Goal: Task Accomplishment & Management: Use online tool/utility

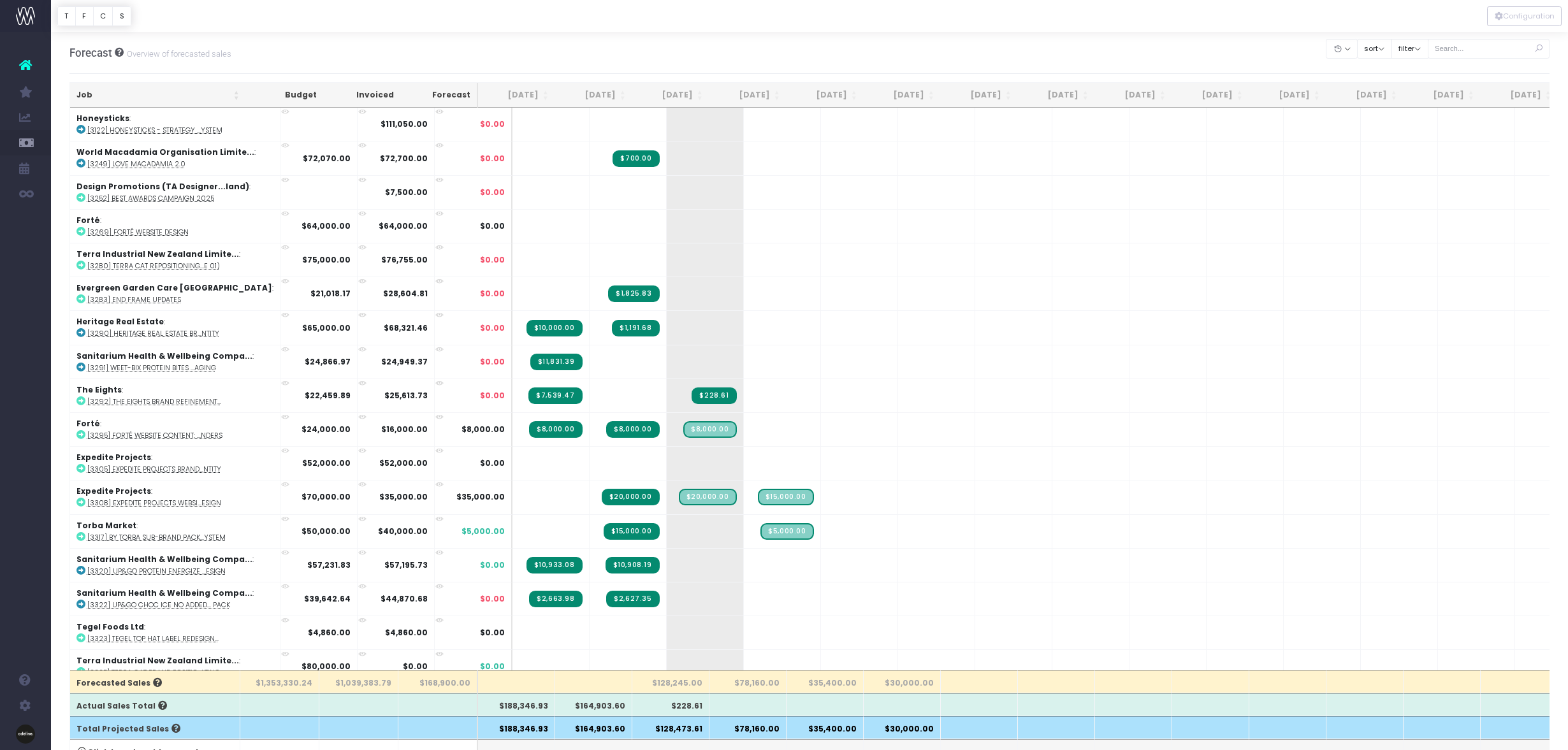
click at [88, 91] on th "Job" at bounding box center [158, 95] width 176 height 25
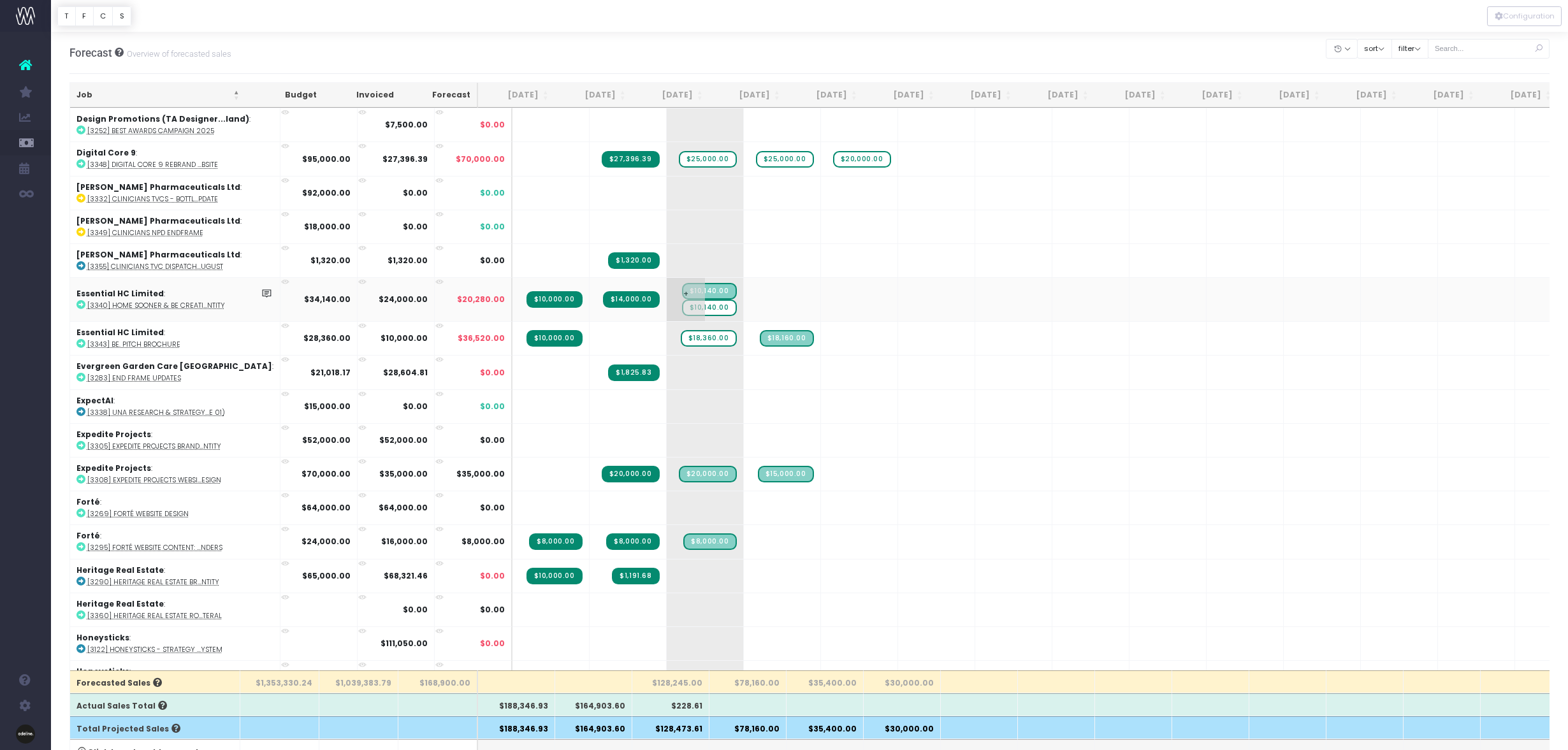
click at [683, 308] on span "$10,140.00" at bounding box center [709, 307] width 55 height 16
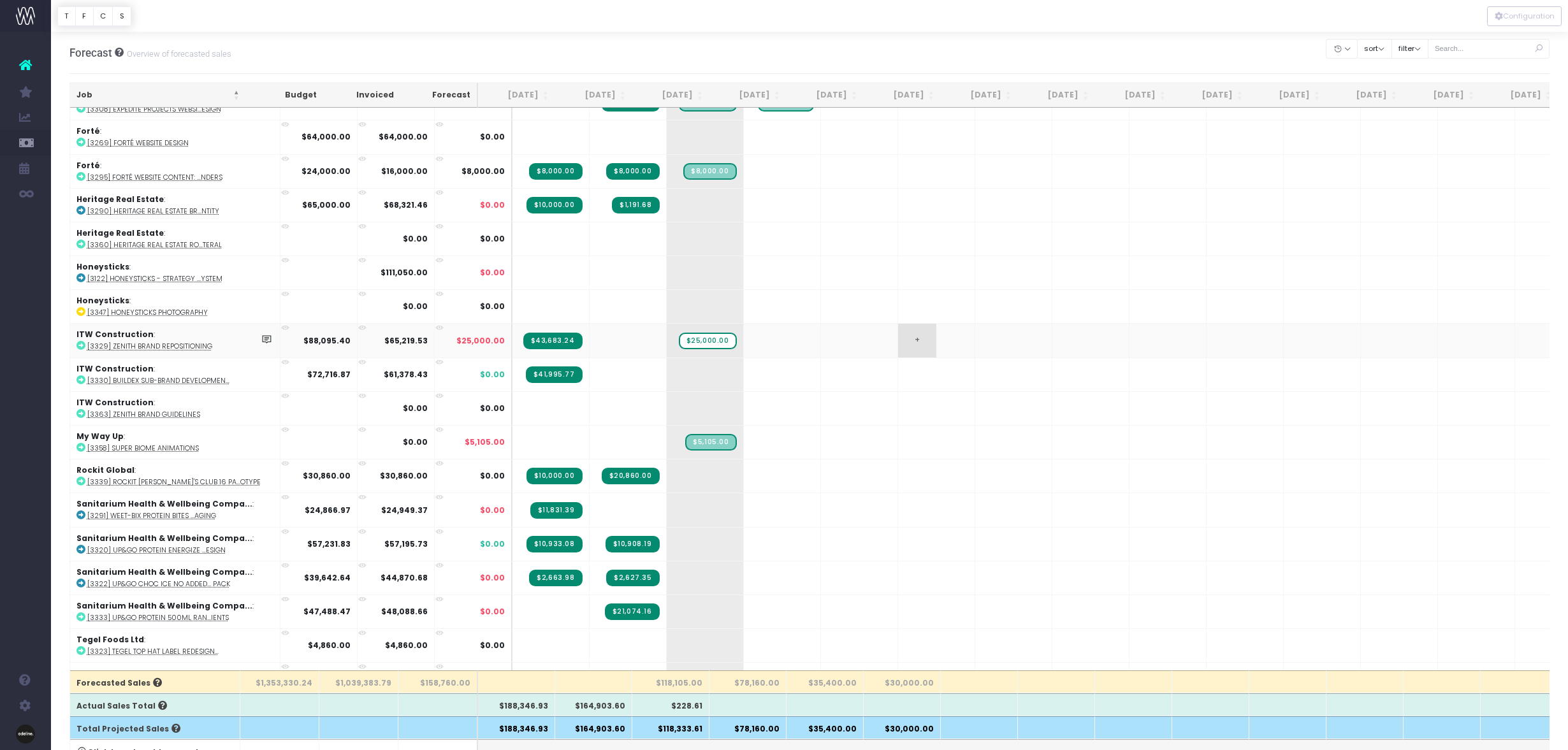
scroll to position [366, 0]
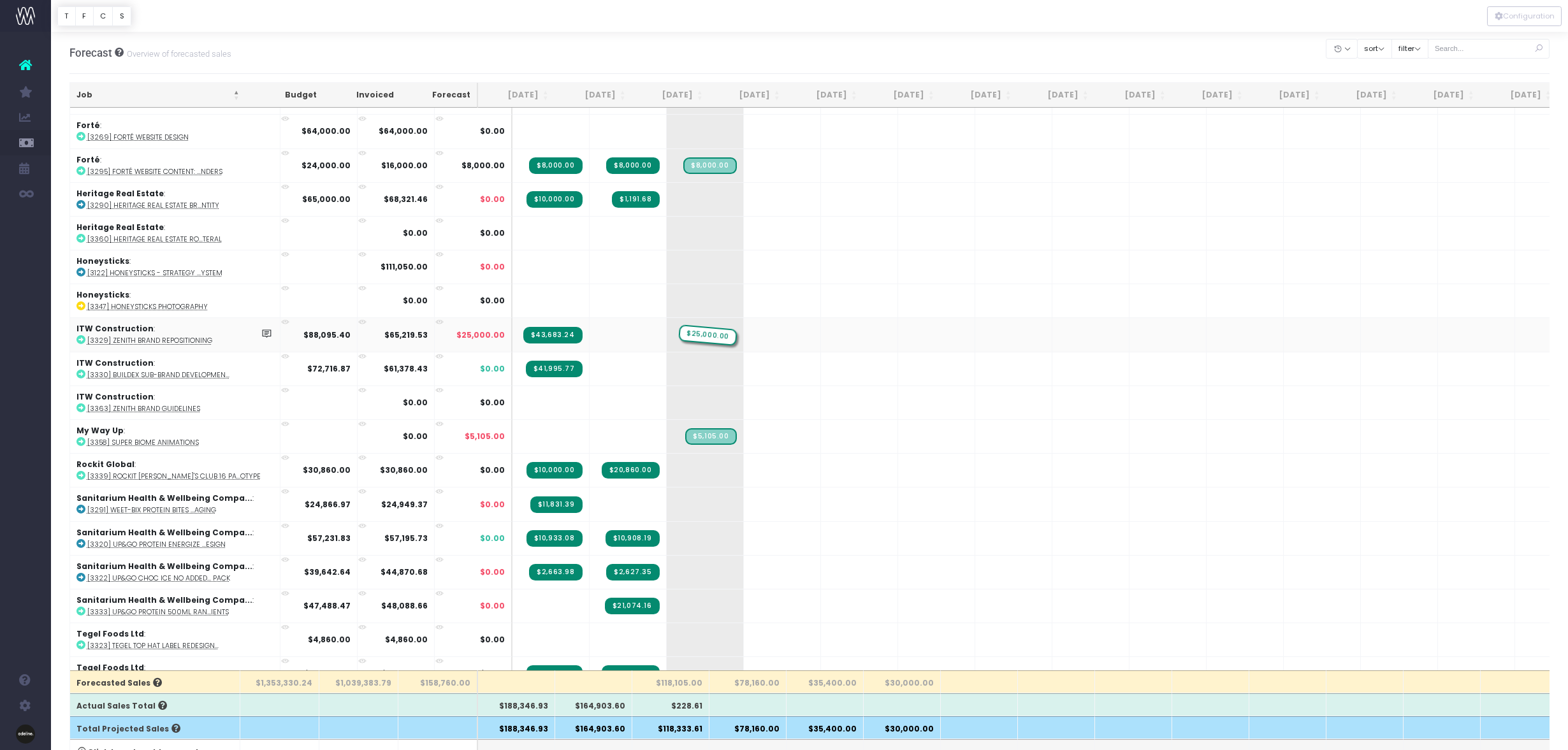
drag, startPoint x: 680, startPoint y: 334, endPoint x: 649, endPoint y: 337, distance: 31.1
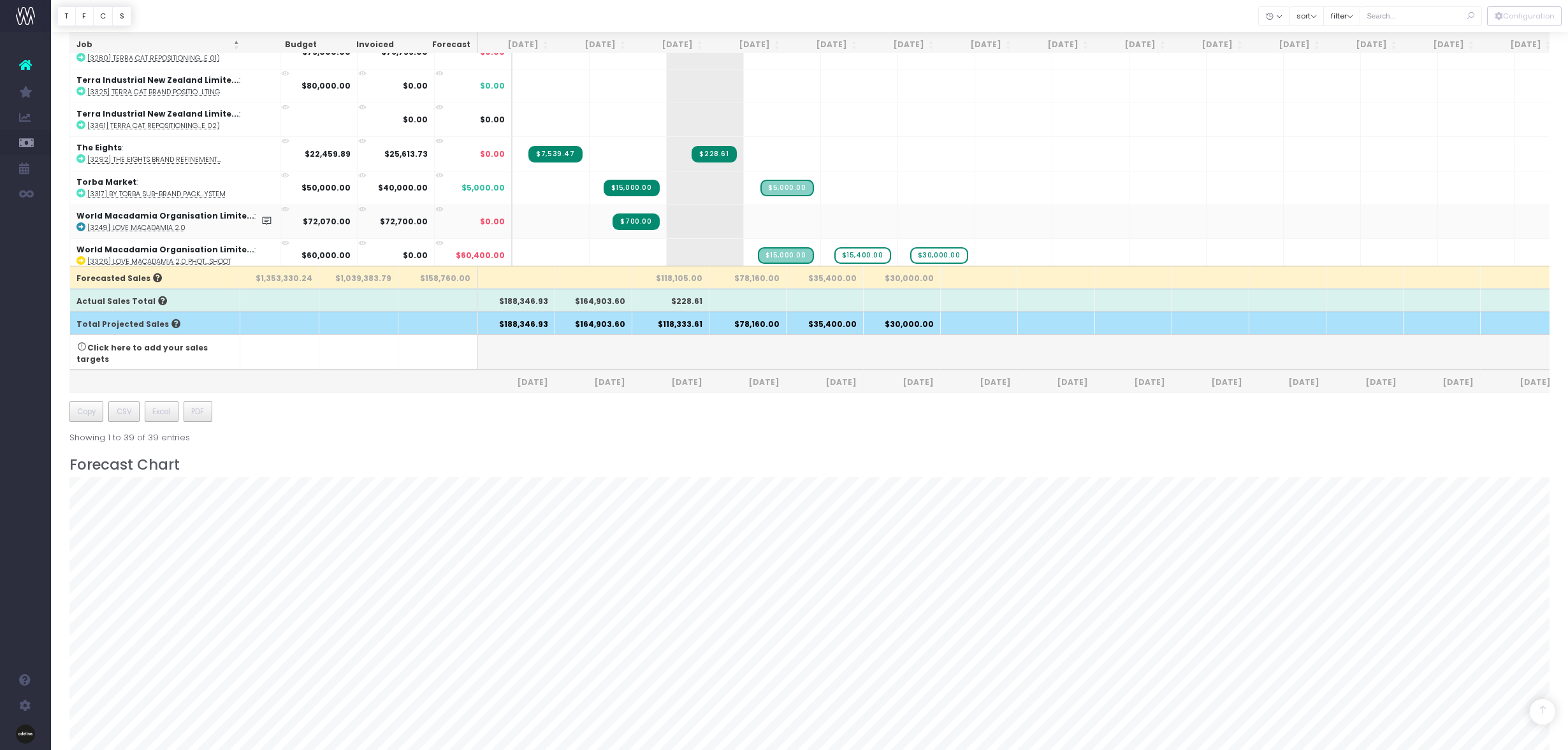
scroll to position [679, 0]
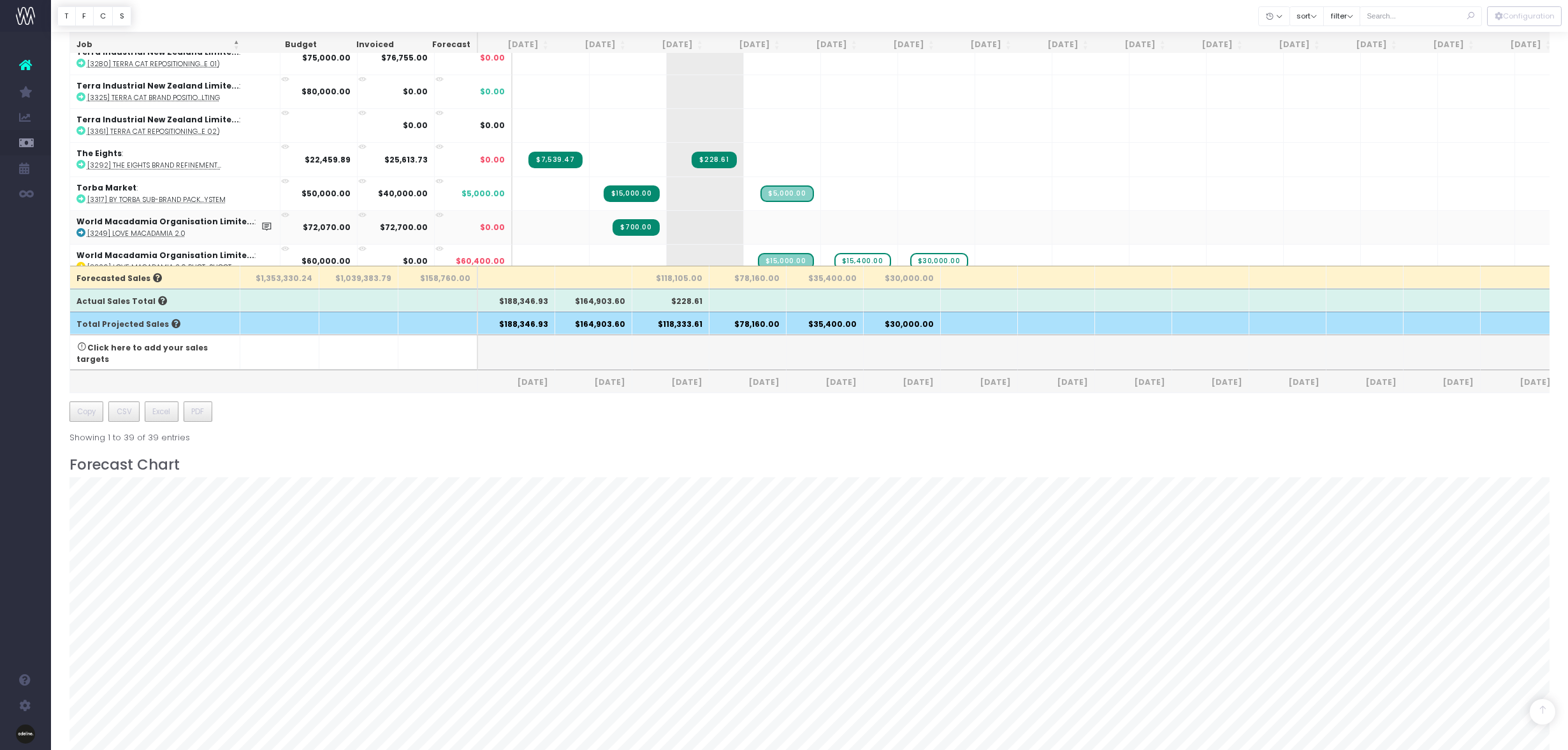
click at [81, 234] on icon at bounding box center [81, 232] width 9 height 9
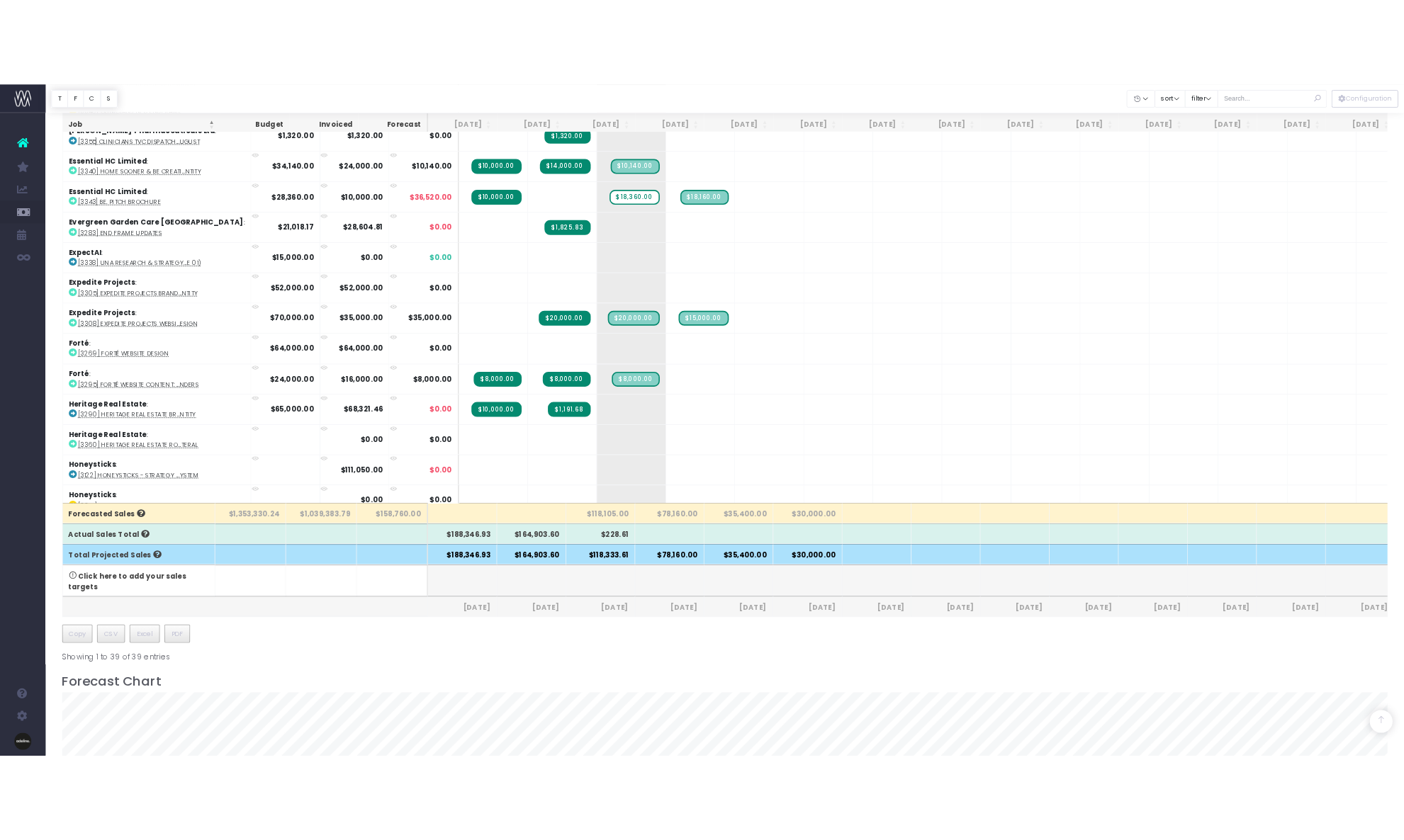
scroll to position [0, 0]
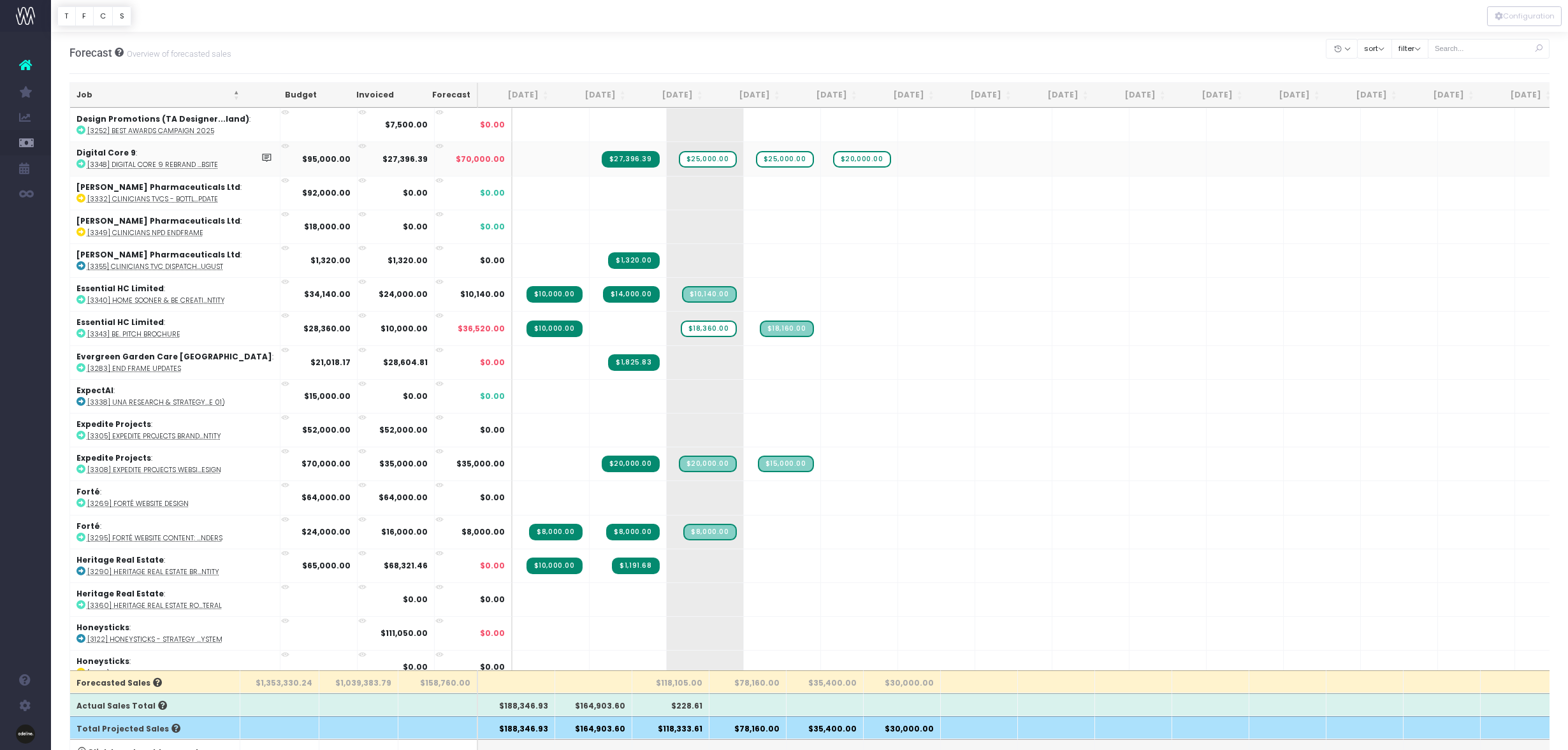
click at [82, 161] on icon at bounding box center [81, 164] width 9 height 9
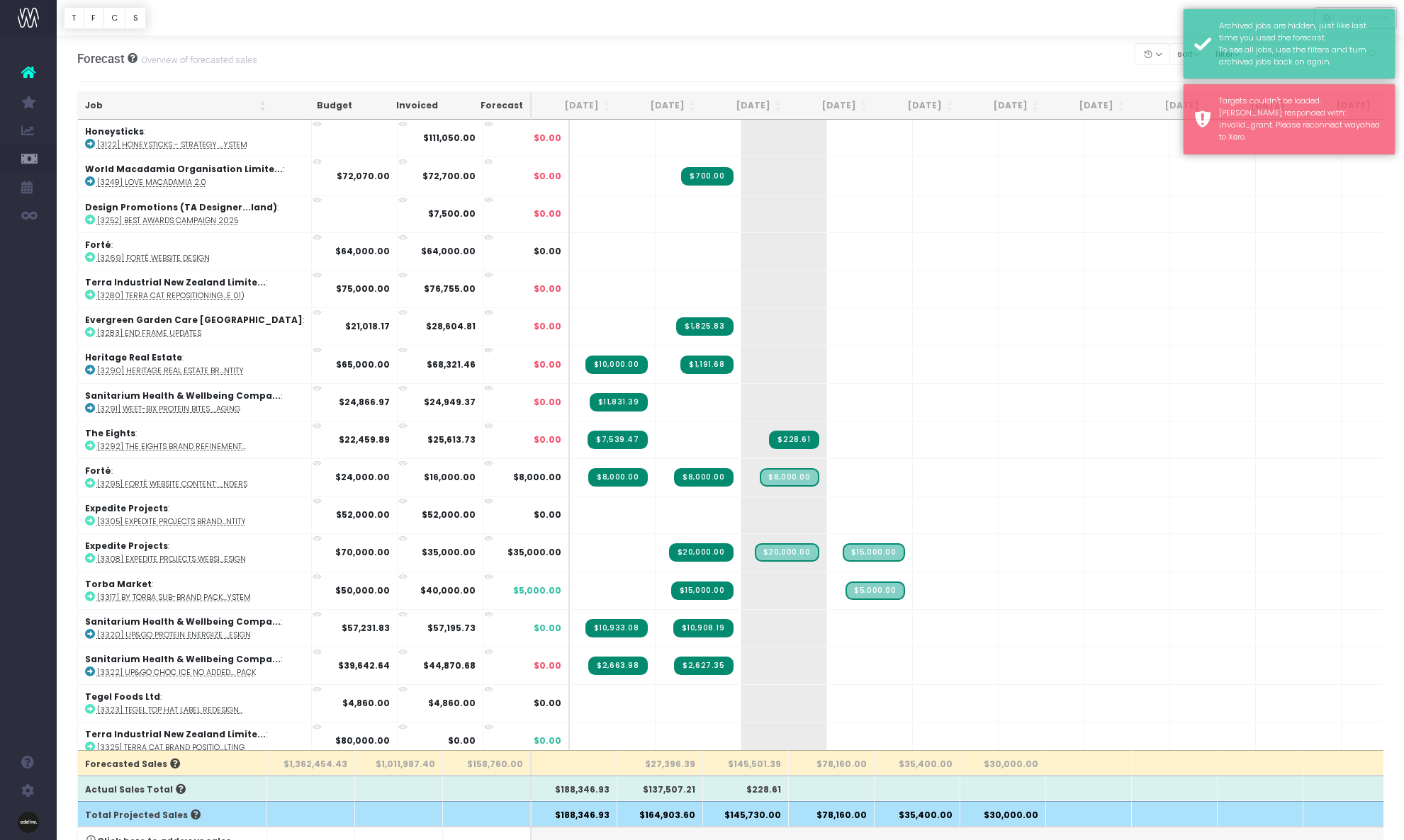
click at [89, 102] on th "Job" at bounding box center [175, 106] width 196 height 28
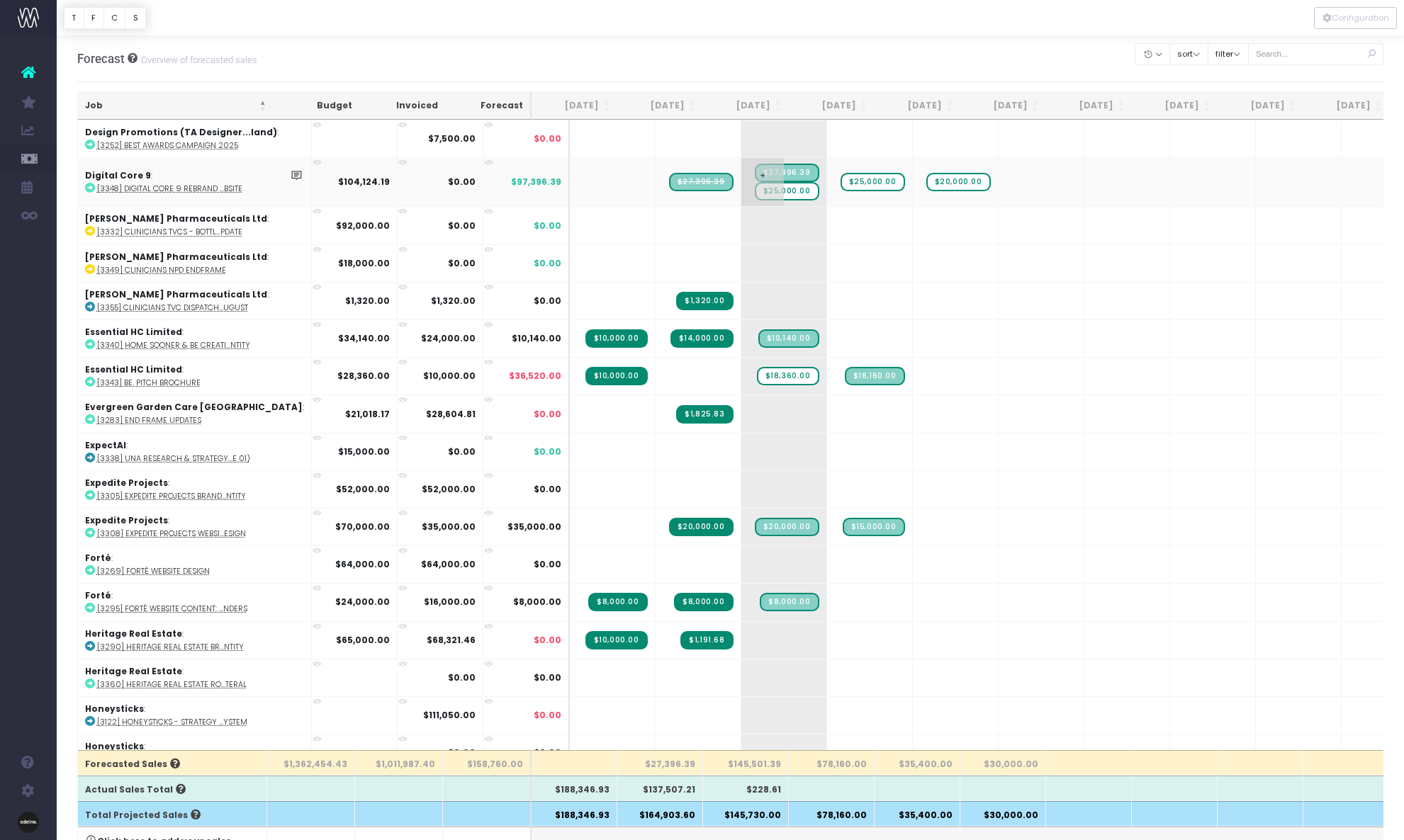
click at [757, 192] on span "$25,000.00" at bounding box center [787, 191] width 65 height 18
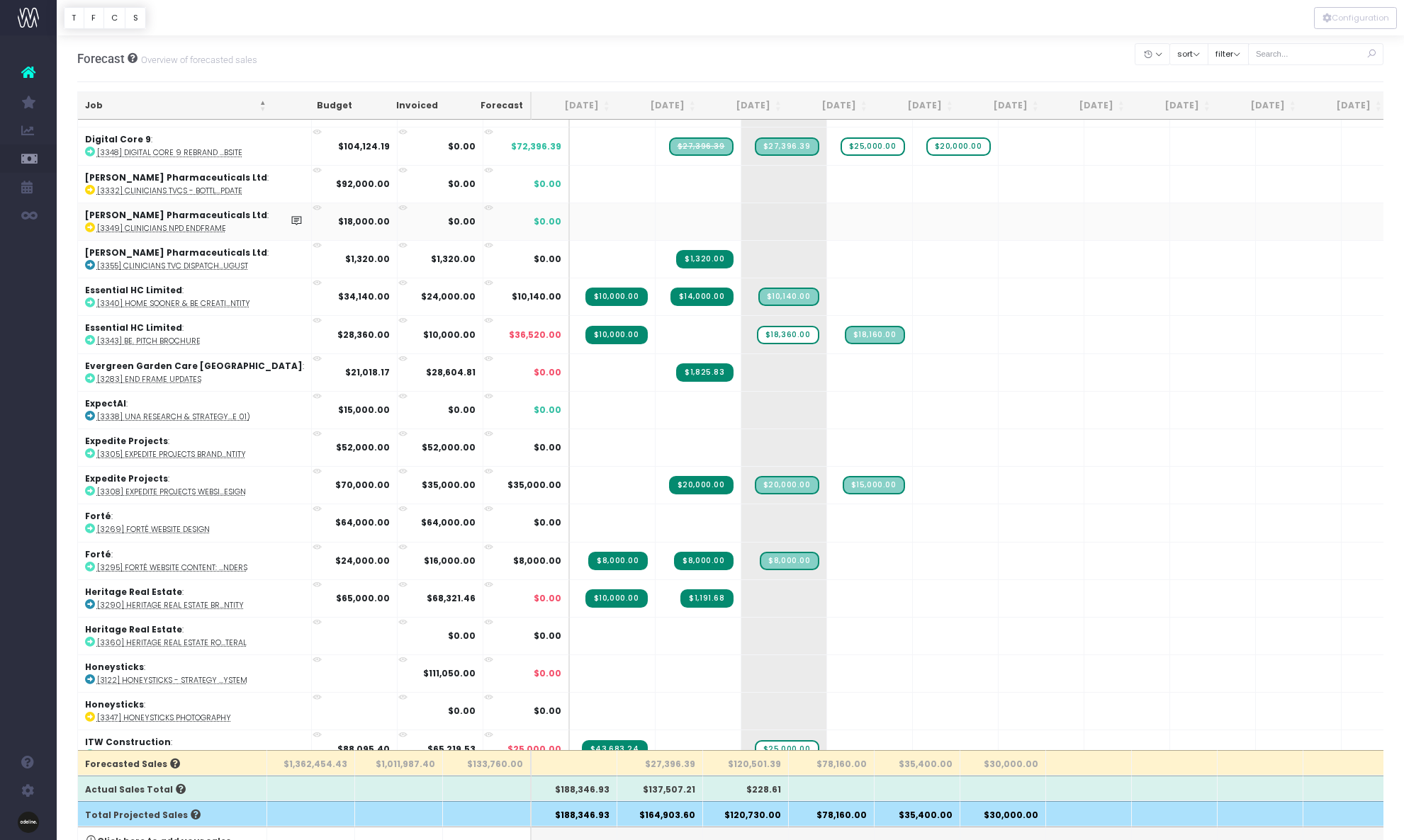
scroll to position [31, 0]
click at [89, 265] on icon at bounding box center [90, 264] width 10 height 10
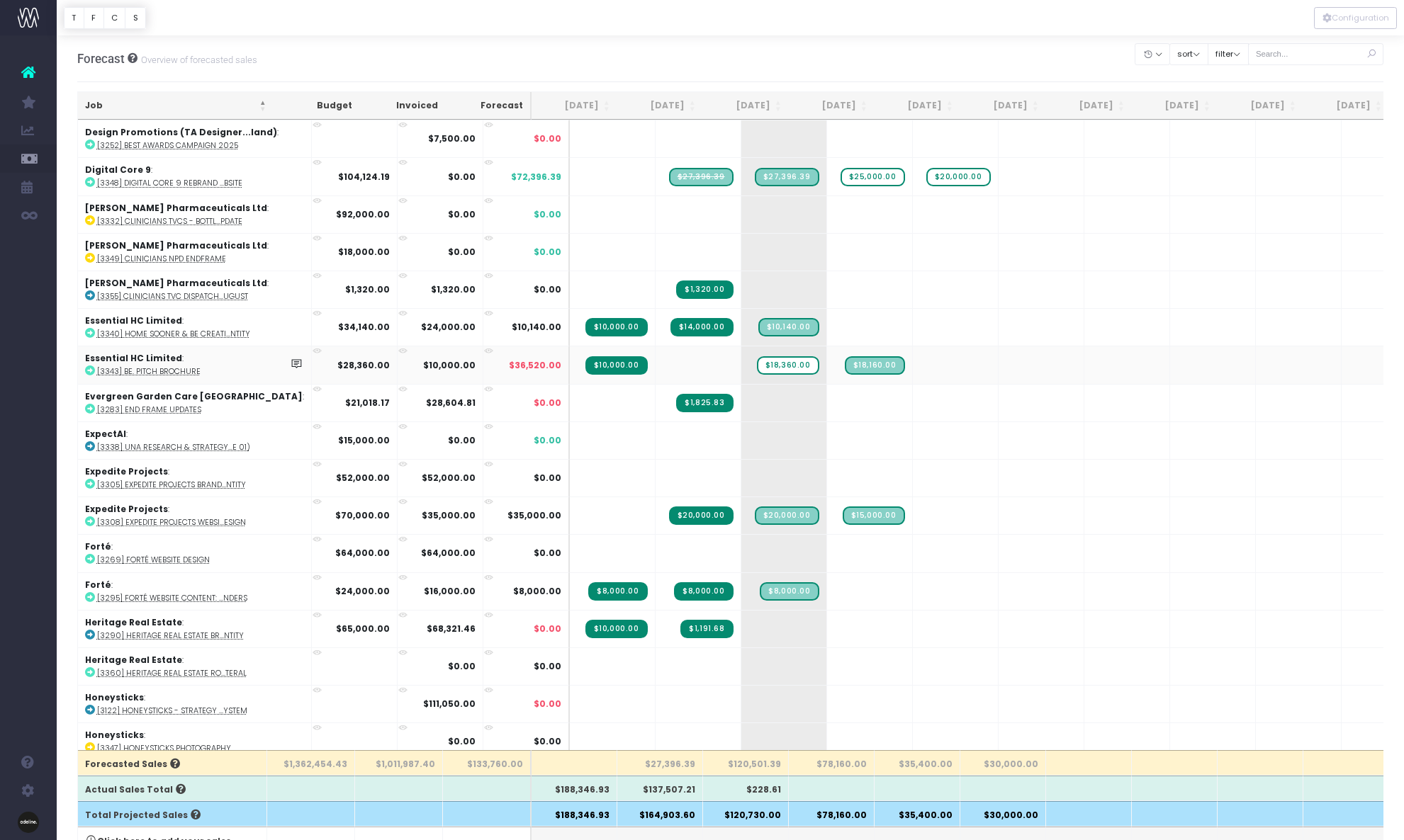
click at [88, 370] on icon at bounding box center [90, 370] width 10 height 10
click at [757, 363] on span "$18,360.00" at bounding box center [788, 366] width 62 height 18
click at [92, 409] on icon at bounding box center [90, 409] width 10 height 10
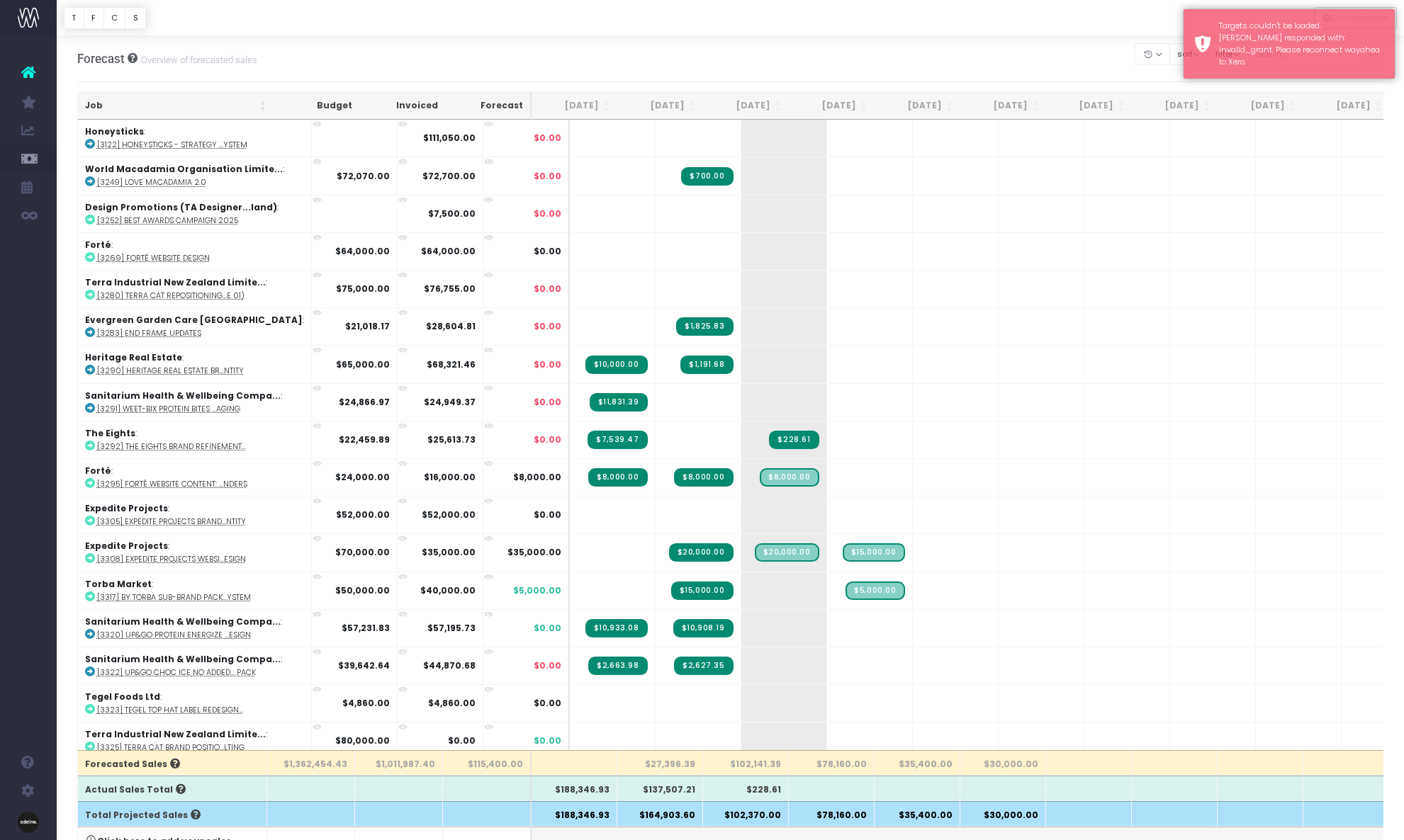
click at [95, 99] on th "Job" at bounding box center [175, 106] width 196 height 28
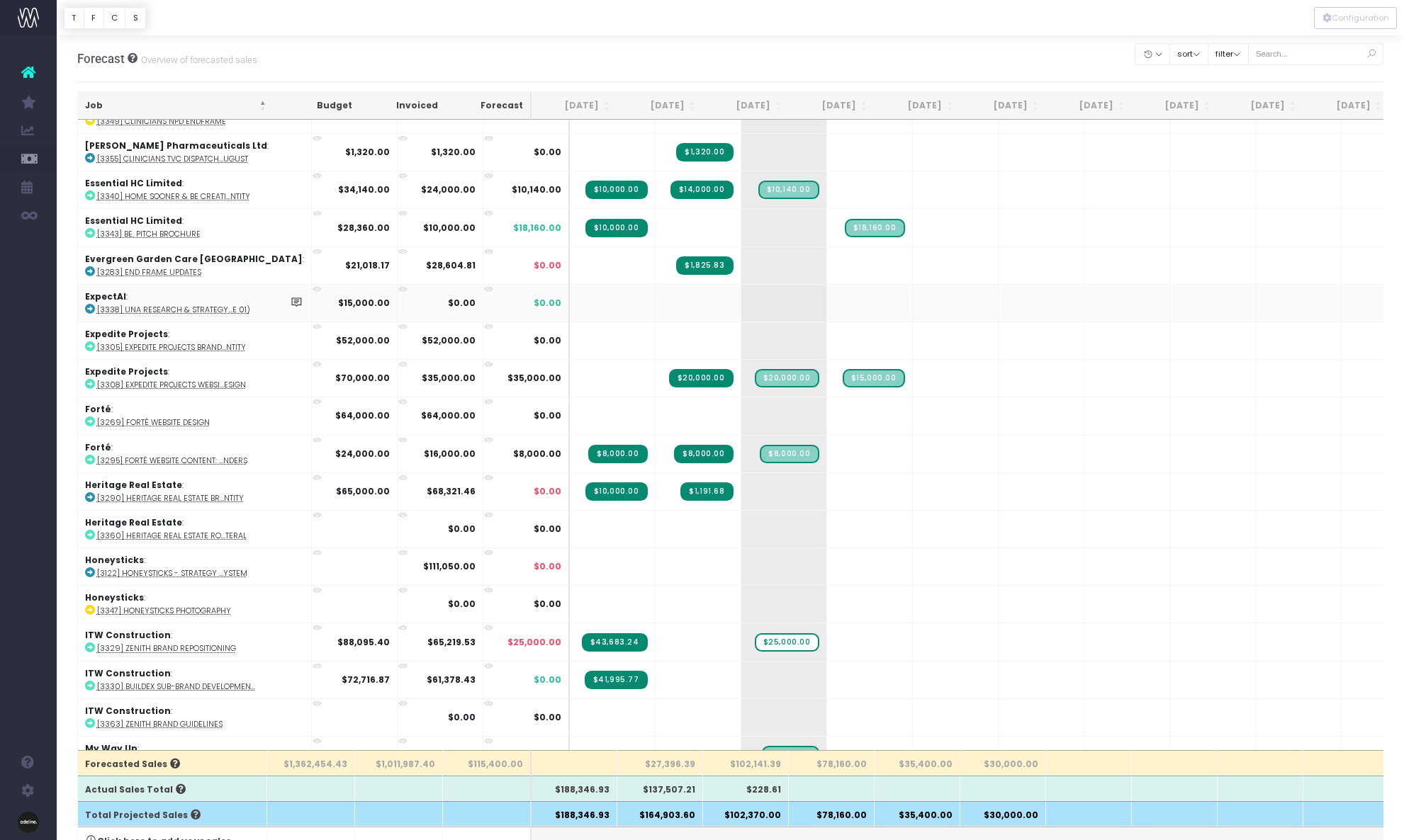
scroll to position [157, 0]
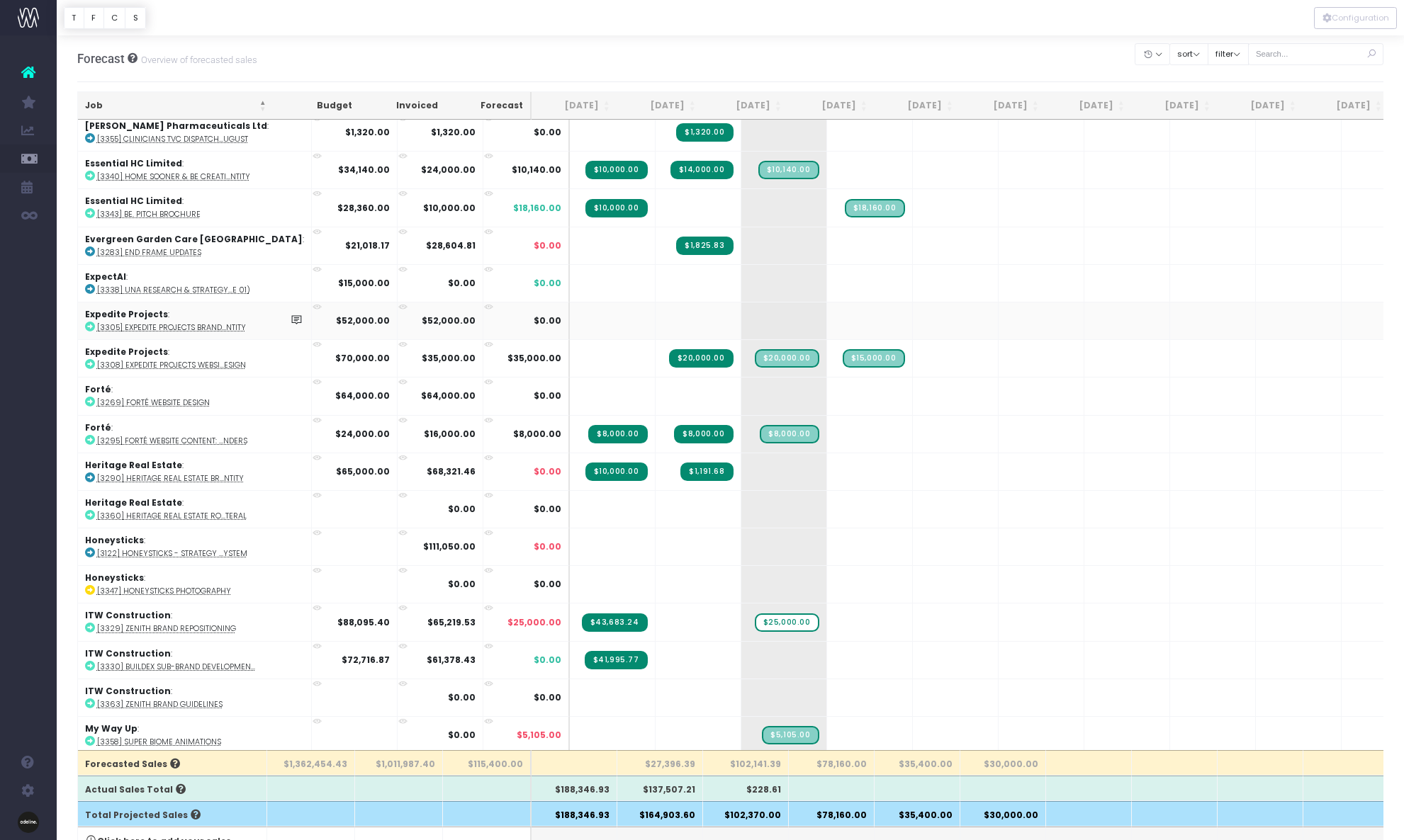
click at [88, 325] on icon at bounding box center [90, 326] width 10 height 10
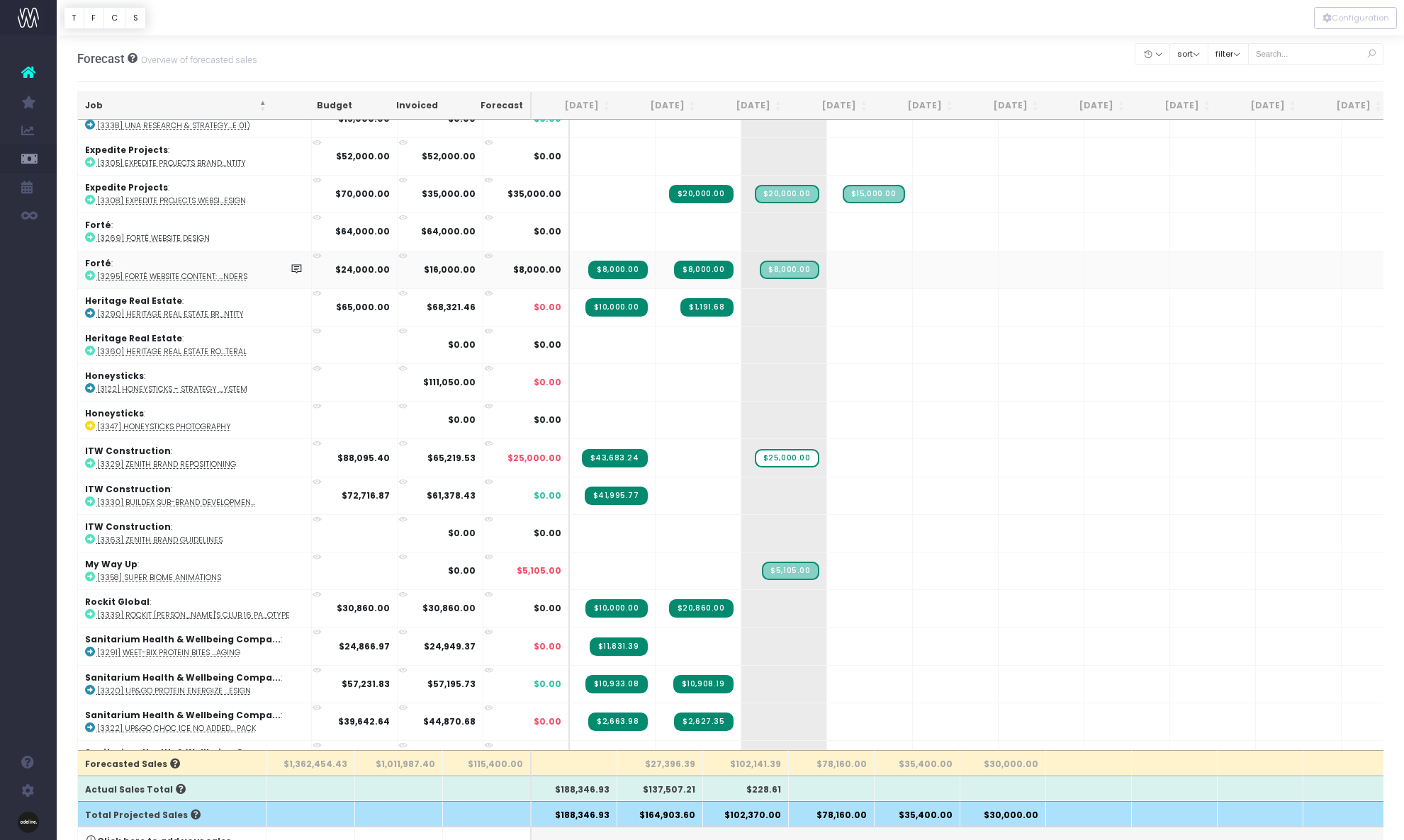
scroll to position [325, 0]
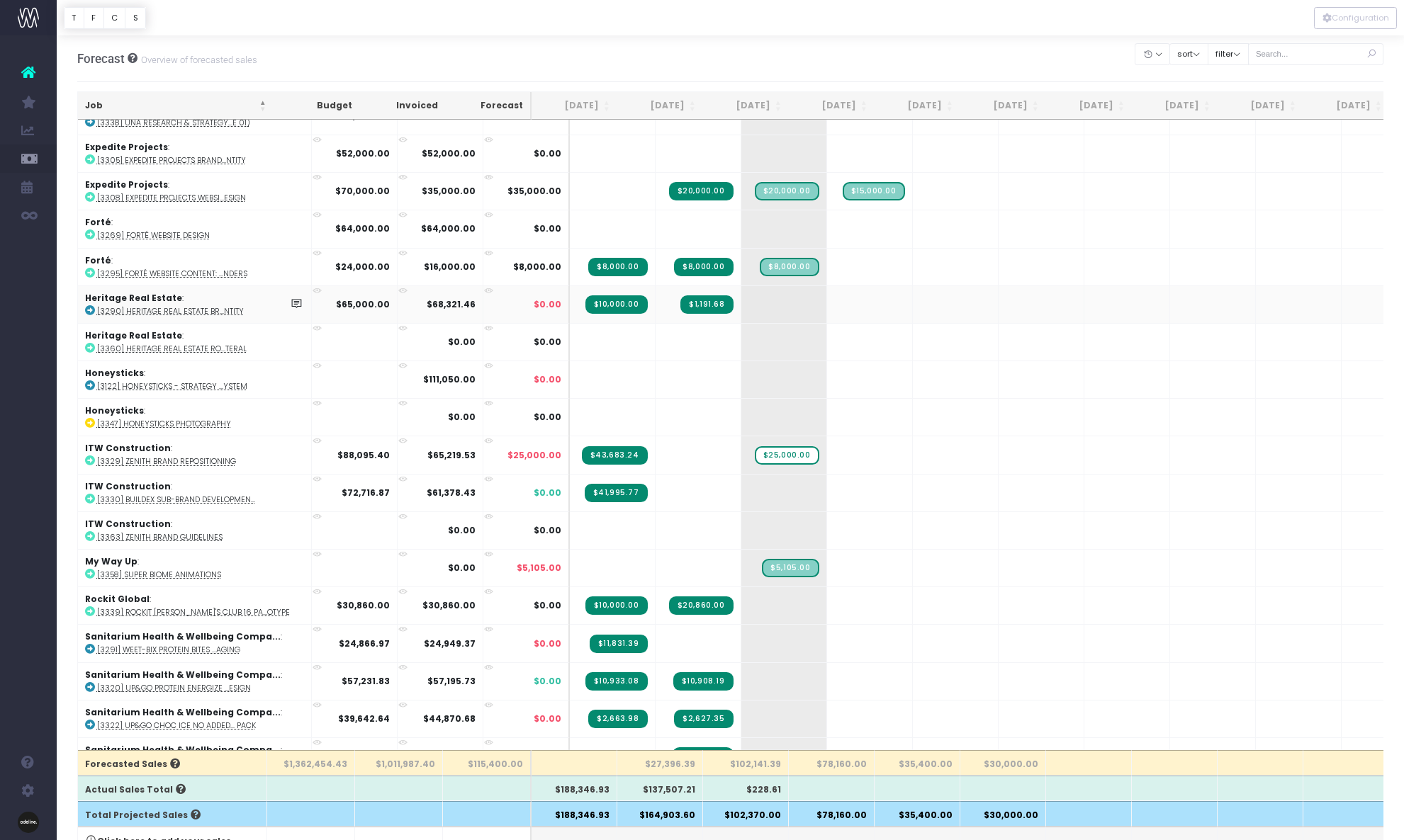
click at [89, 310] on icon at bounding box center [90, 311] width 10 height 10
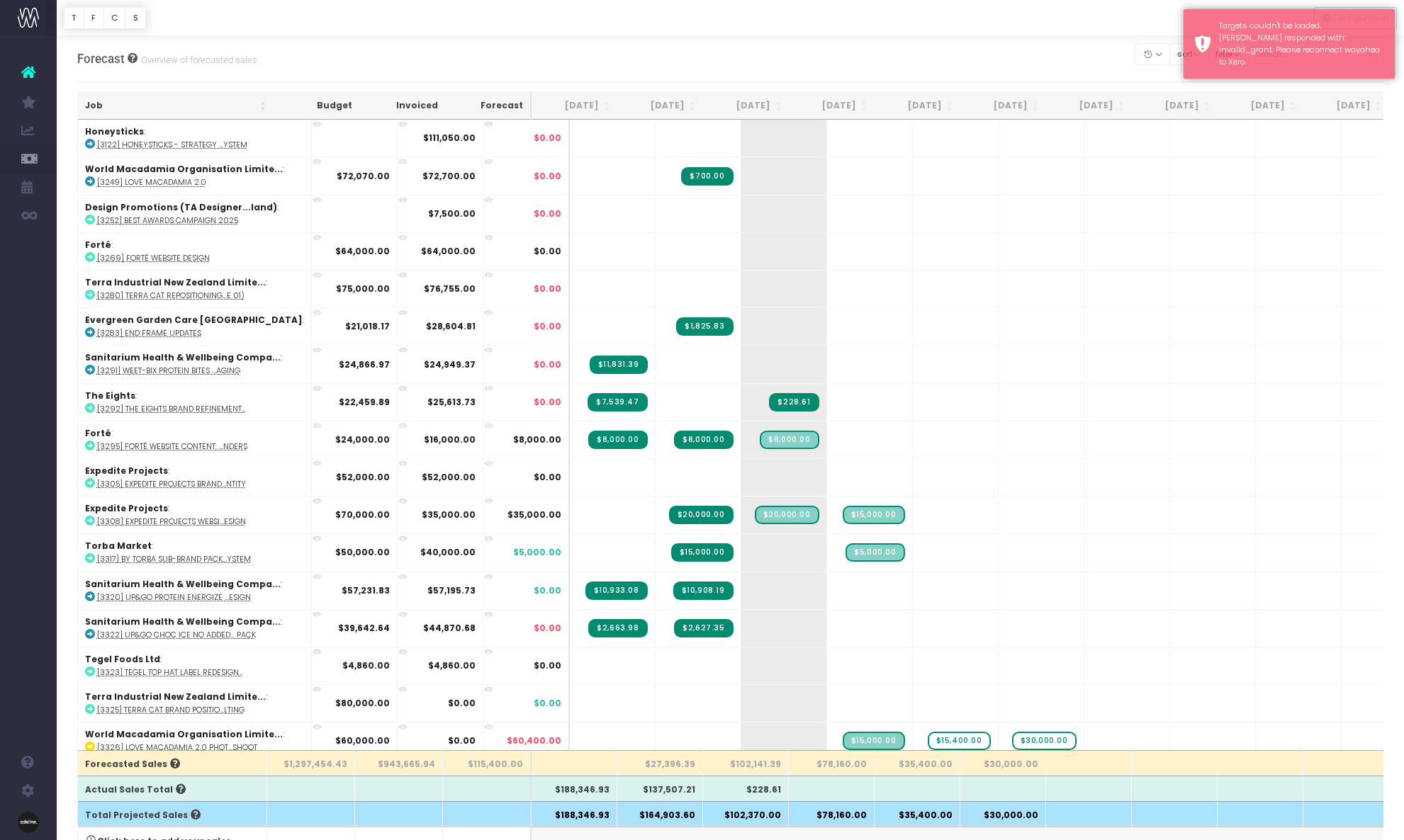
click at [97, 104] on th "Job" at bounding box center [175, 106] width 196 height 28
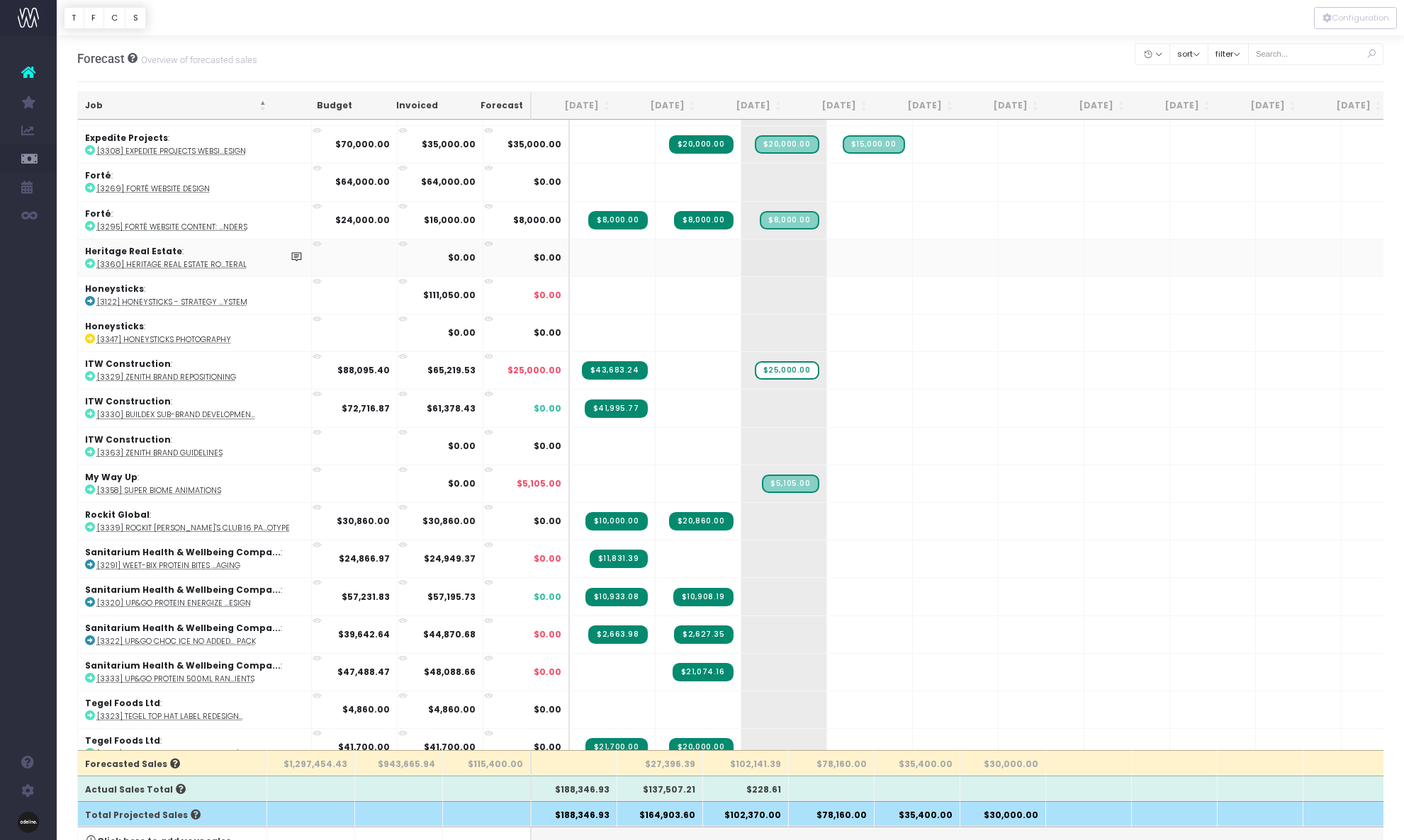
scroll to position [379, 0]
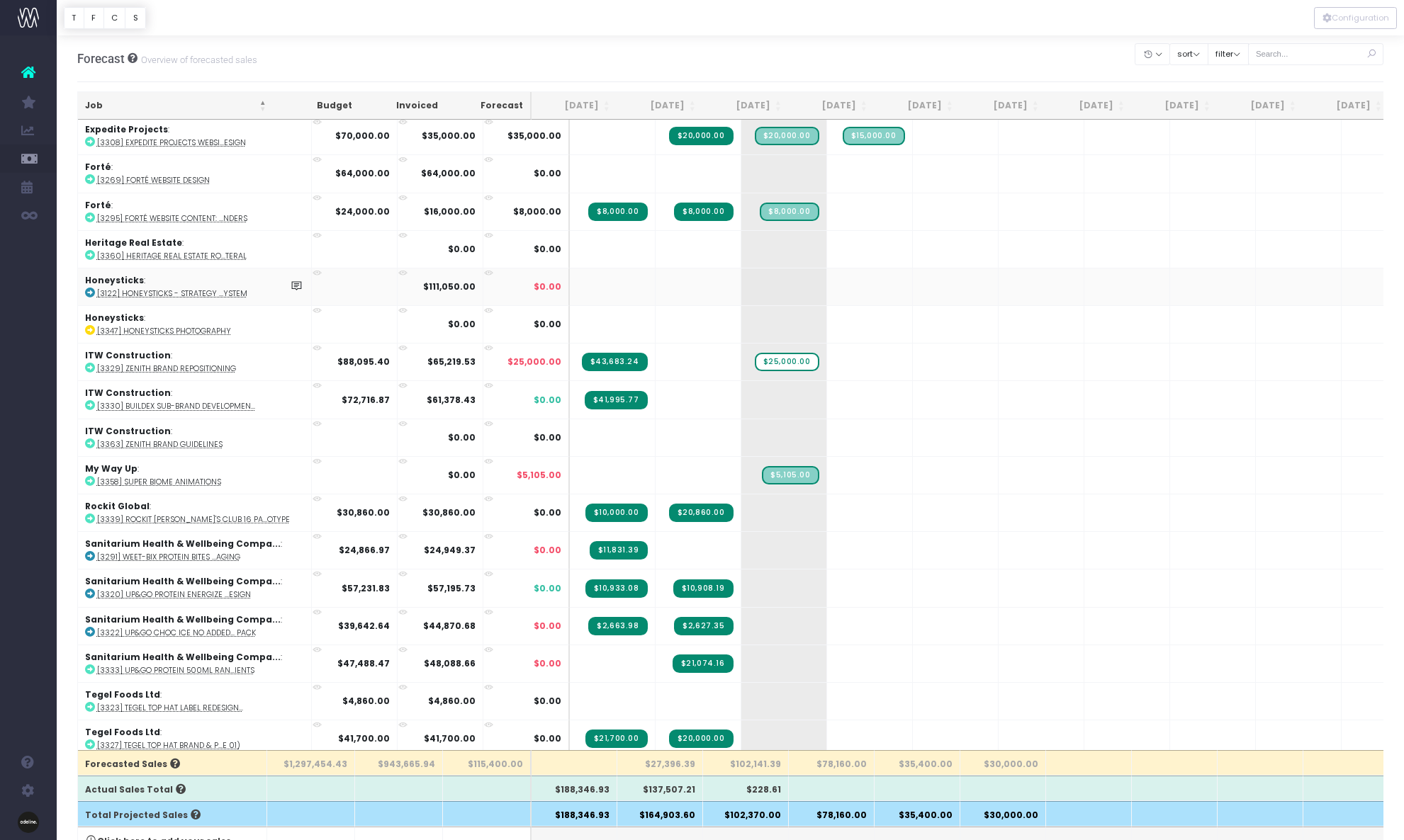
click at [89, 292] on icon at bounding box center [90, 293] width 10 height 10
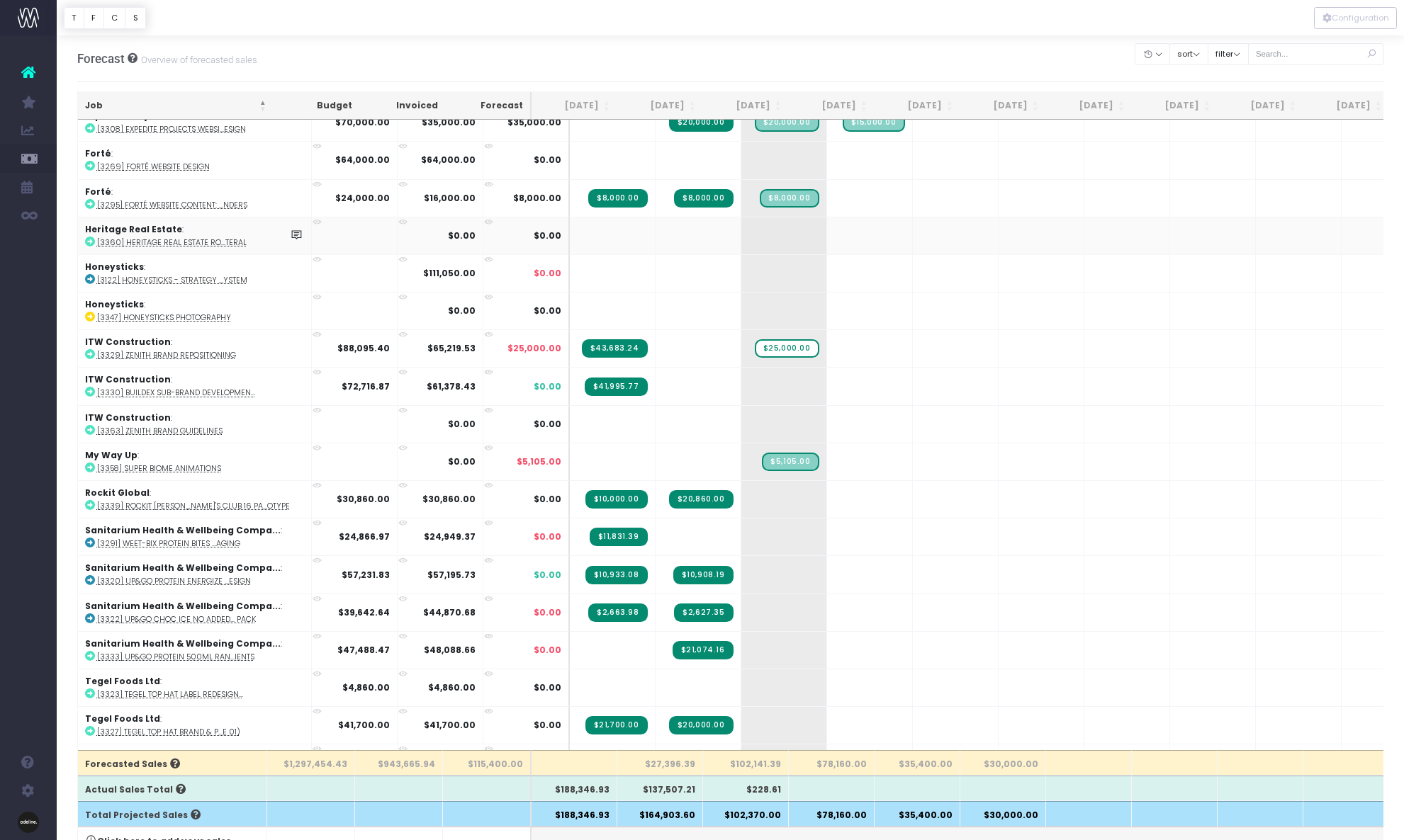
scroll to position [426, 0]
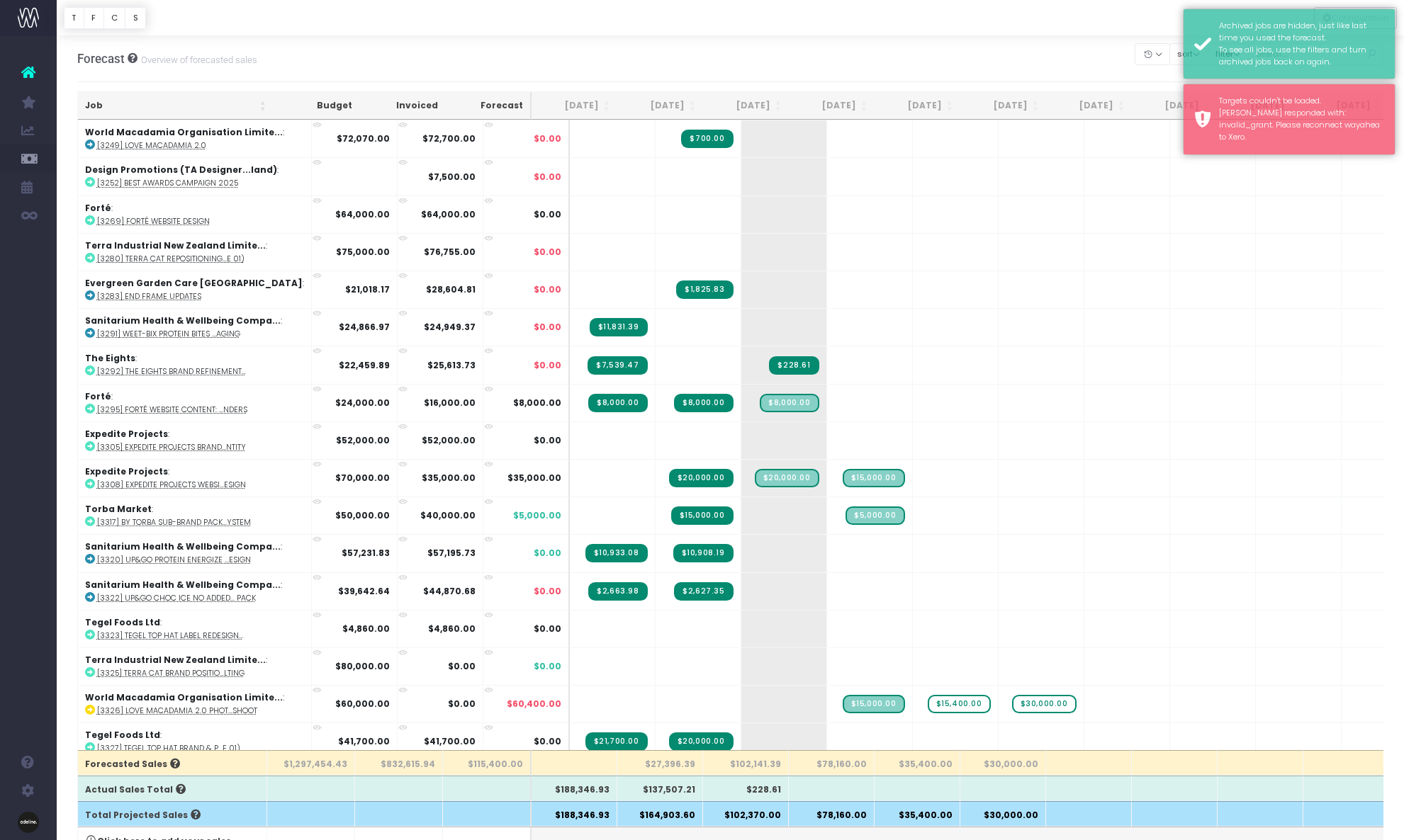
click at [91, 102] on th "Job" at bounding box center [175, 106] width 196 height 28
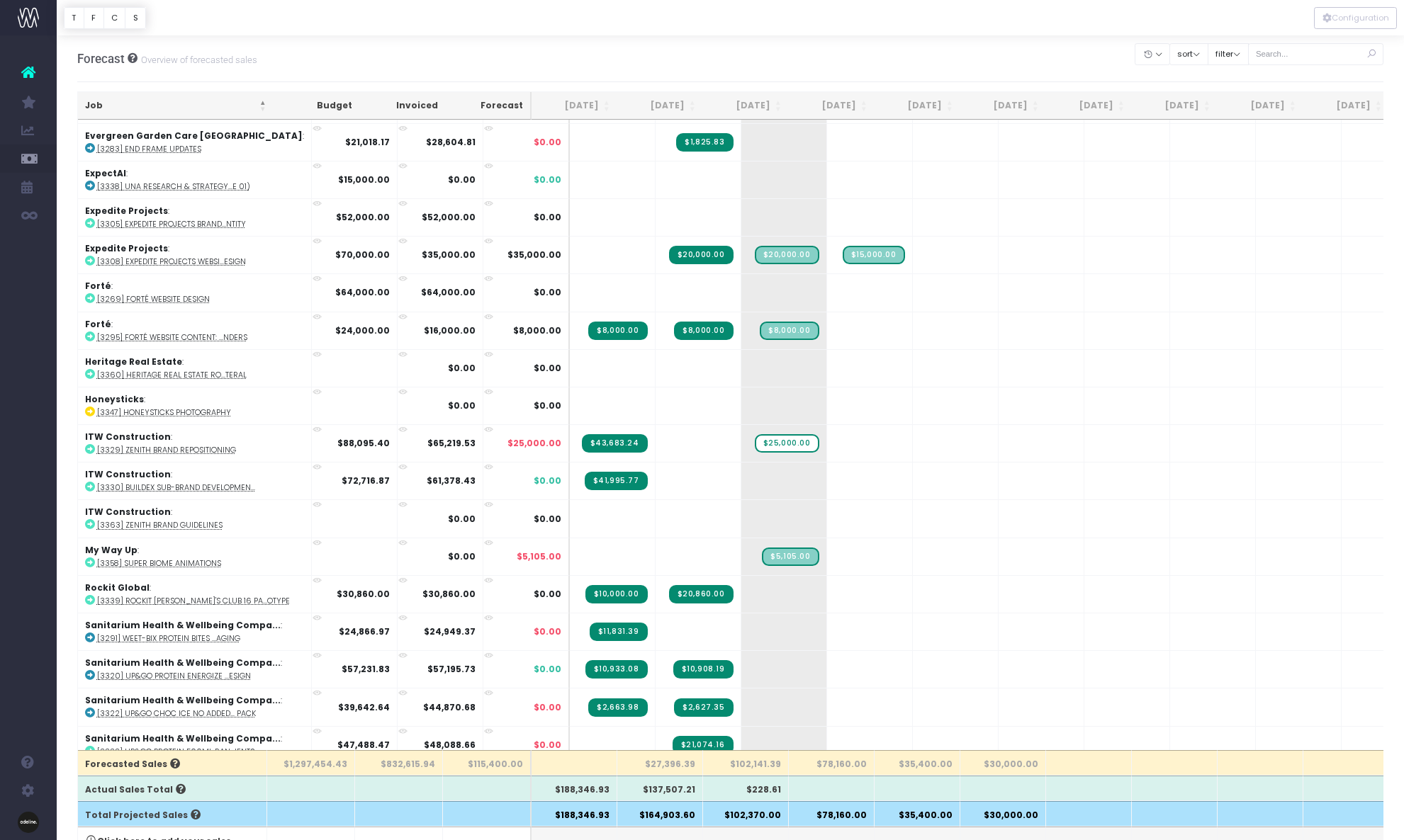
scroll to position [264, 0]
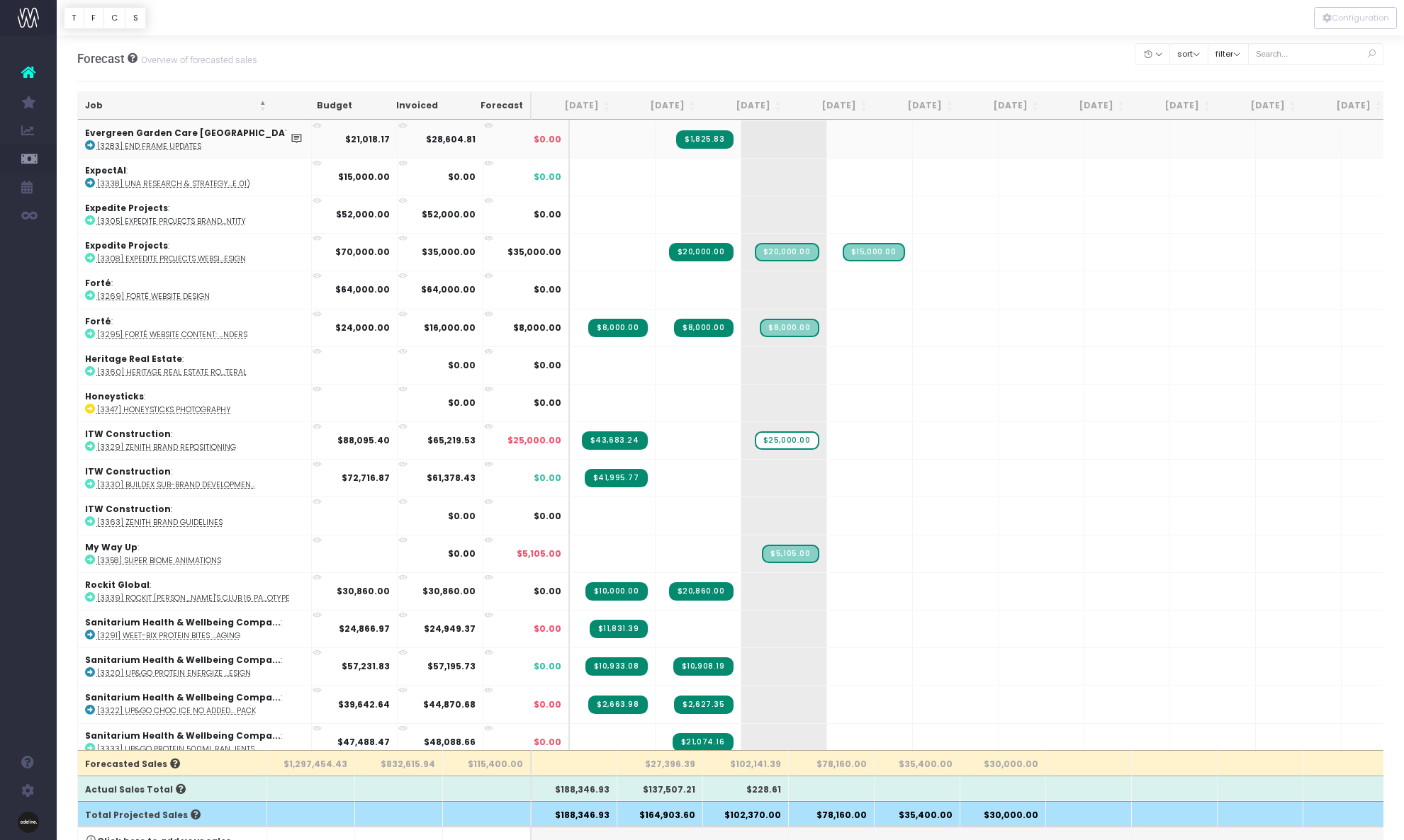
click at [89, 143] on icon at bounding box center [90, 145] width 10 height 10
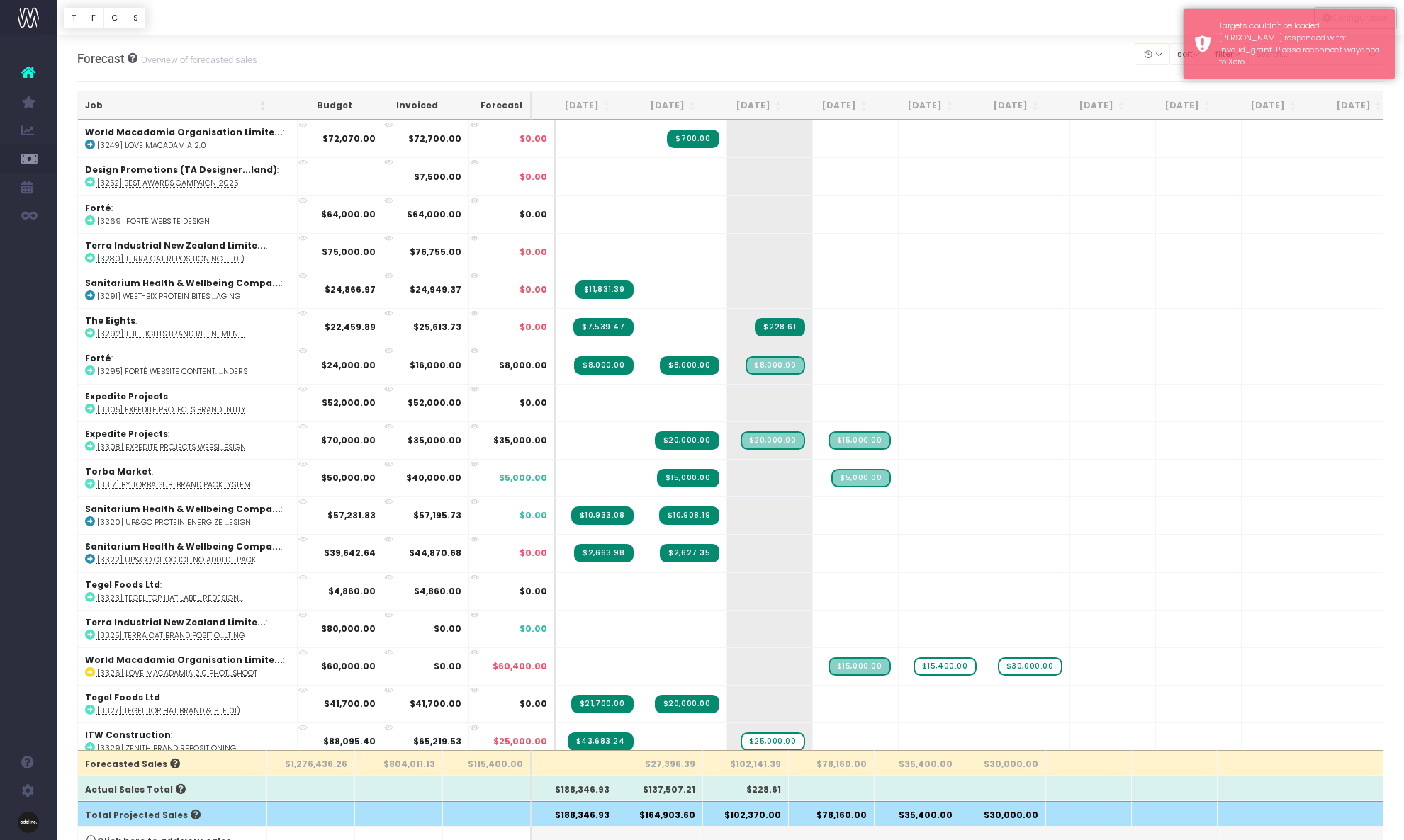
click at [90, 100] on th "Job" at bounding box center [175, 106] width 196 height 28
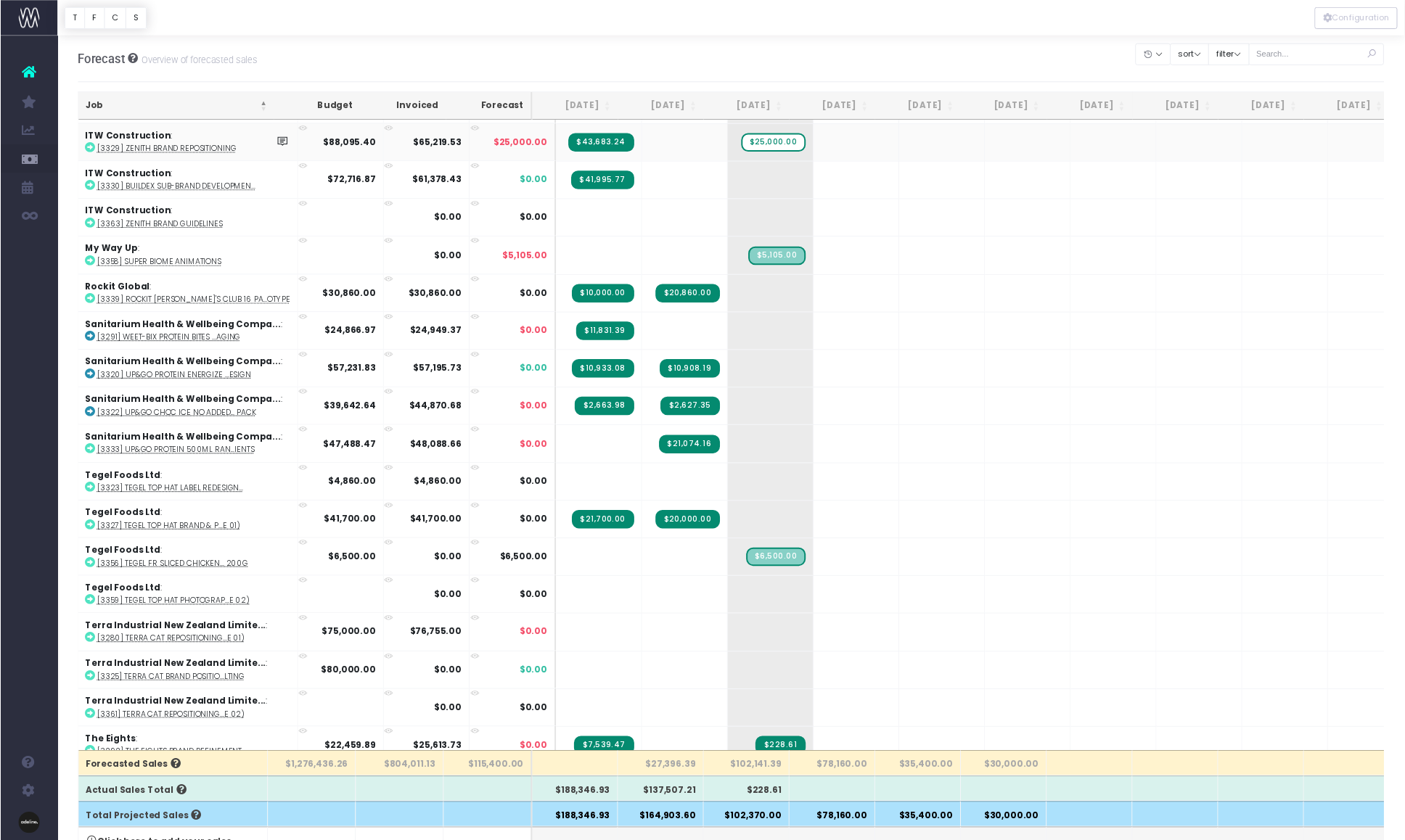
scroll to position [539, 0]
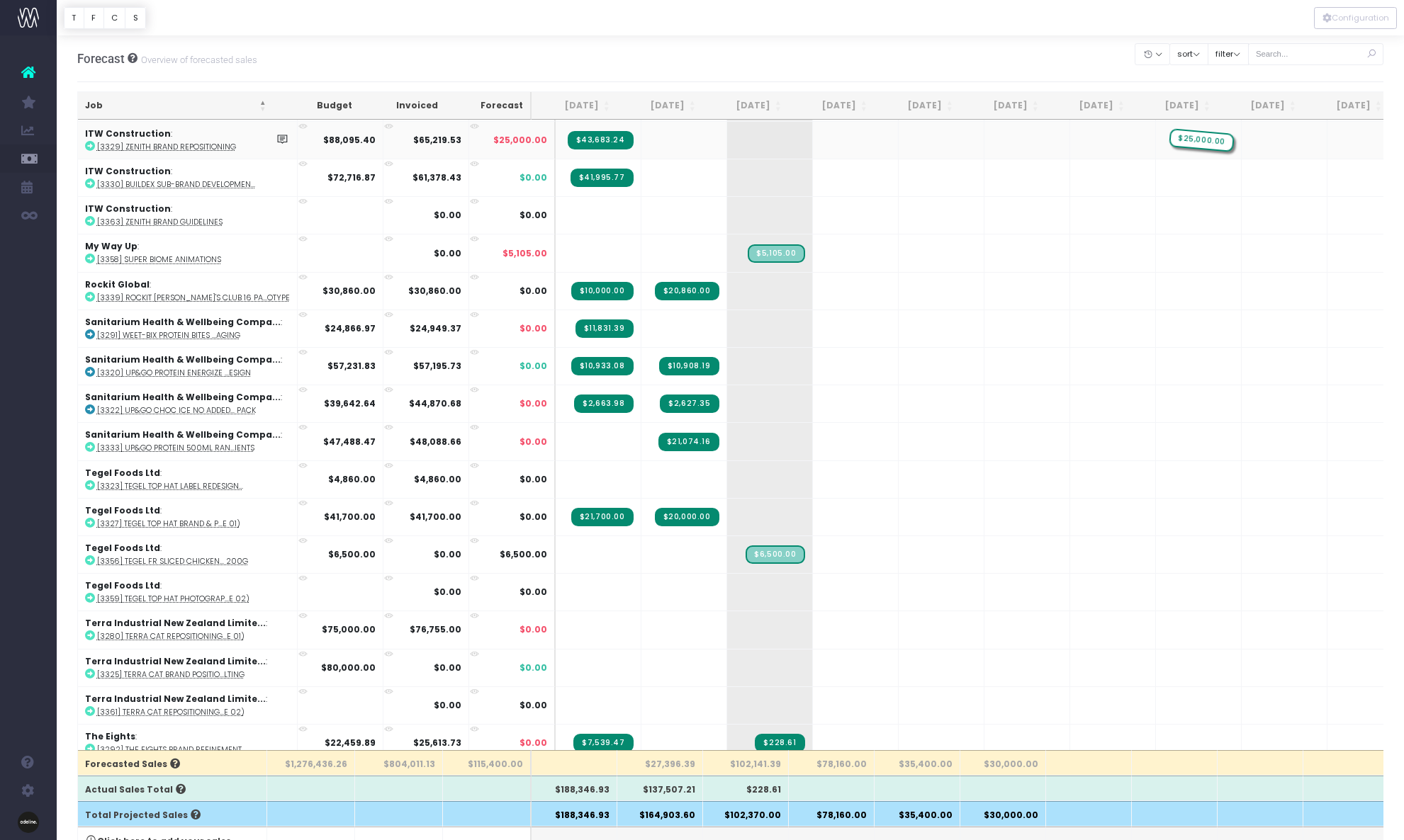
drag, startPoint x: 753, startPoint y: 140, endPoint x: 1182, endPoint y: 148, distance: 429.1
drag, startPoint x: 1191, startPoint y: 138, endPoint x: 791, endPoint y: 153, distance: 400.3
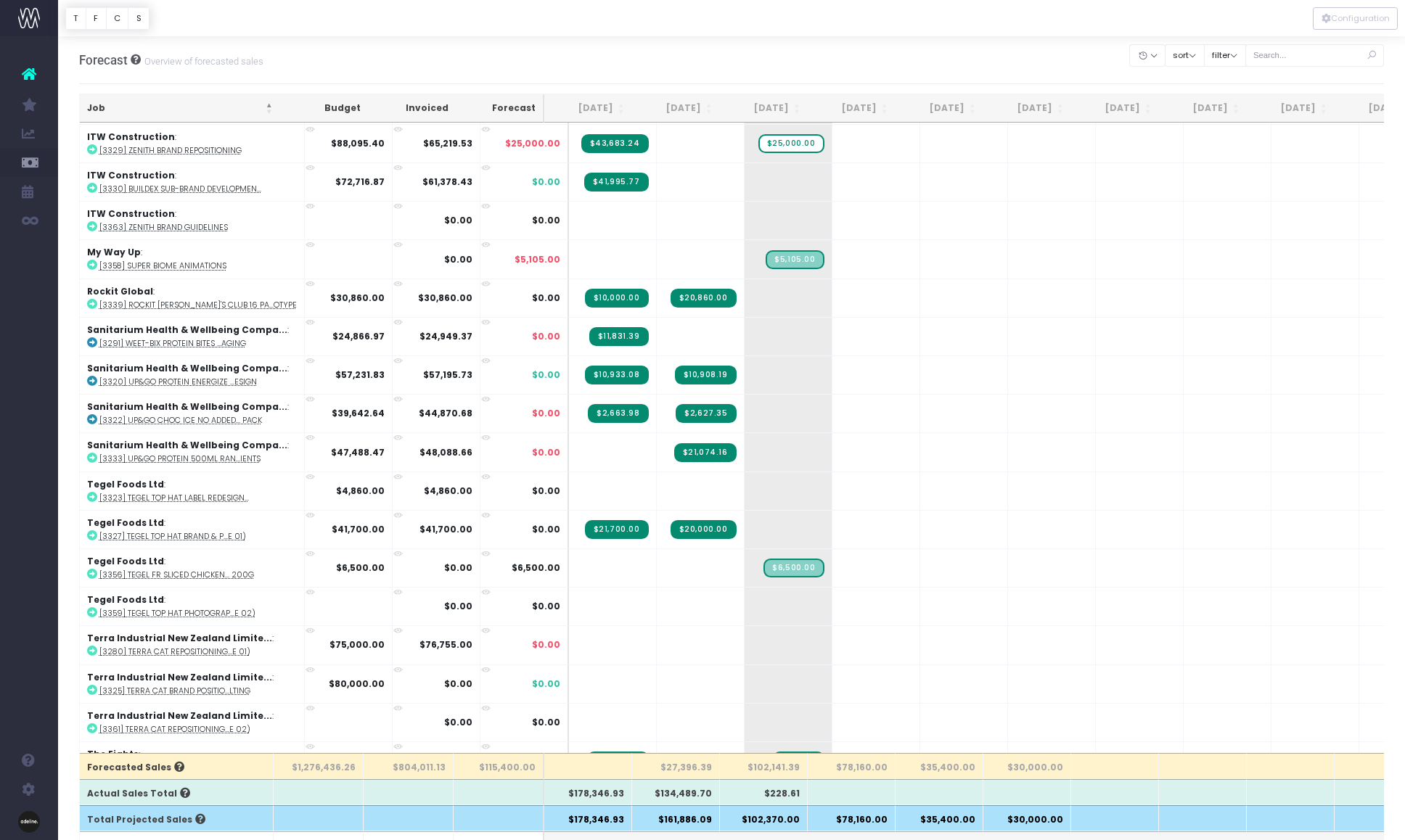
click at [93, 107] on th "Job" at bounding box center [180, 108] width 201 height 29
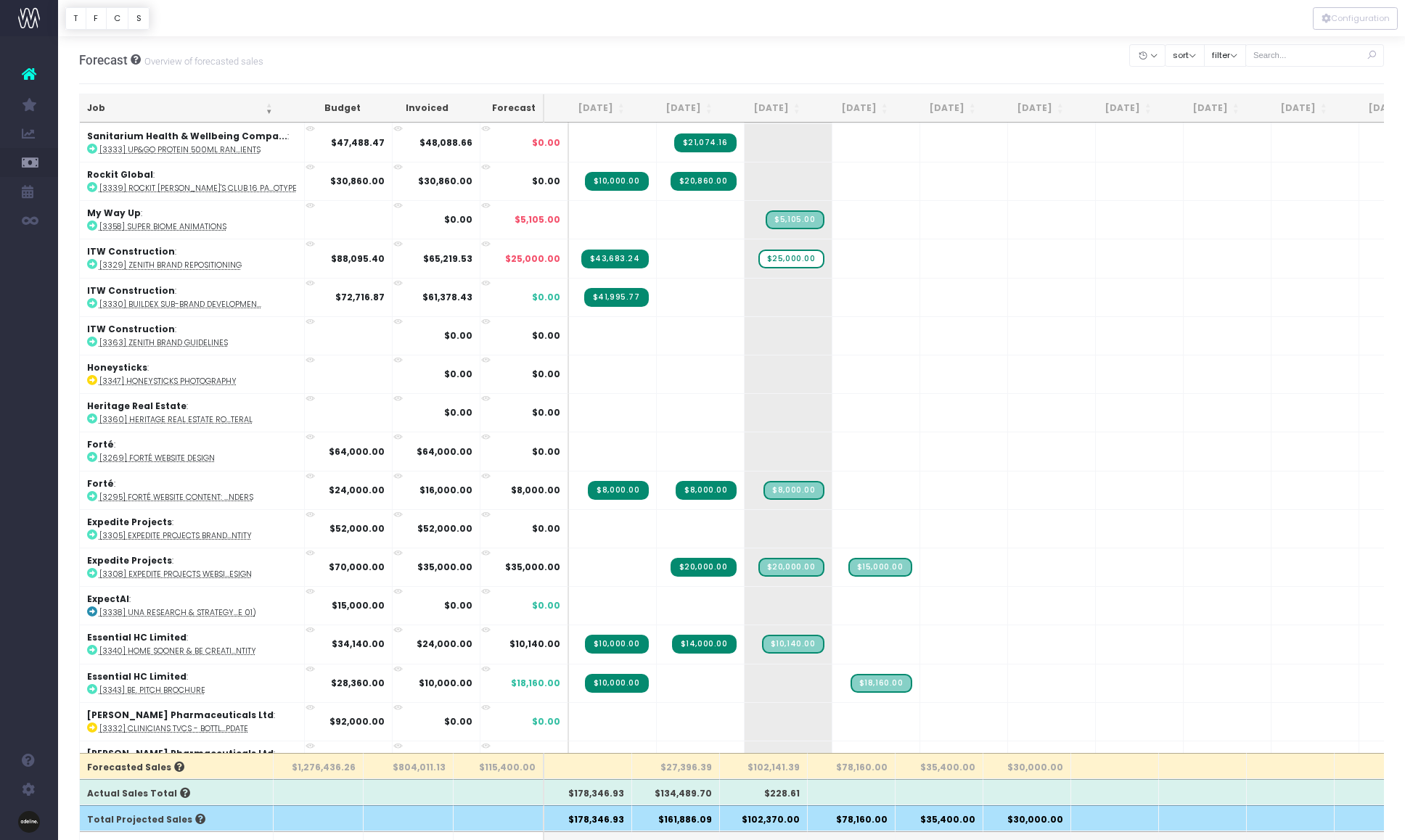
scroll to position [0, 0]
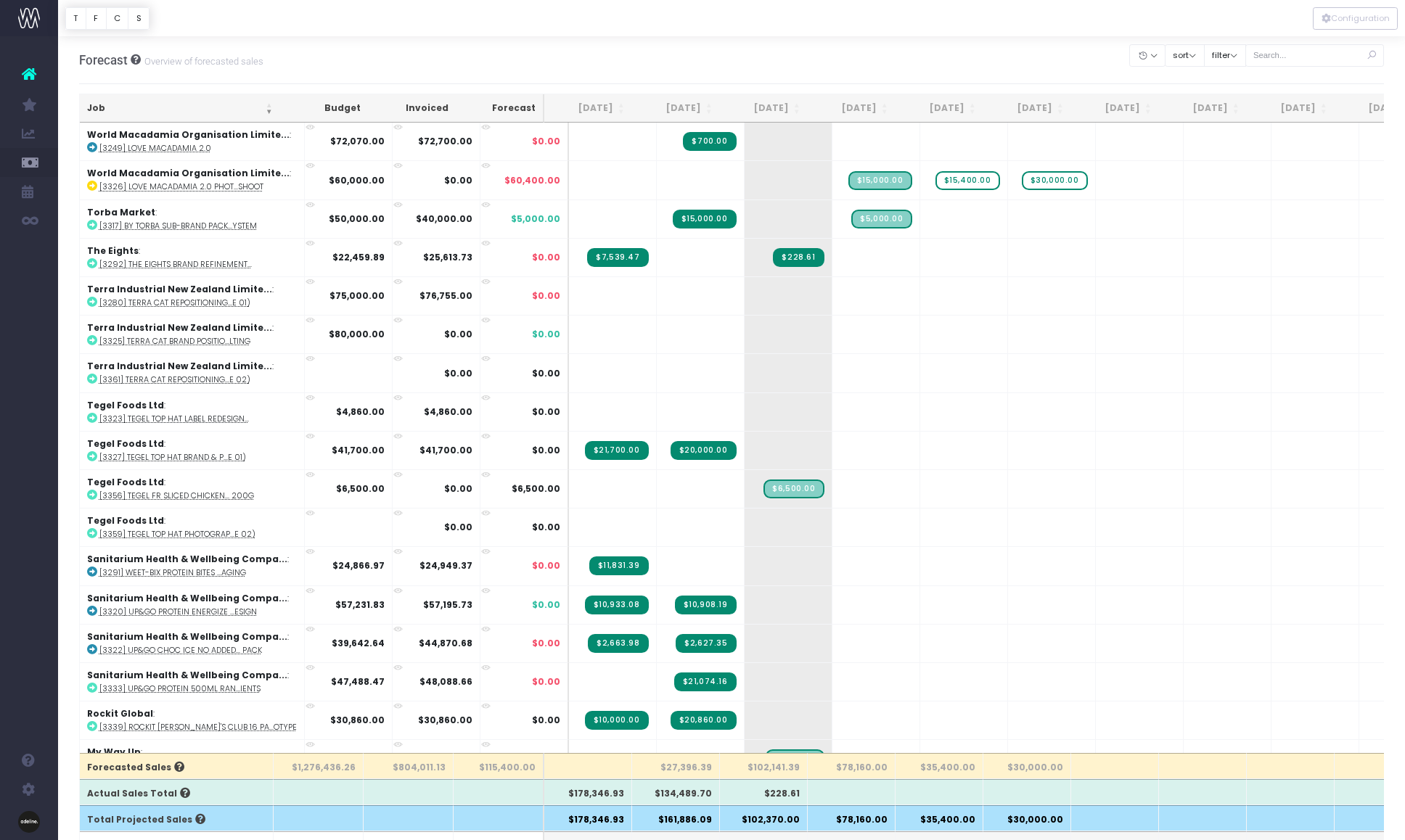
click at [93, 107] on th "Job" at bounding box center [180, 108] width 201 height 29
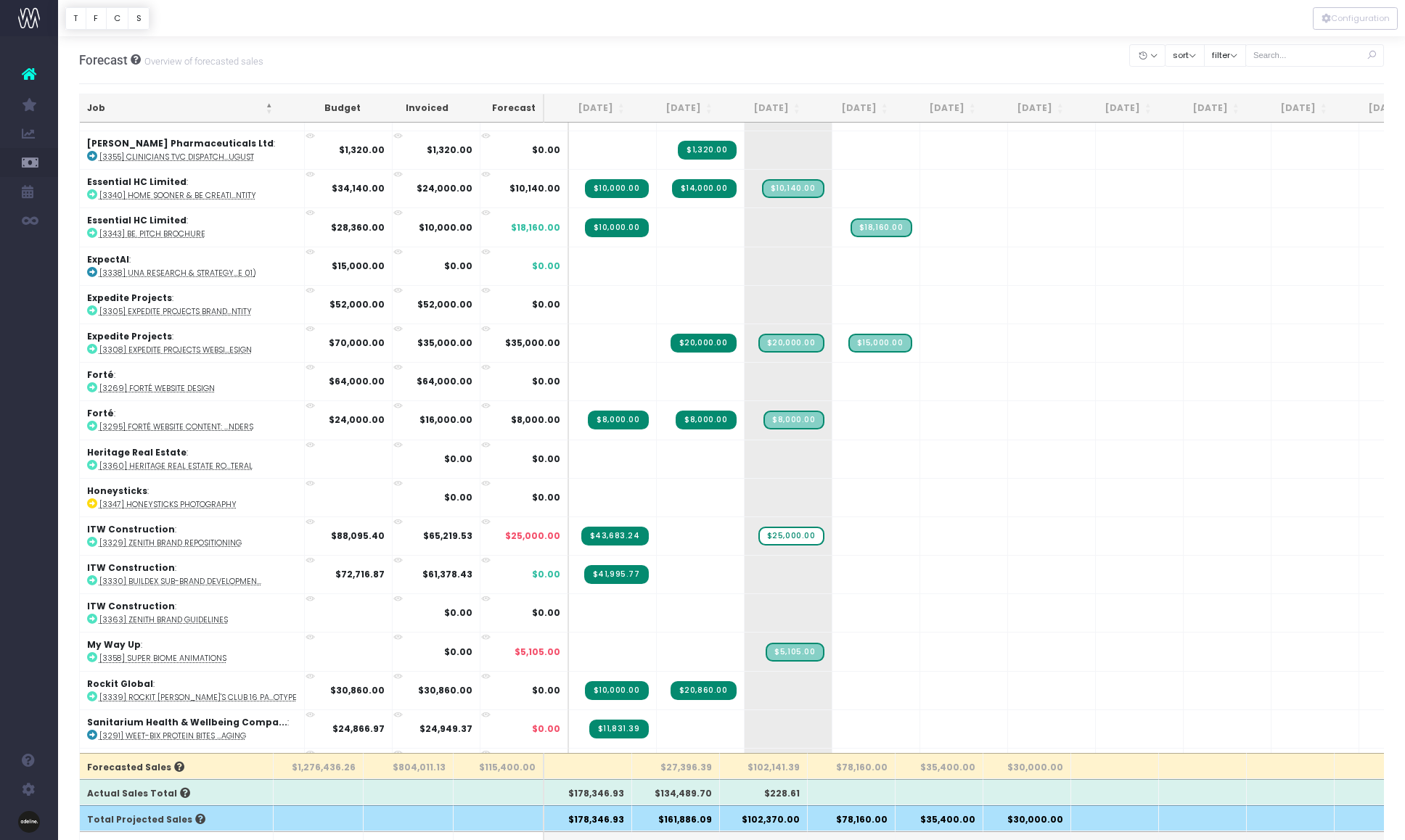
scroll to position [153, 0]
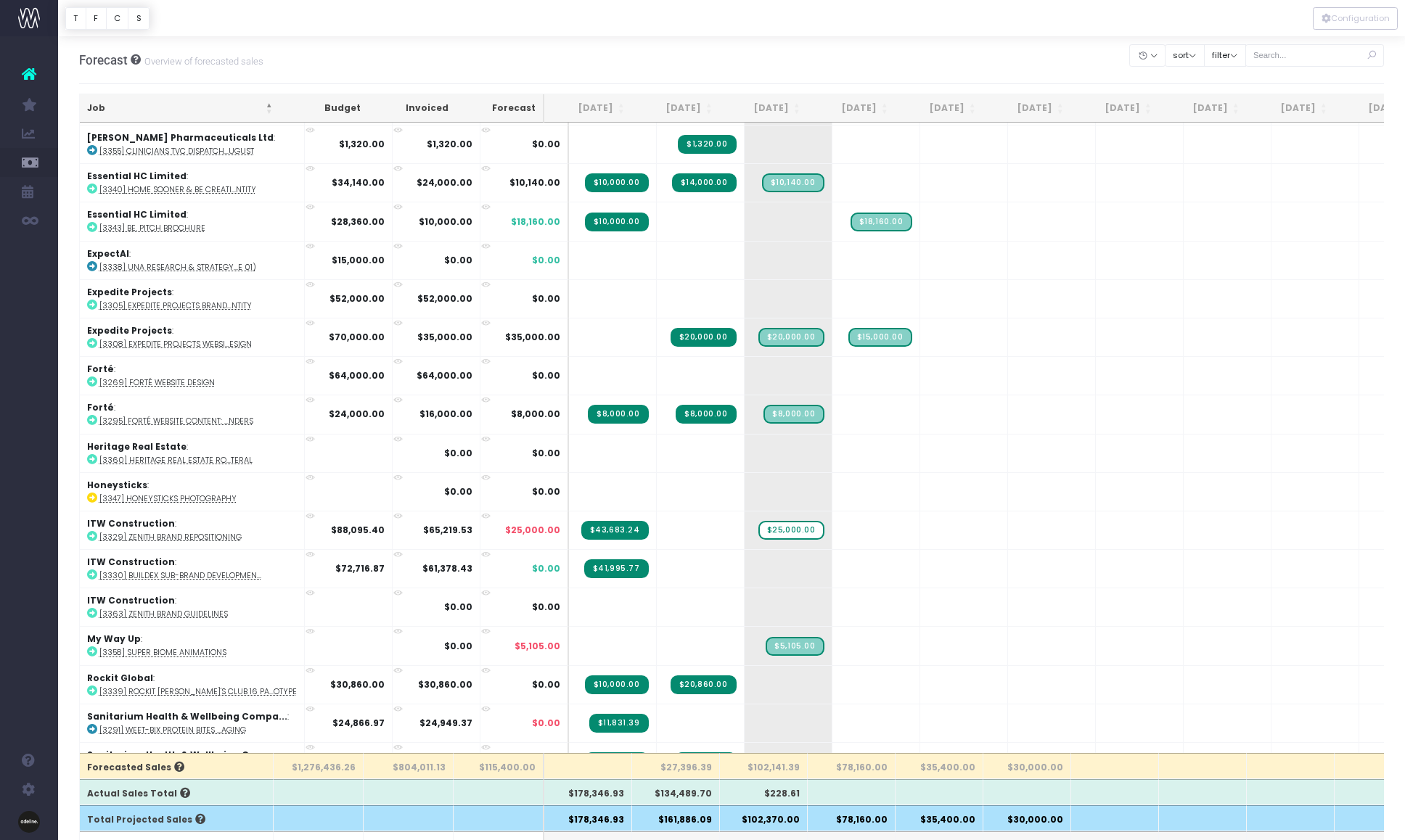
click at [105, 109] on th "Job" at bounding box center [180, 108] width 201 height 29
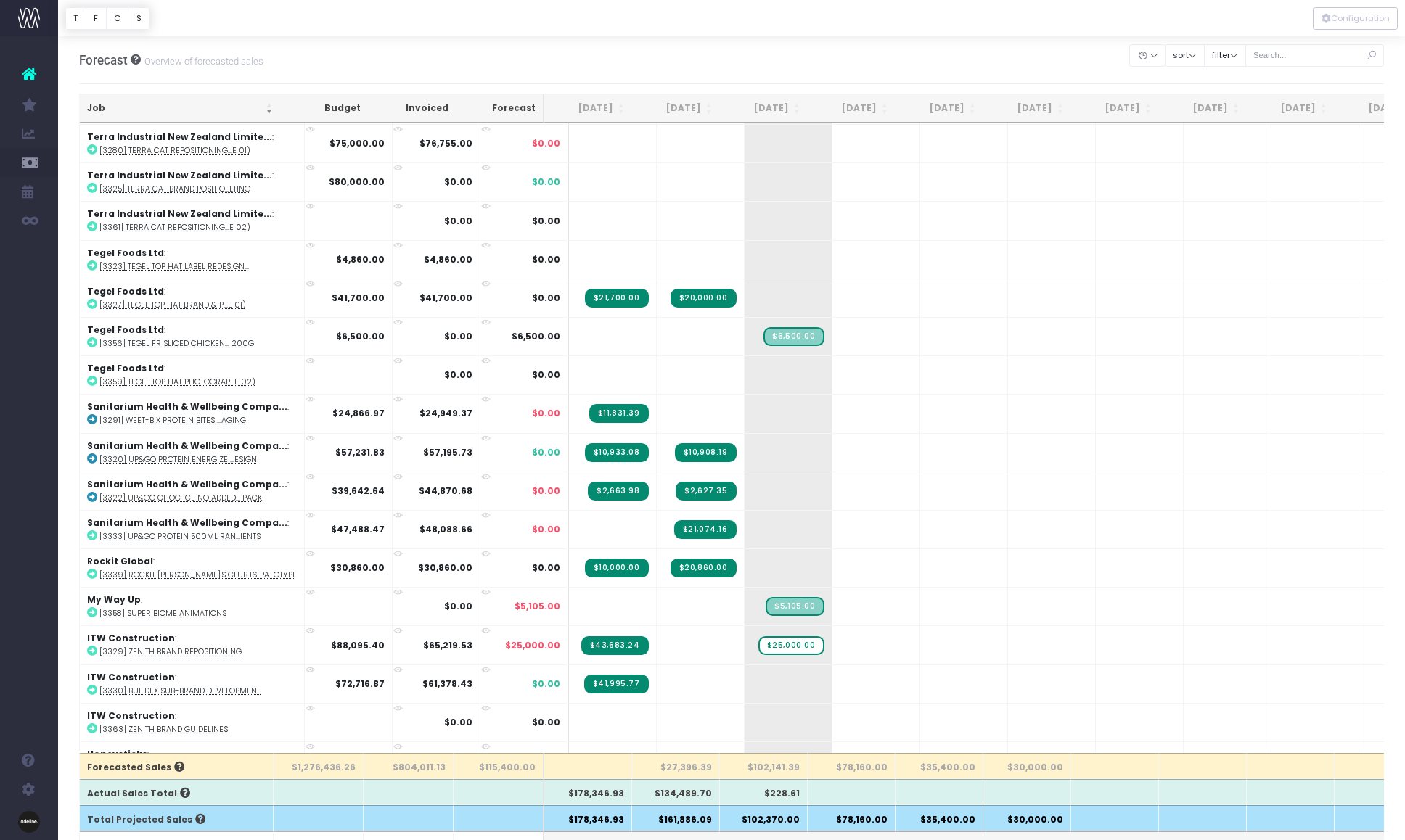
scroll to position [0, 0]
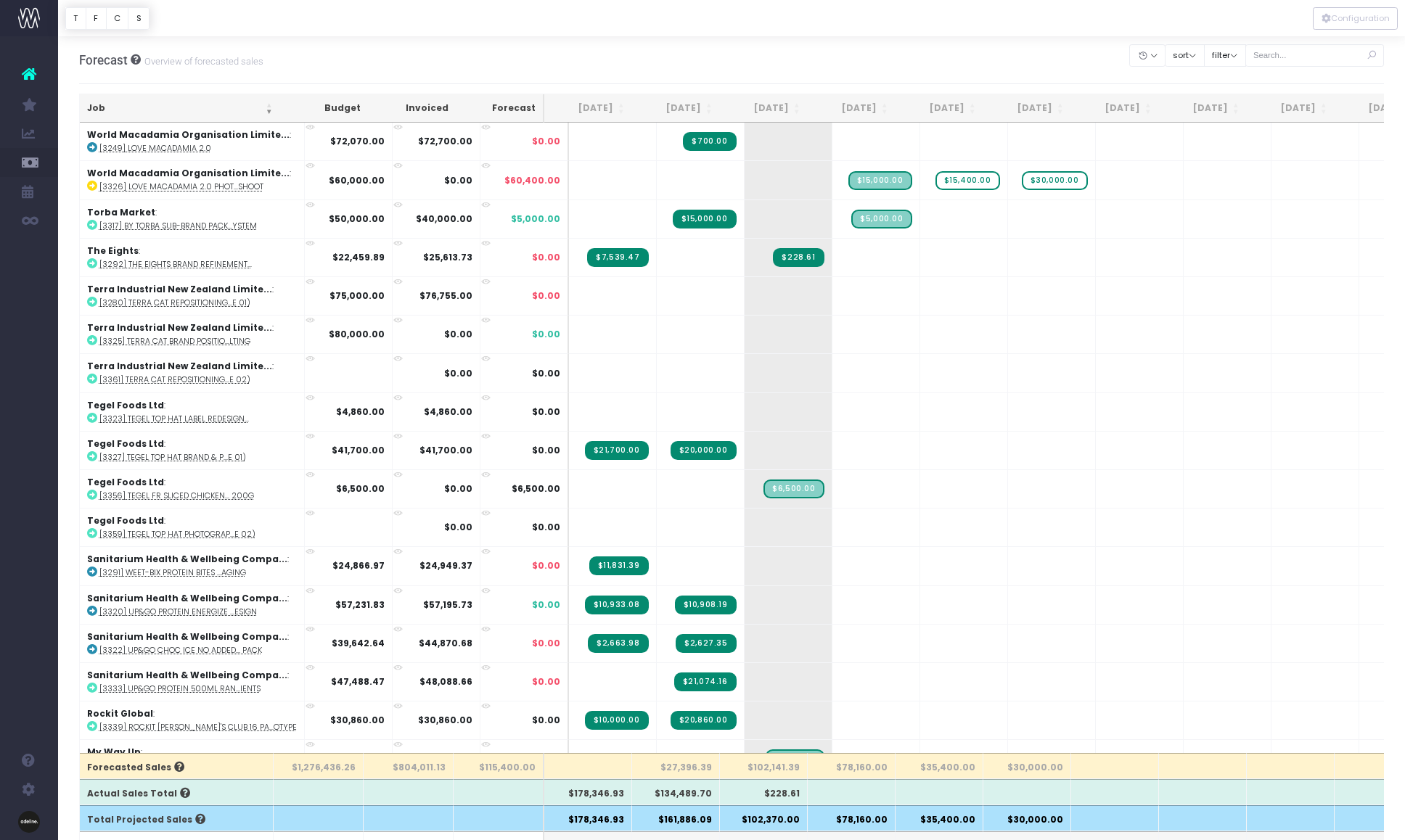
click at [92, 107] on th "Job" at bounding box center [180, 108] width 201 height 29
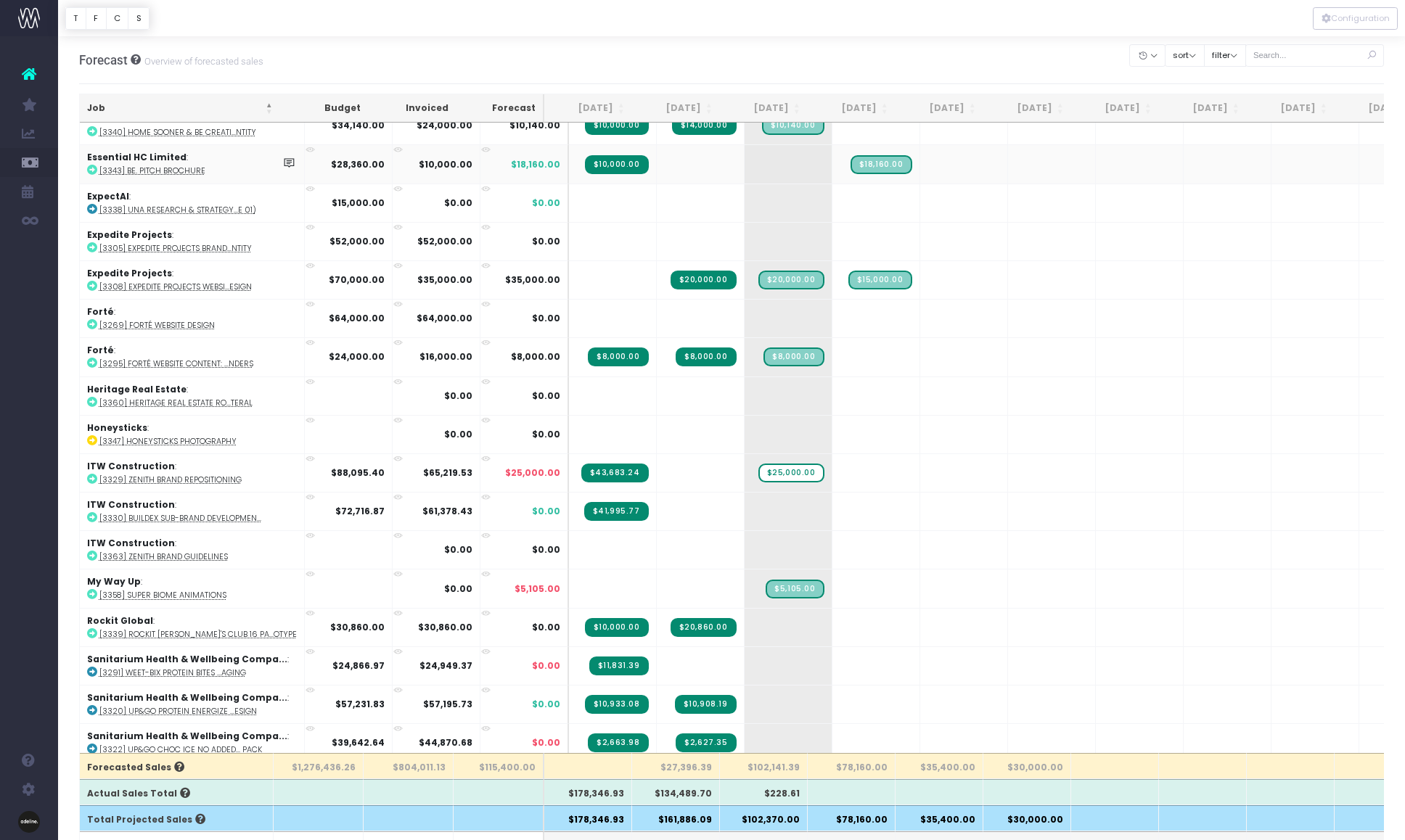
scroll to position [213, 0]
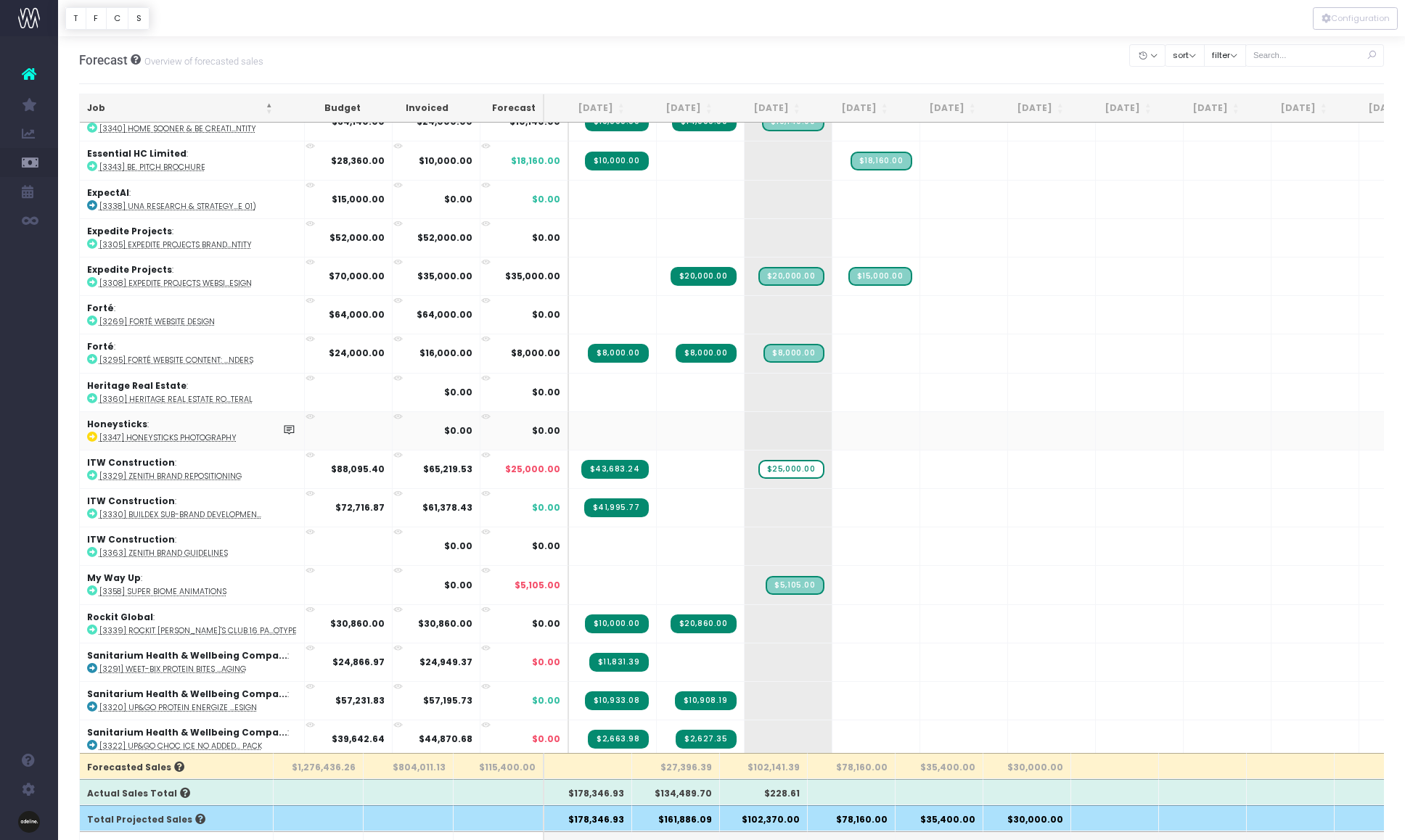
click at [91, 434] on icon at bounding box center [92, 436] width 10 height 10
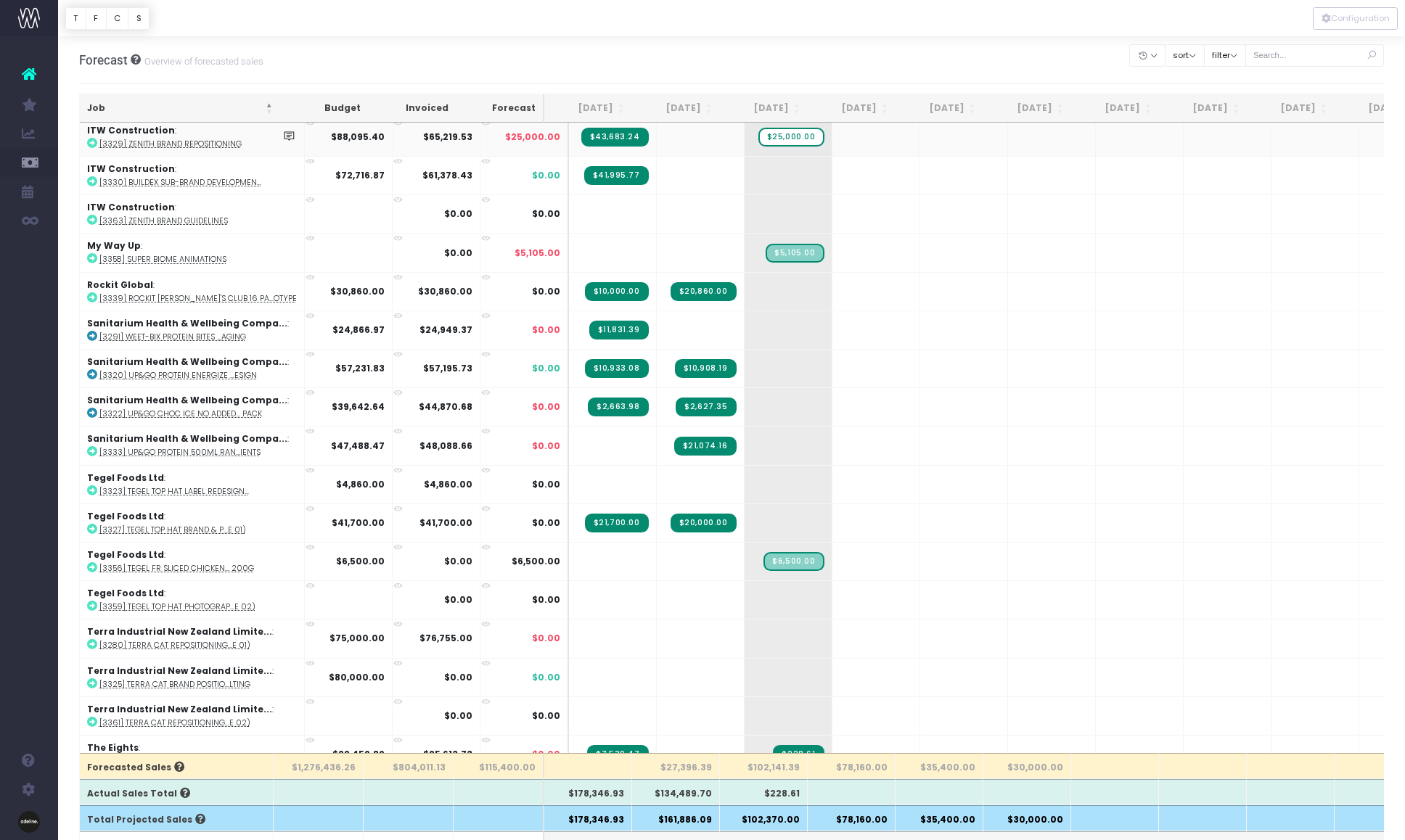
scroll to position [533, 0]
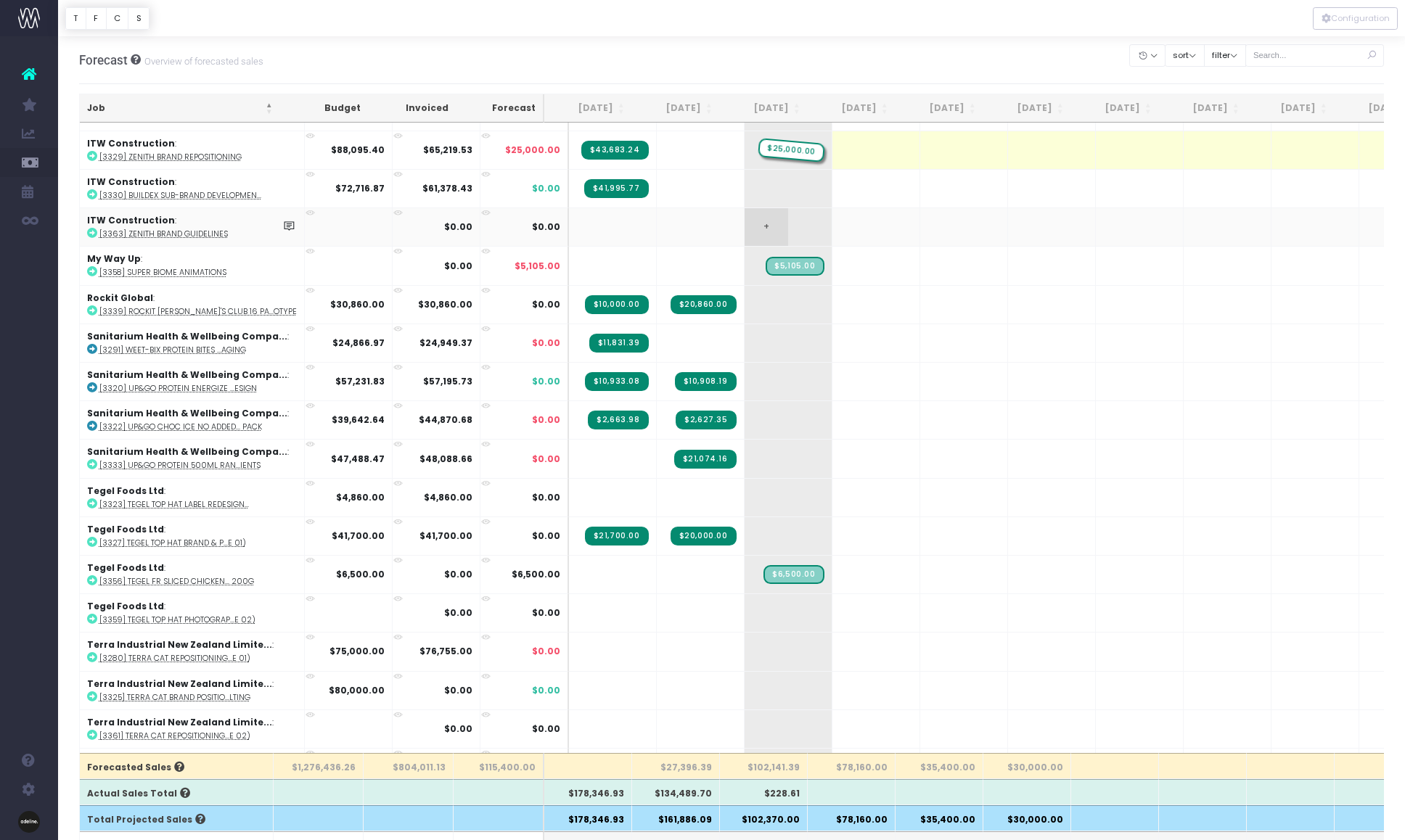
drag, startPoint x: 776, startPoint y: 150, endPoint x: 787, endPoint y: 236, distance: 86.7
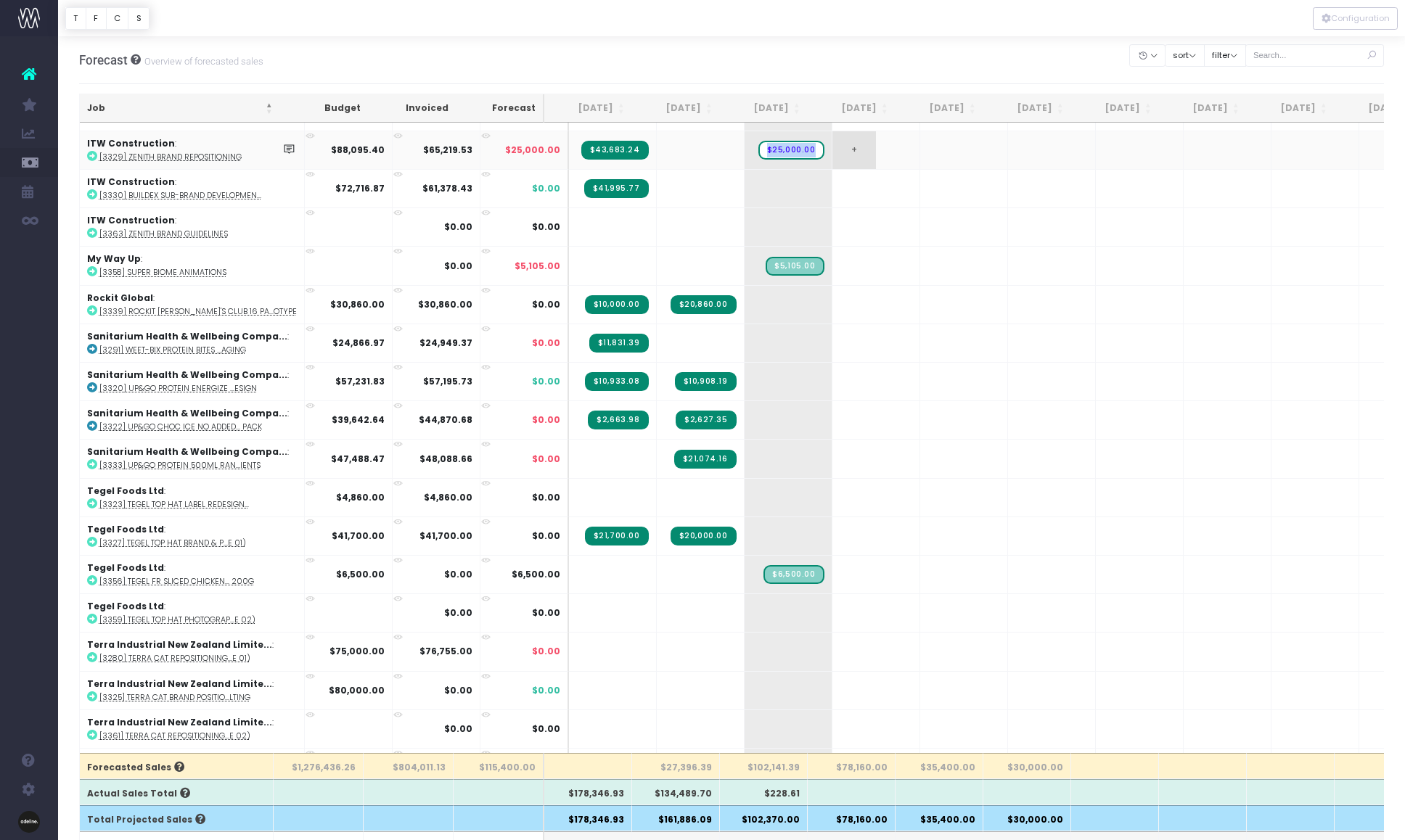
drag, startPoint x: 758, startPoint y: 149, endPoint x: 869, endPoint y: 152, distance: 111.0
click at [869, 152] on tr "ITW Construction : [3329] Zenith Brand Repositioning $88,095.40 $65,219.53 $25,…" at bounding box center [938, 150] width 1718 height 39
click at [777, 151] on span "$25,000.00" at bounding box center [791, 150] width 66 height 18
click at [747, 228] on span "+" at bounding box center [766, 227] width 44 height 38
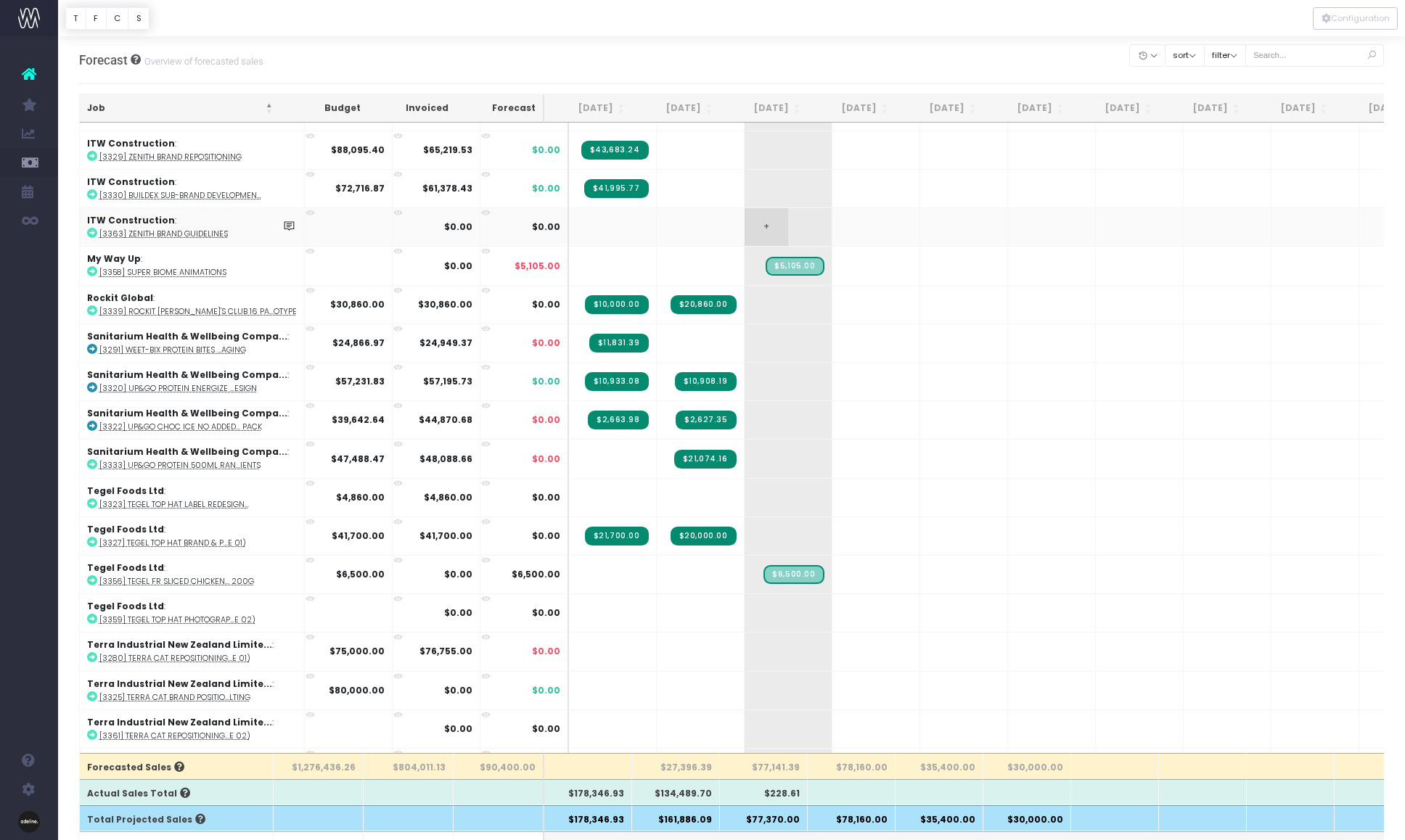
click at [747, 228] on span "+" at bounding box center [766, 227] width 44 height 38
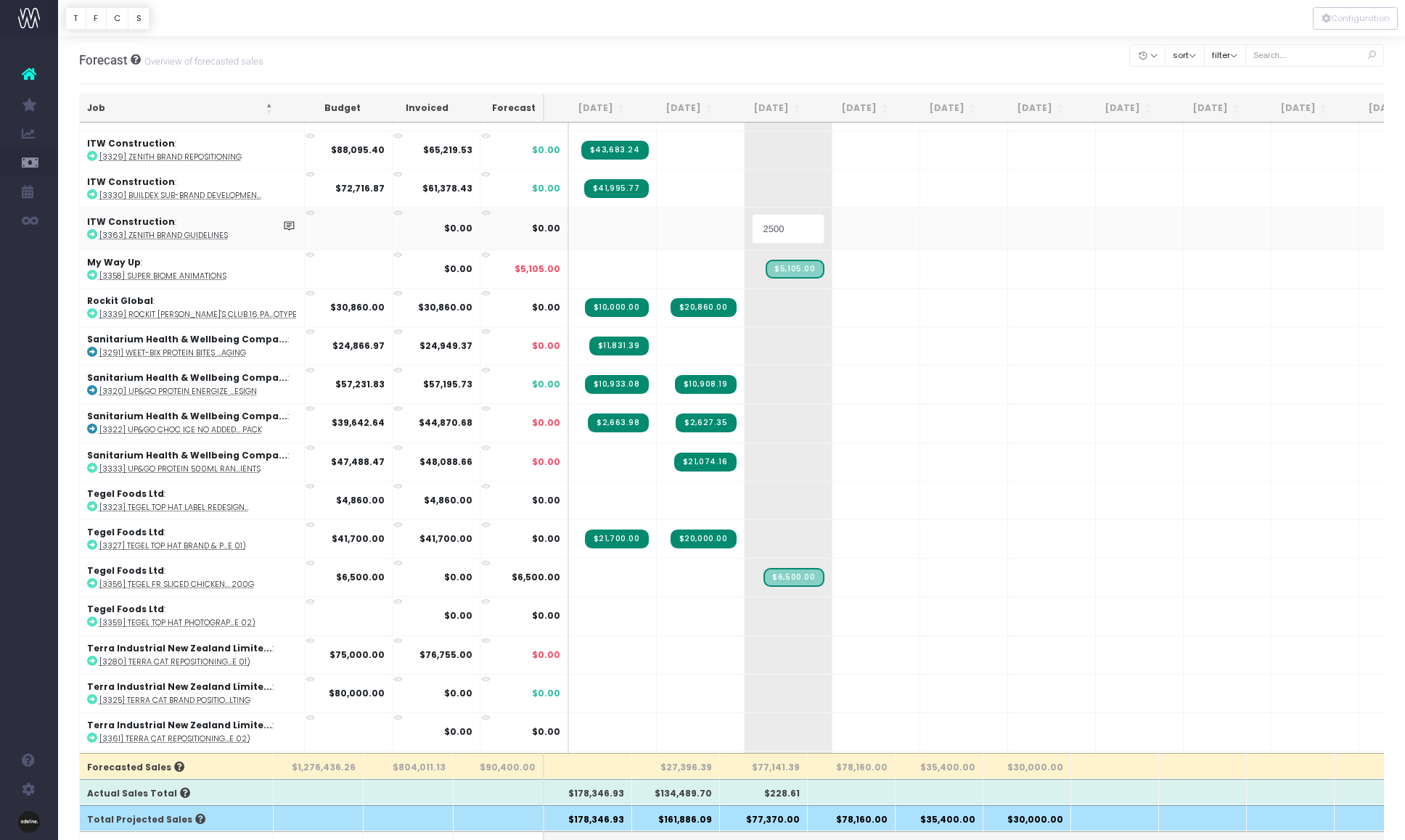
type input "25000"
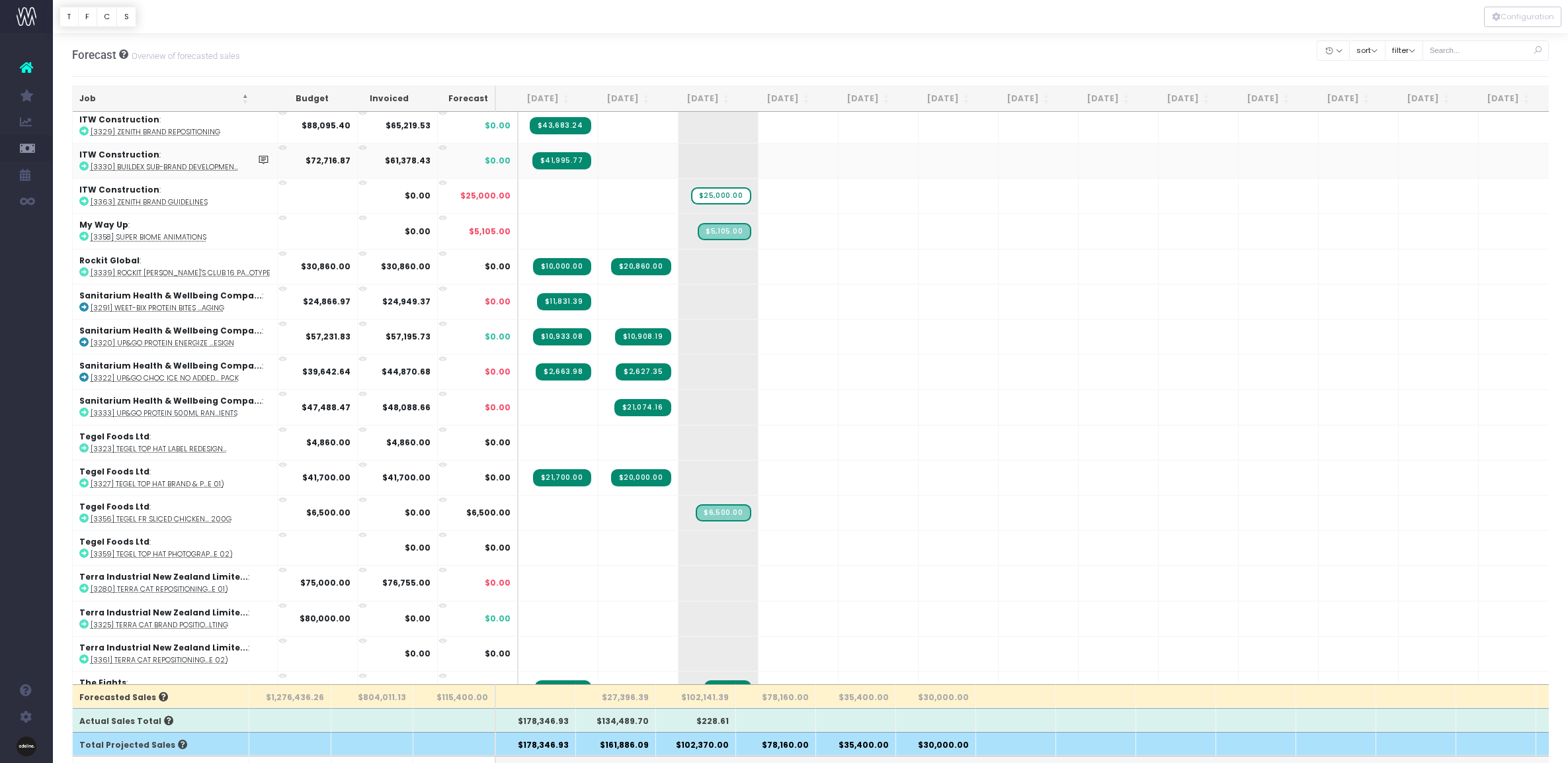
scroll to position [0, 0]
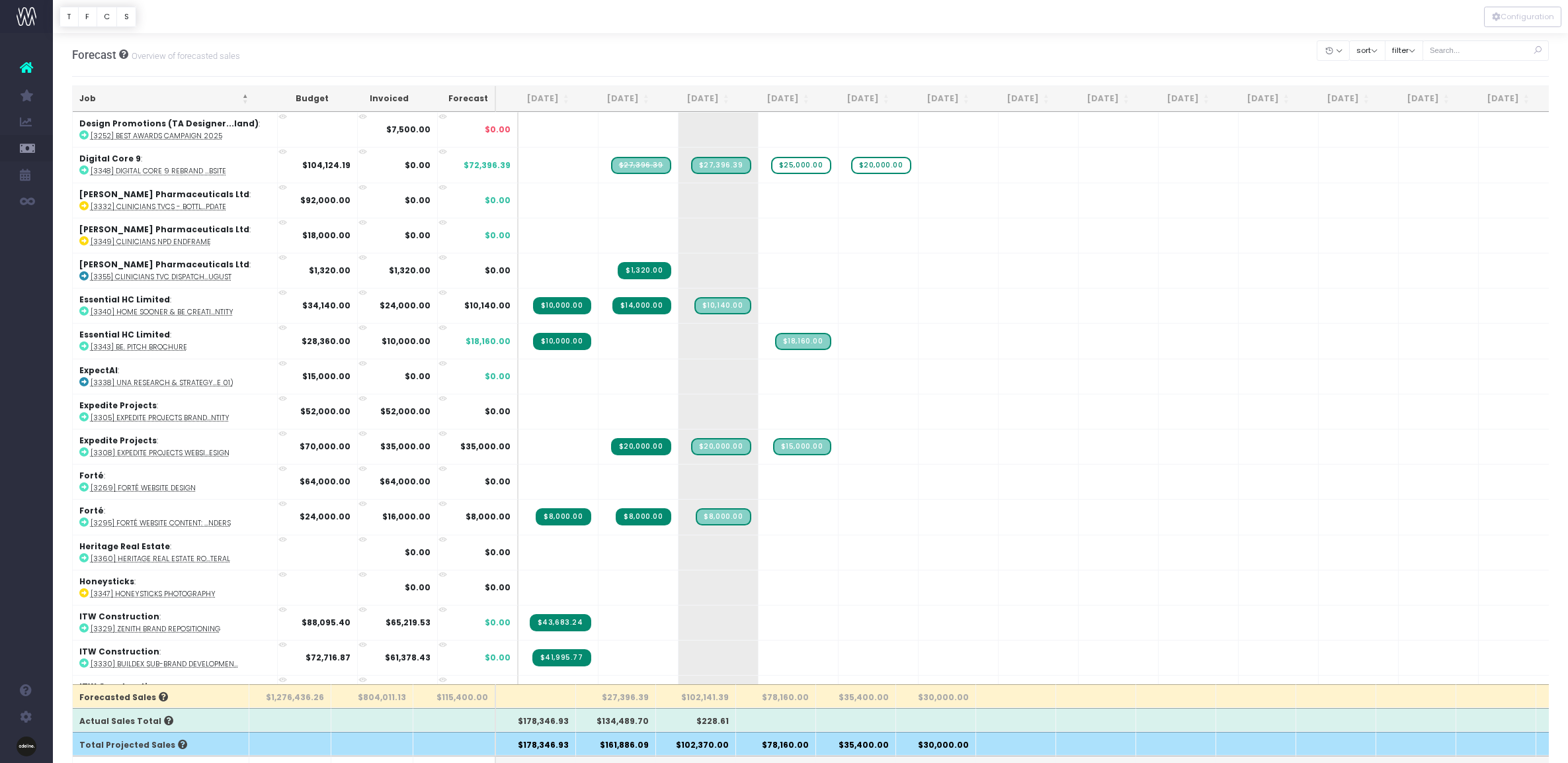
click at [88, 93] on th "Job" at bounding box center [164, 99] width 183 height 26
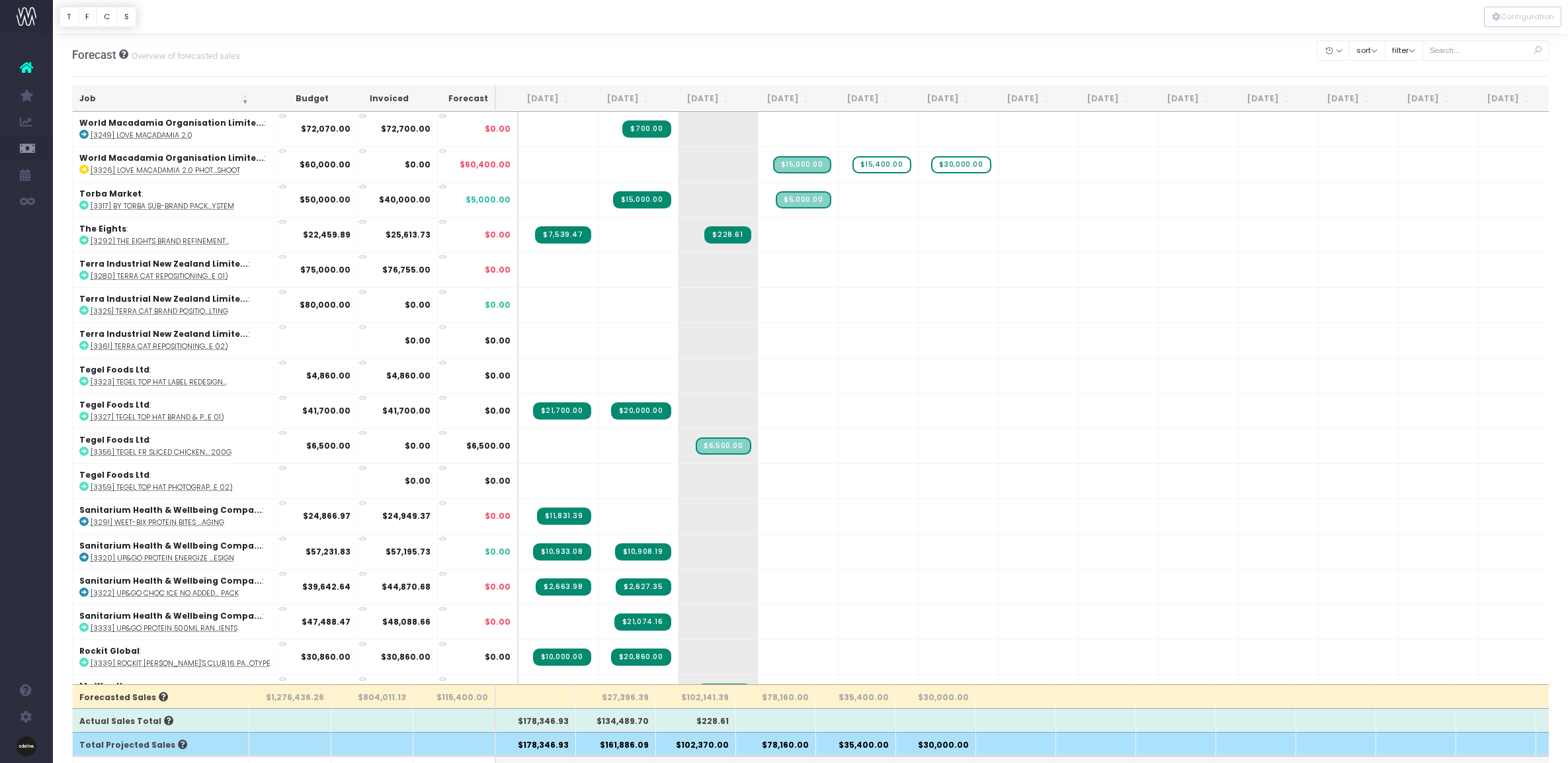
click at [83, 96] on th "Job" at bounding box center [164, 99] width 183 height 26
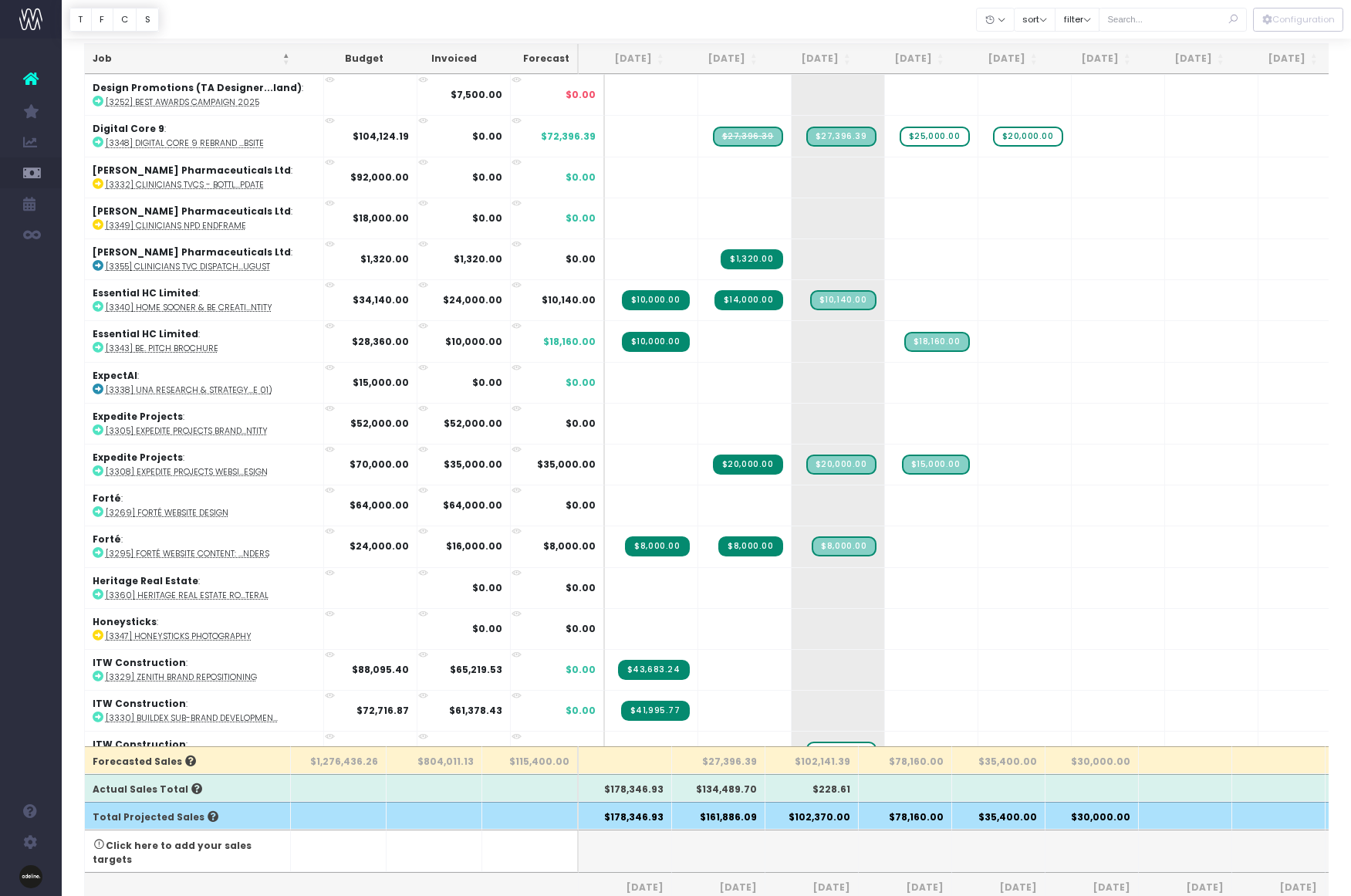
click at [95, 54] on th "Job" at bounding box center [191, 59] width 213 height 30
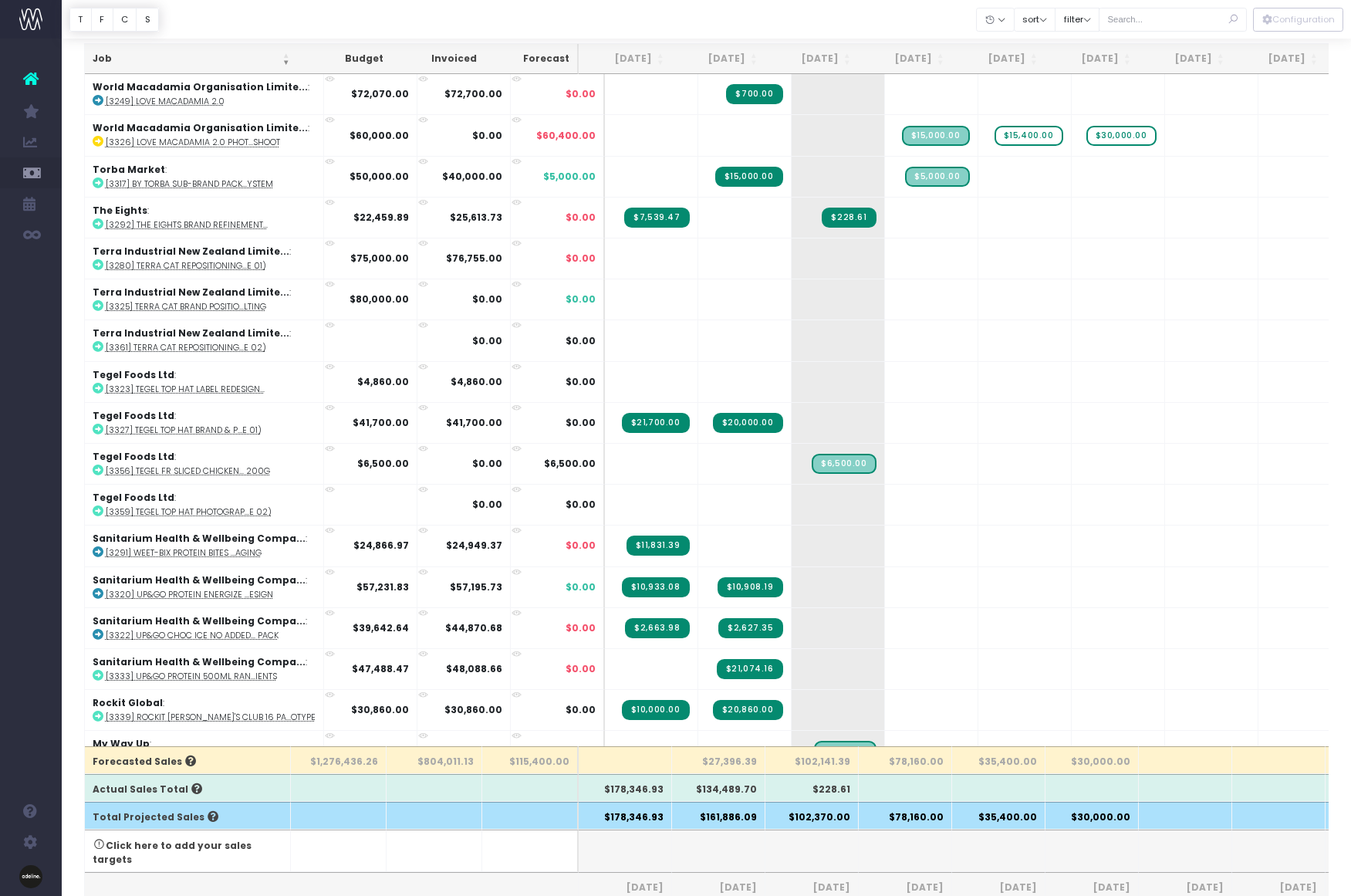
click at [95, 54] on th "Job" at bounding box center [191, 59] width 213 height 30
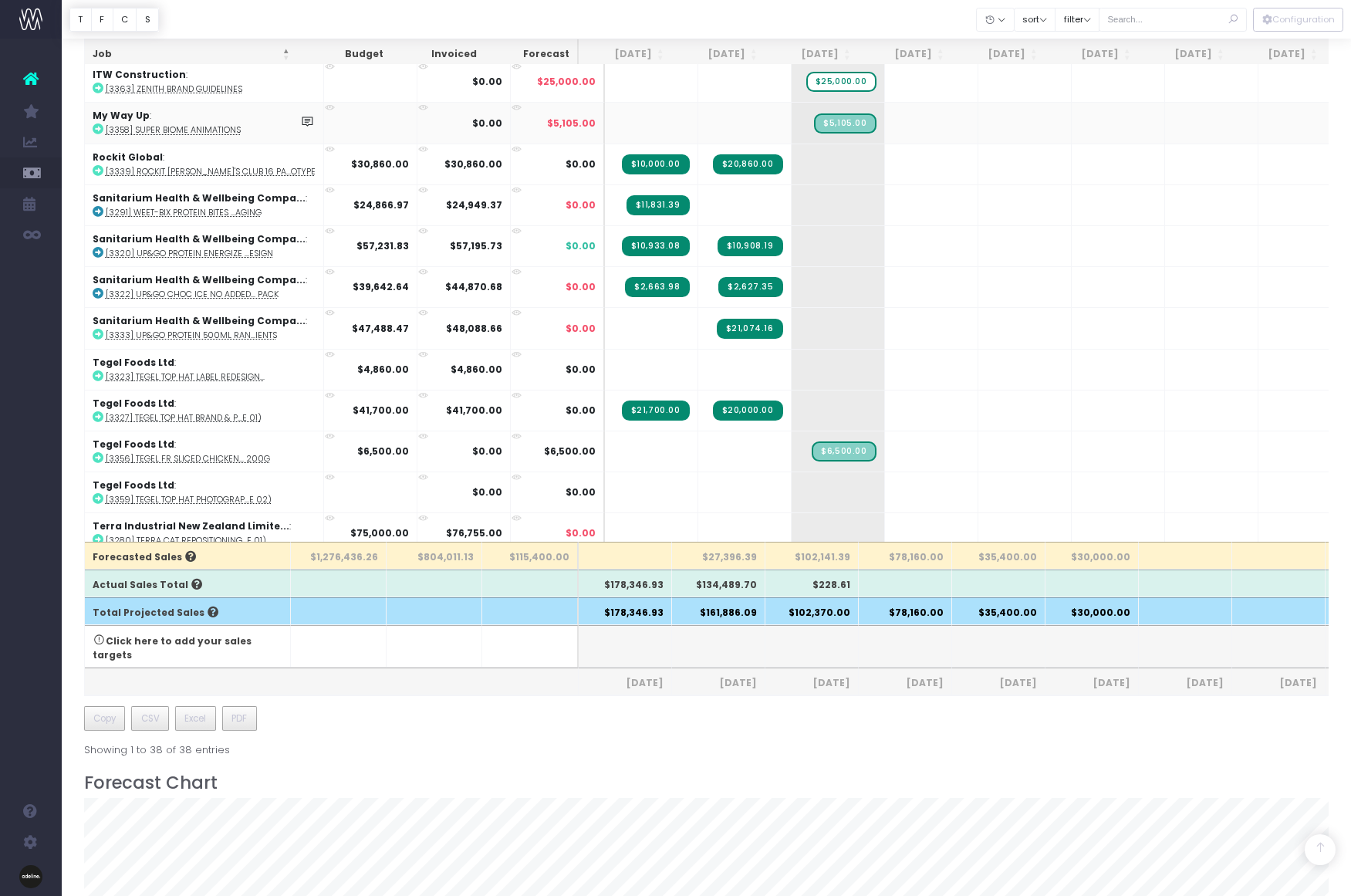
scroll to position [469, 0]
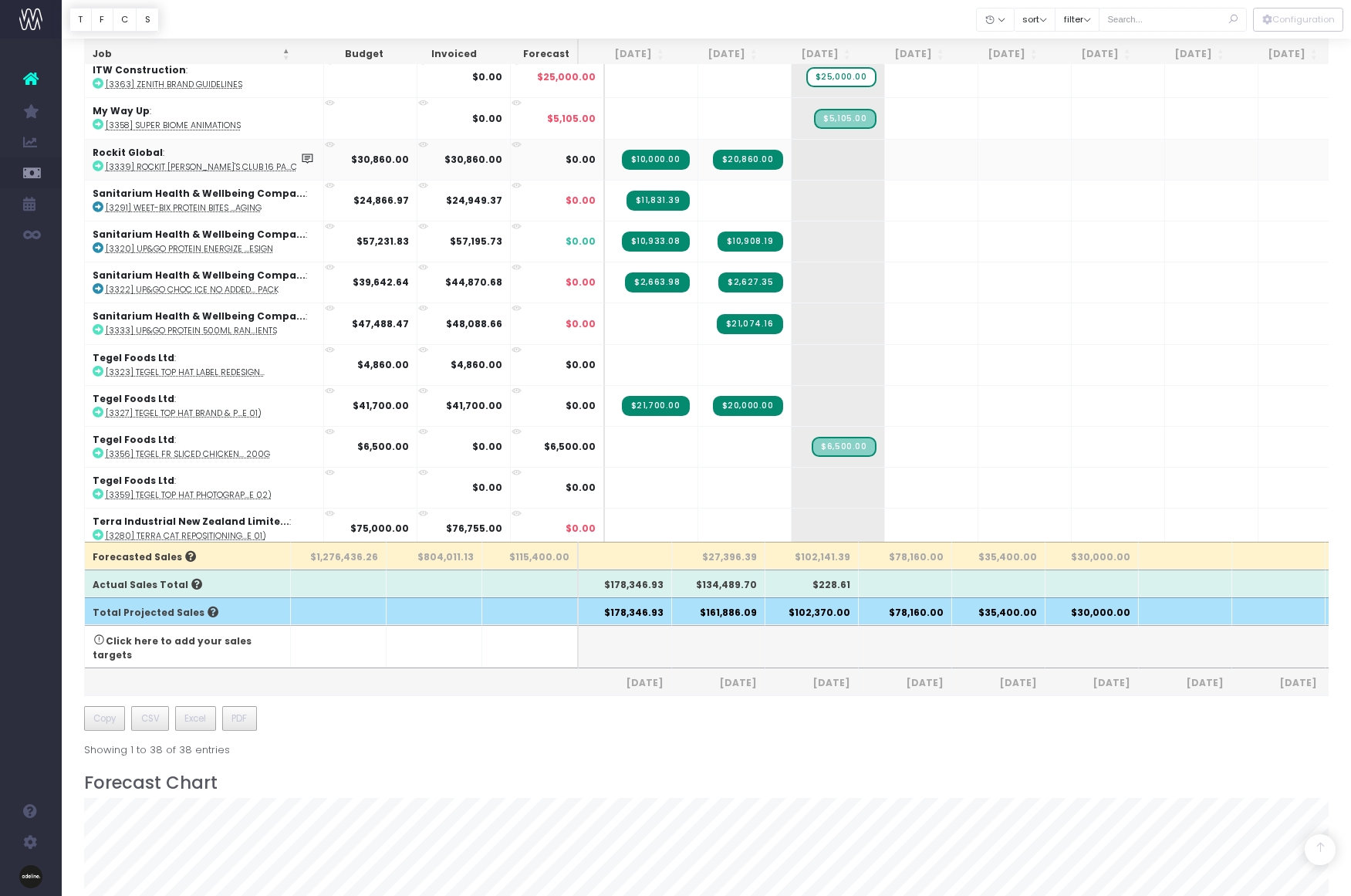
click at [98, 166] on icon at bounding box center [98, 166] width 11 height 11
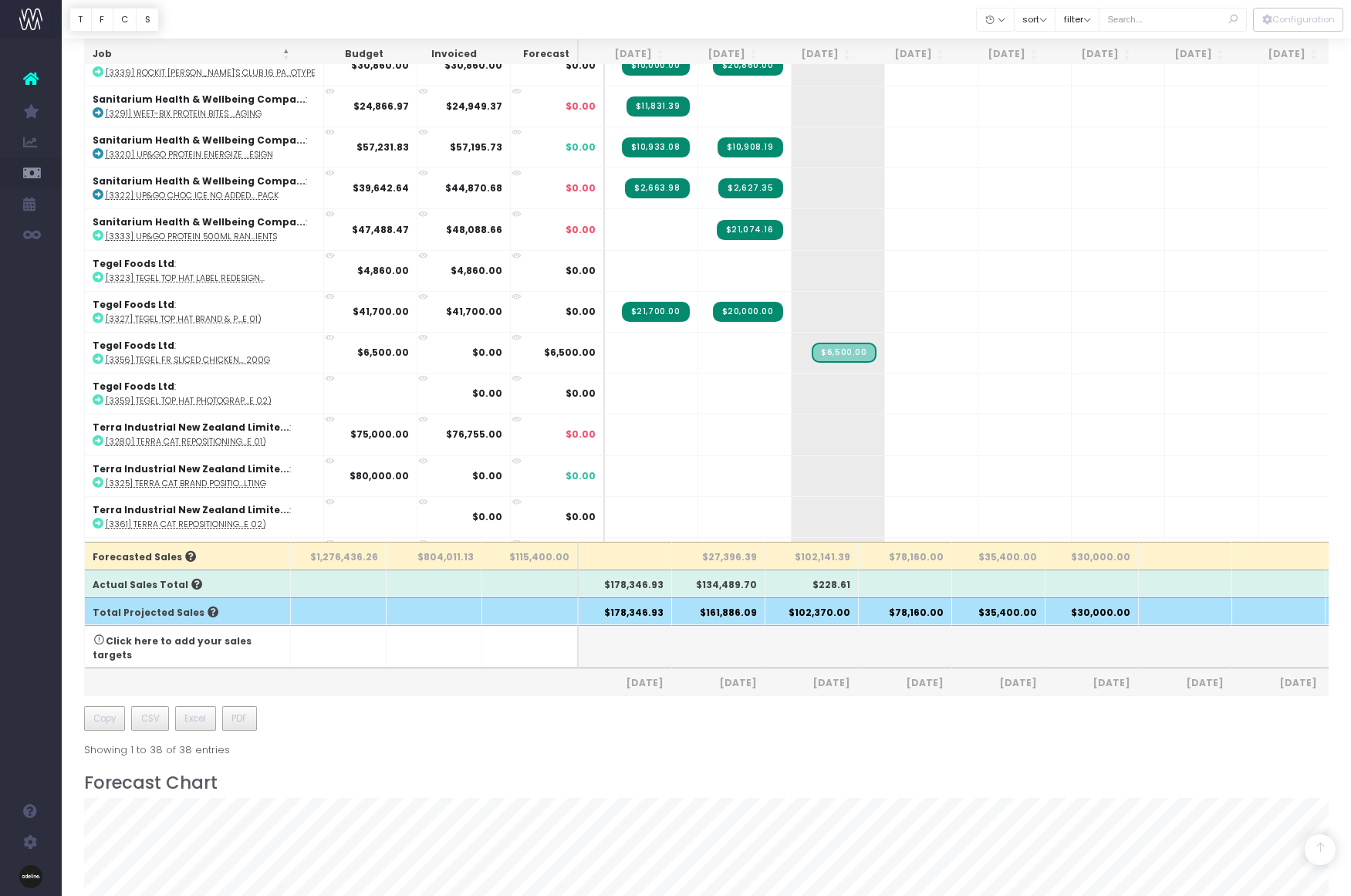
scroll to position [578, 0]
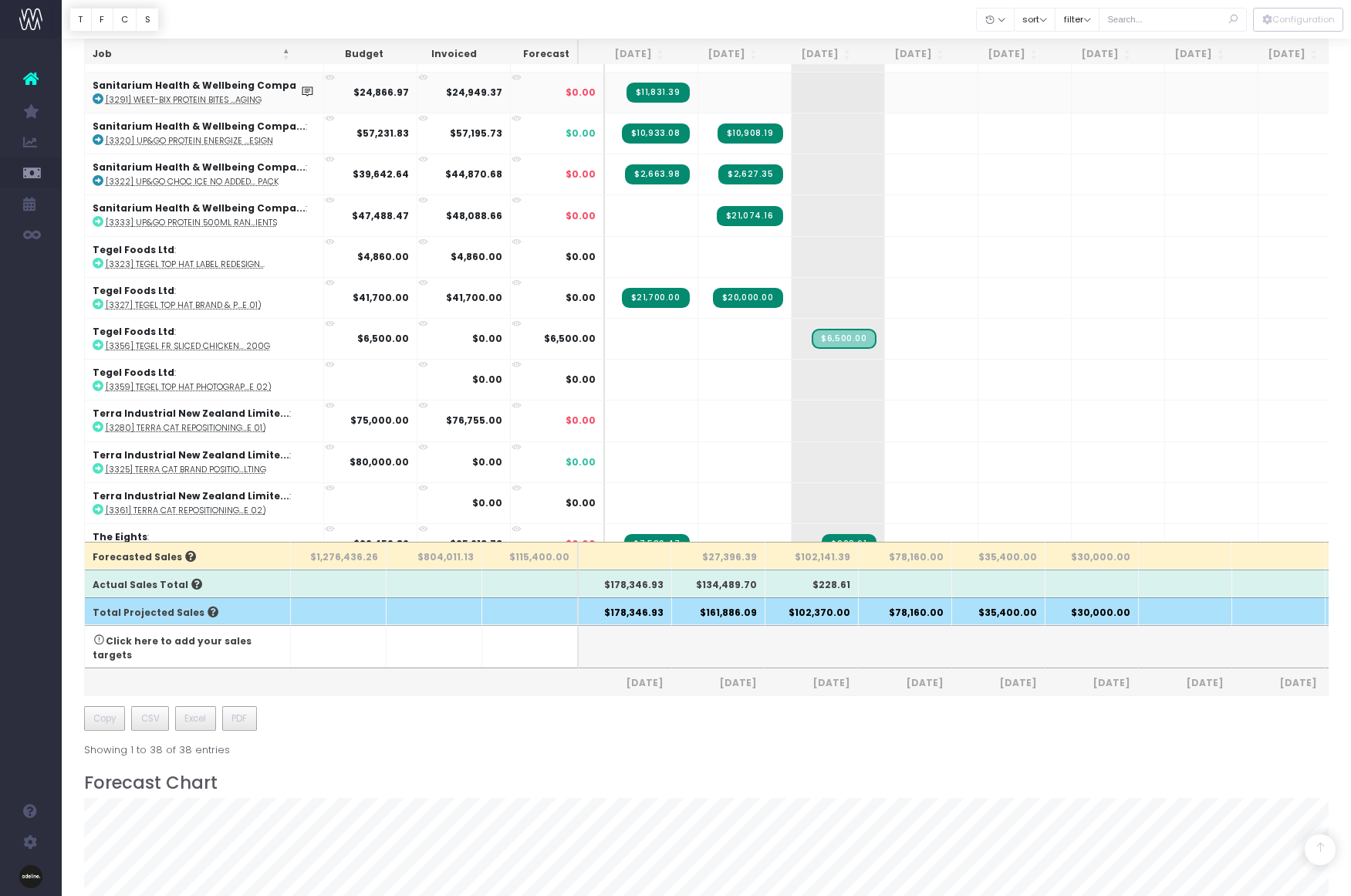
click at [96, 96] on icon at bounding box center [98, 99] width 11 height 11
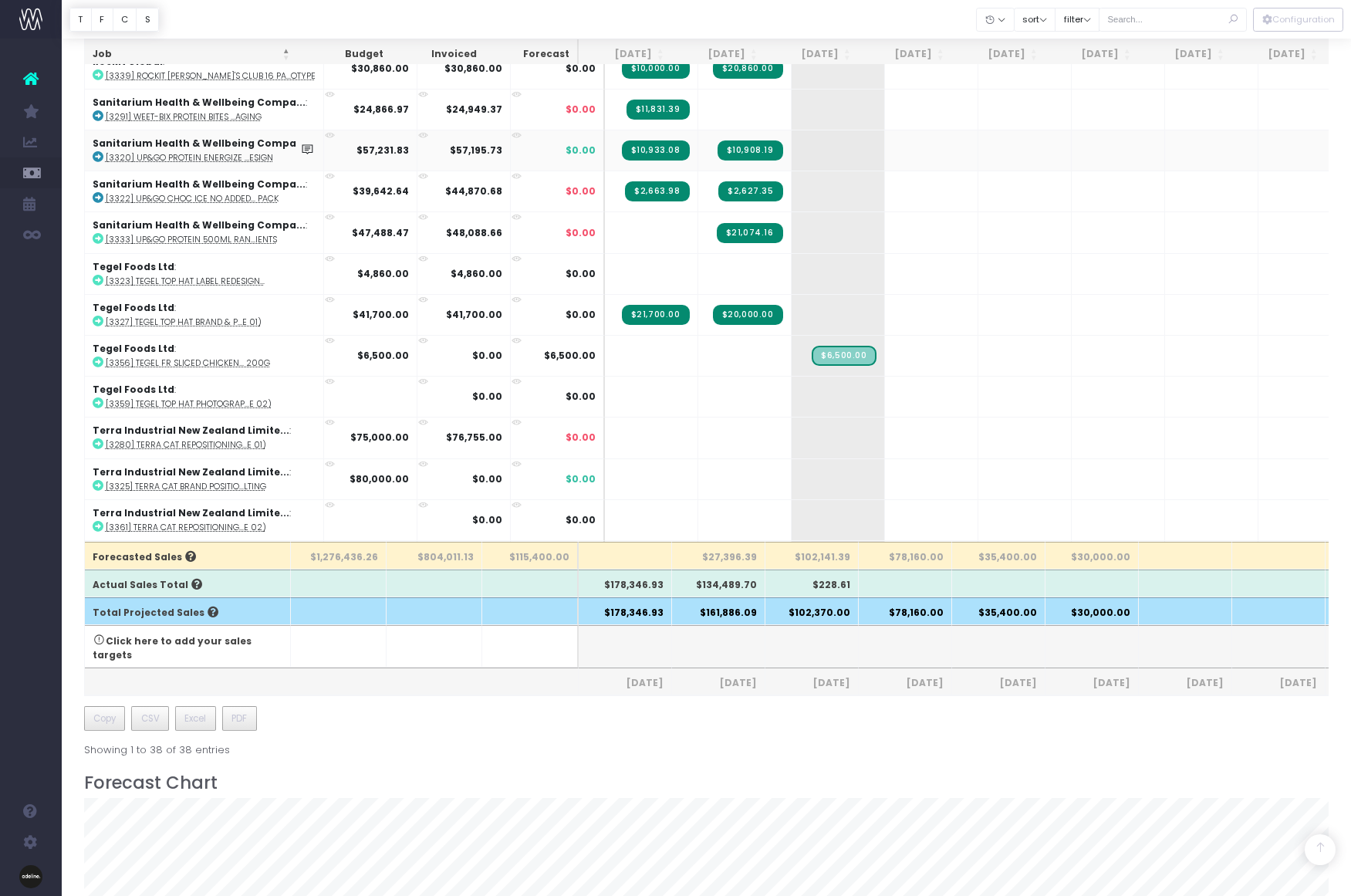
scroll to position [552, 0]
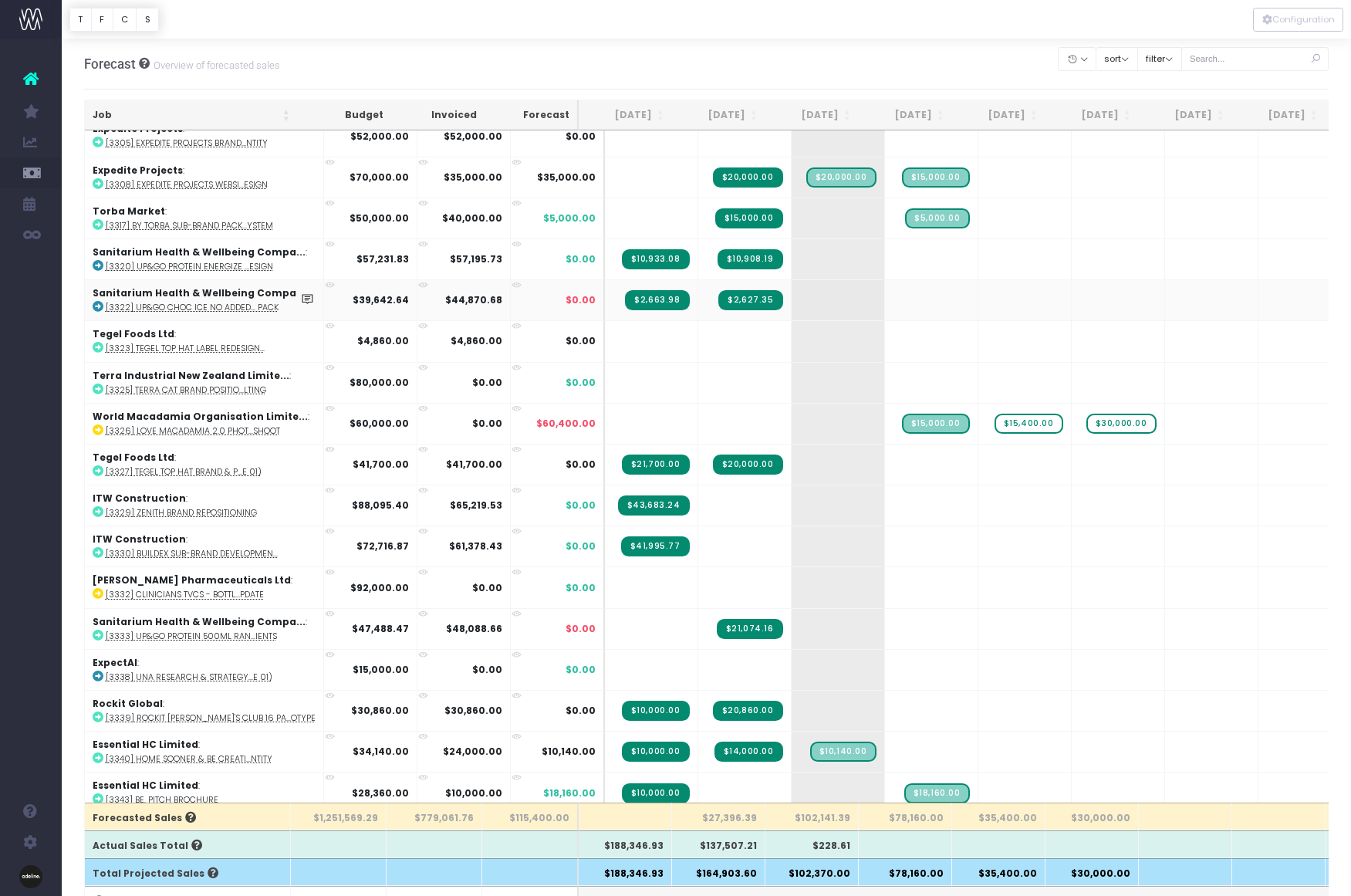
scroll to position [263, 0]
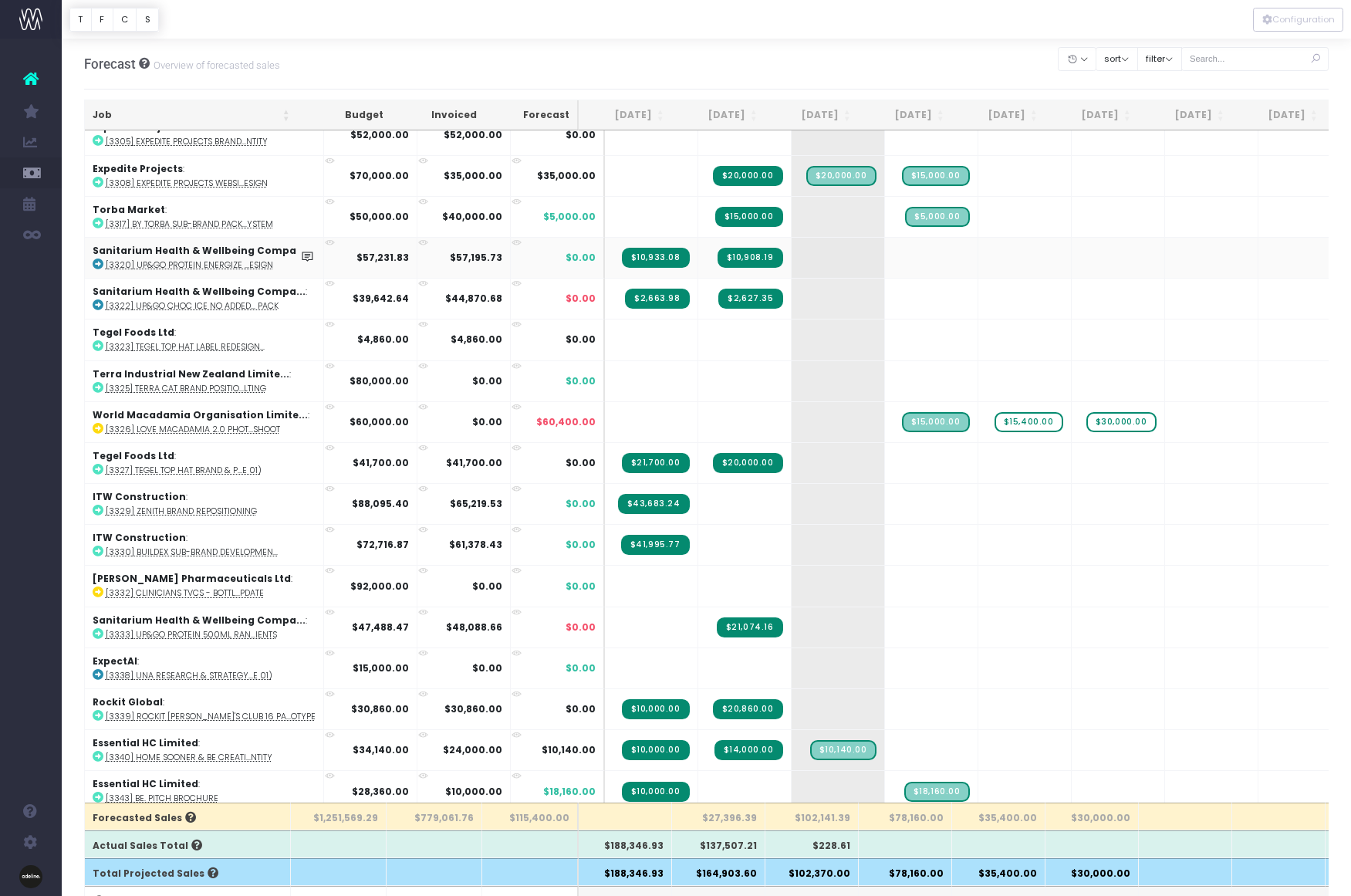
click at [97, 262] on icon at bounding box center [98, 264] width 11 height 11
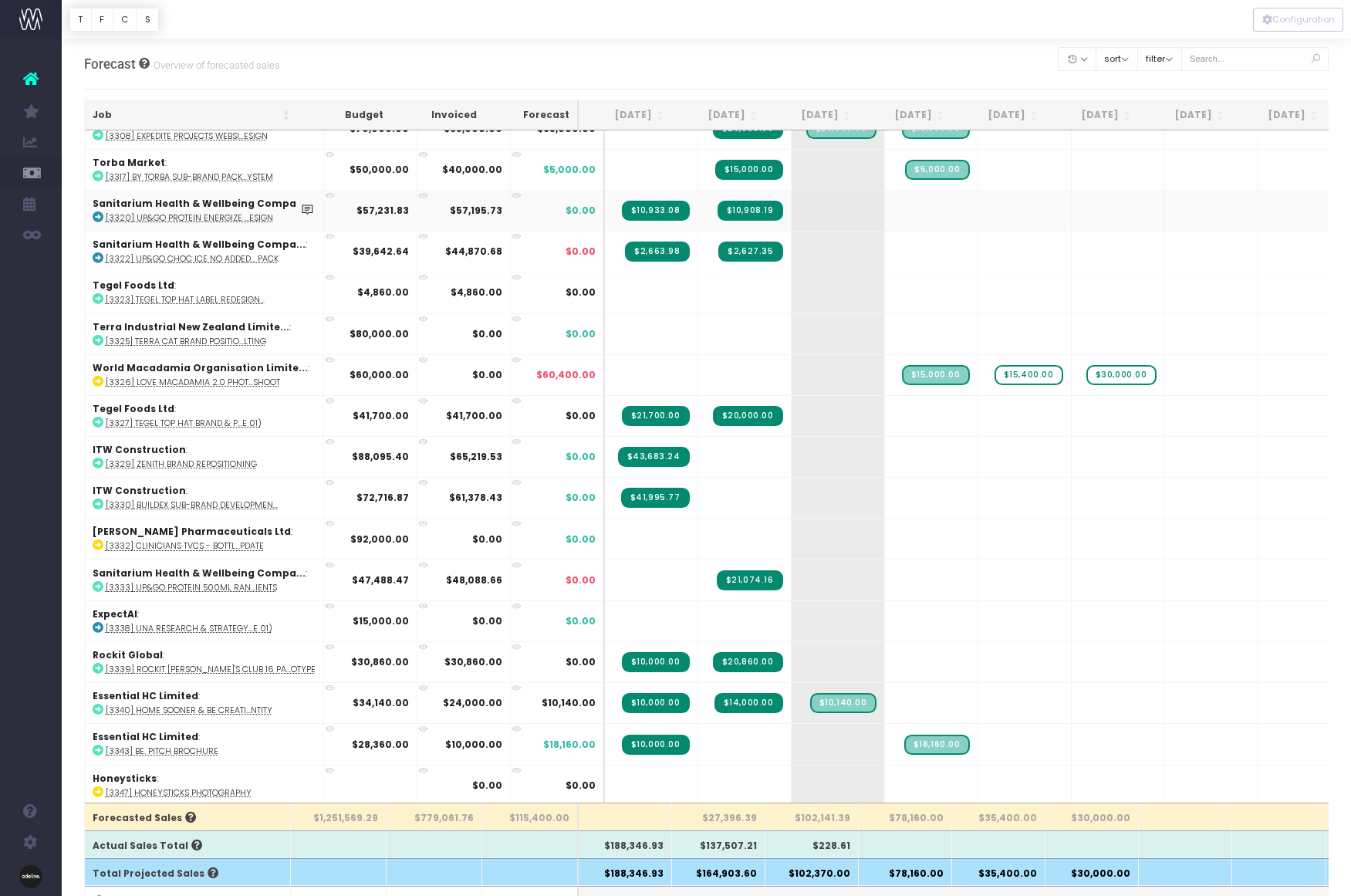
scroll to position [314, 0]
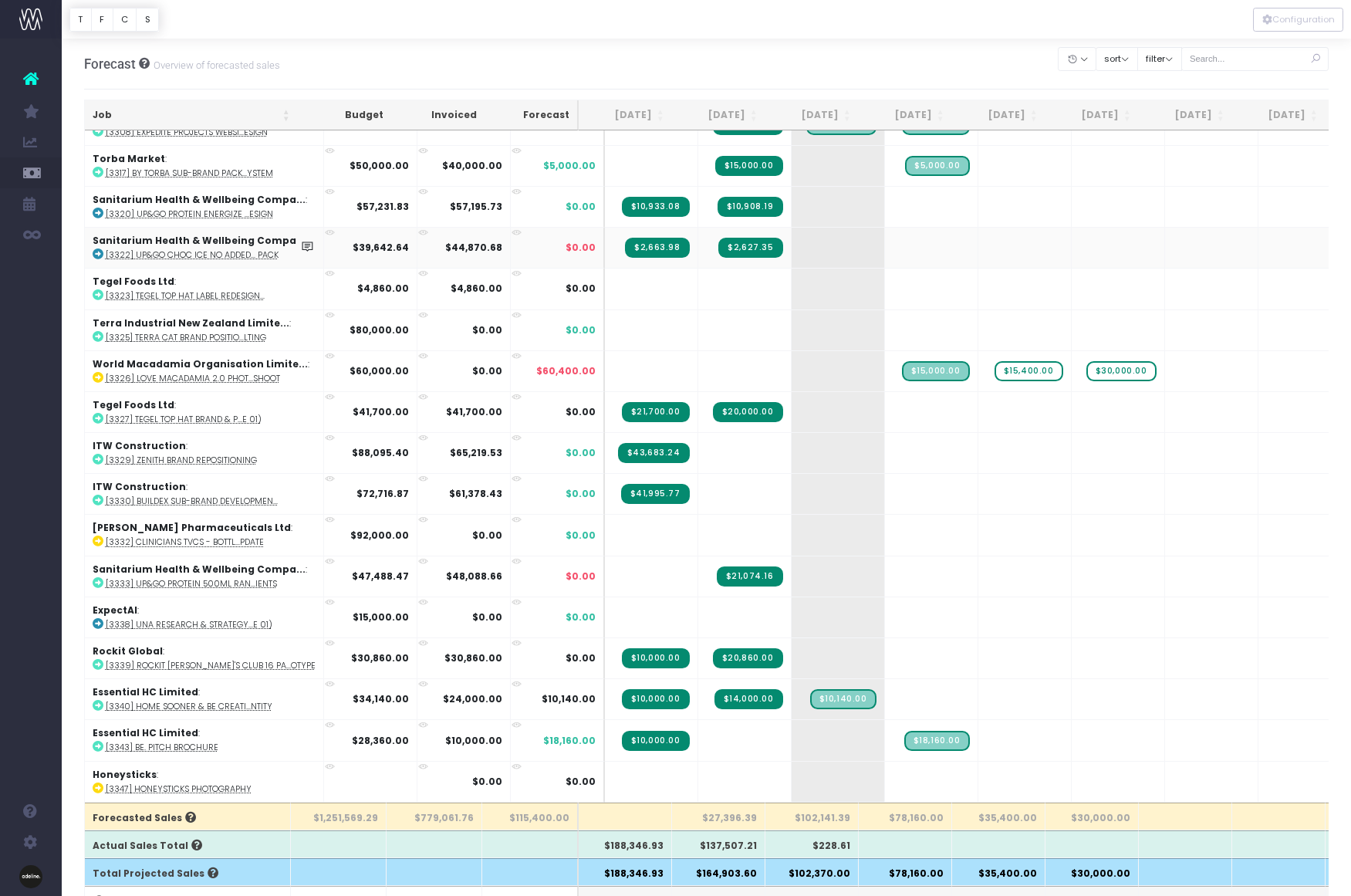
click at [100, 250] on icon at bounding box center [98, 253] width 11 height 11
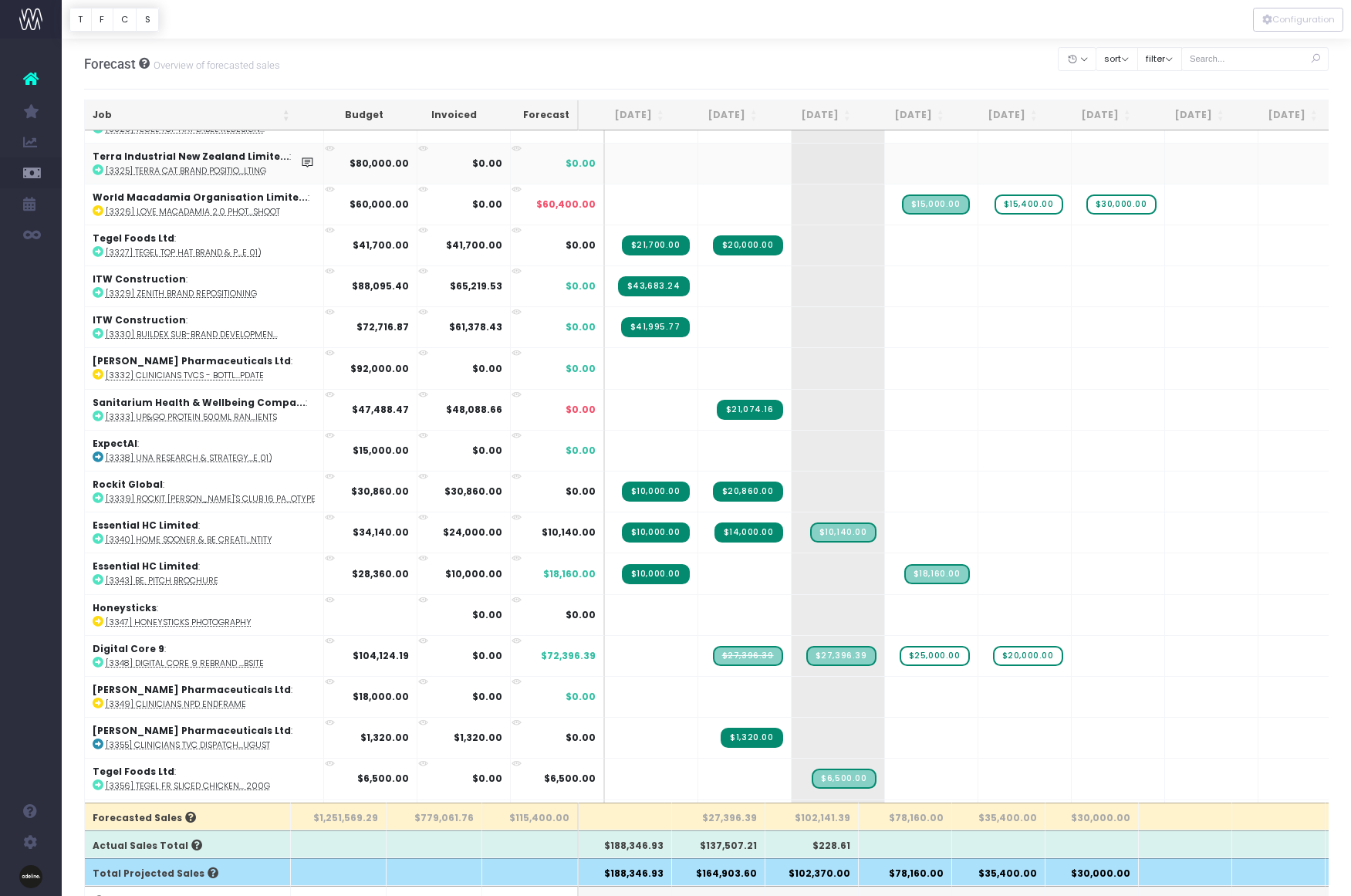
scroll to position [479, 0]
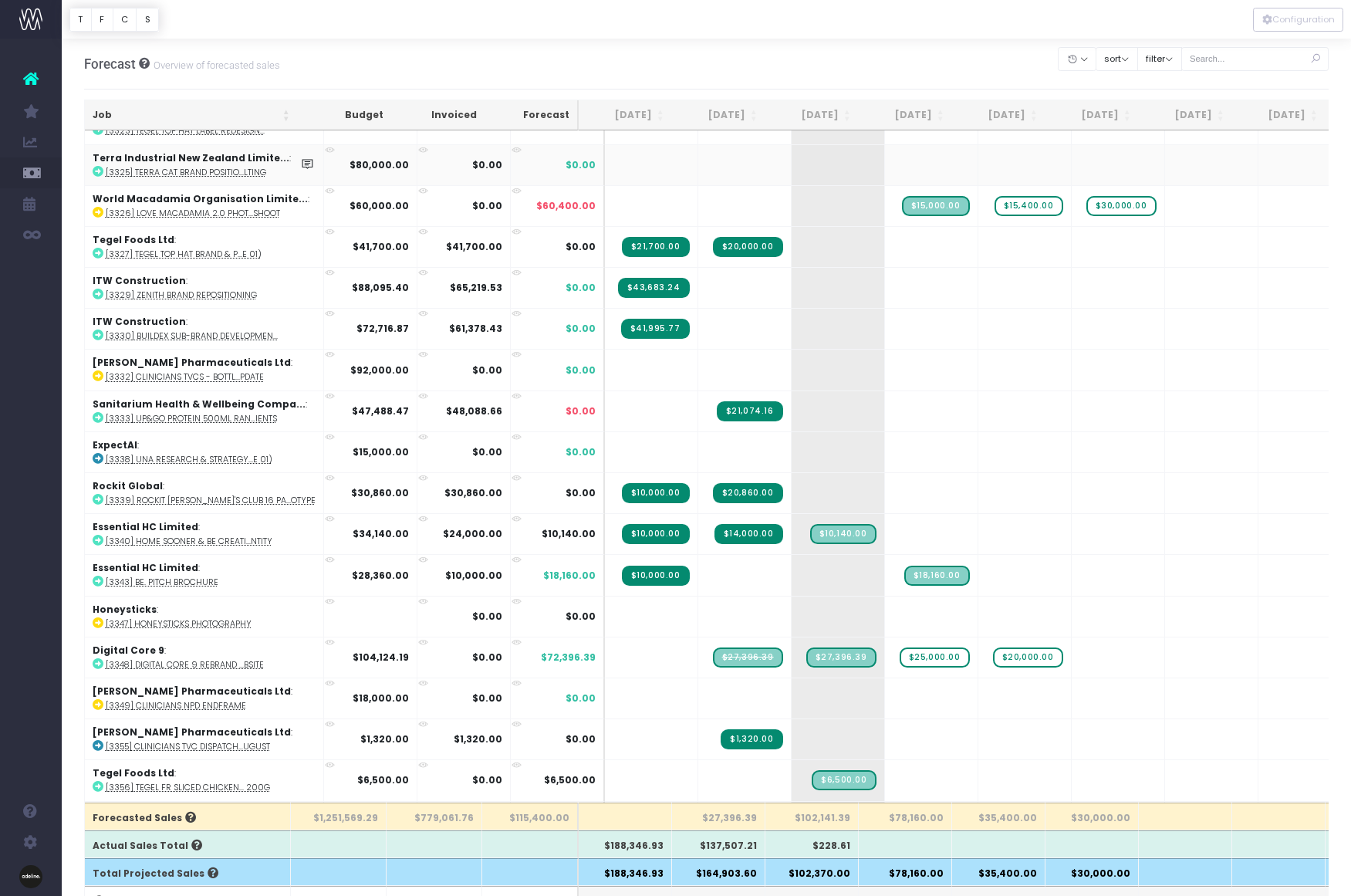
click at [97, 170] on icon at bounding box center [98, 171] width 11 height 11
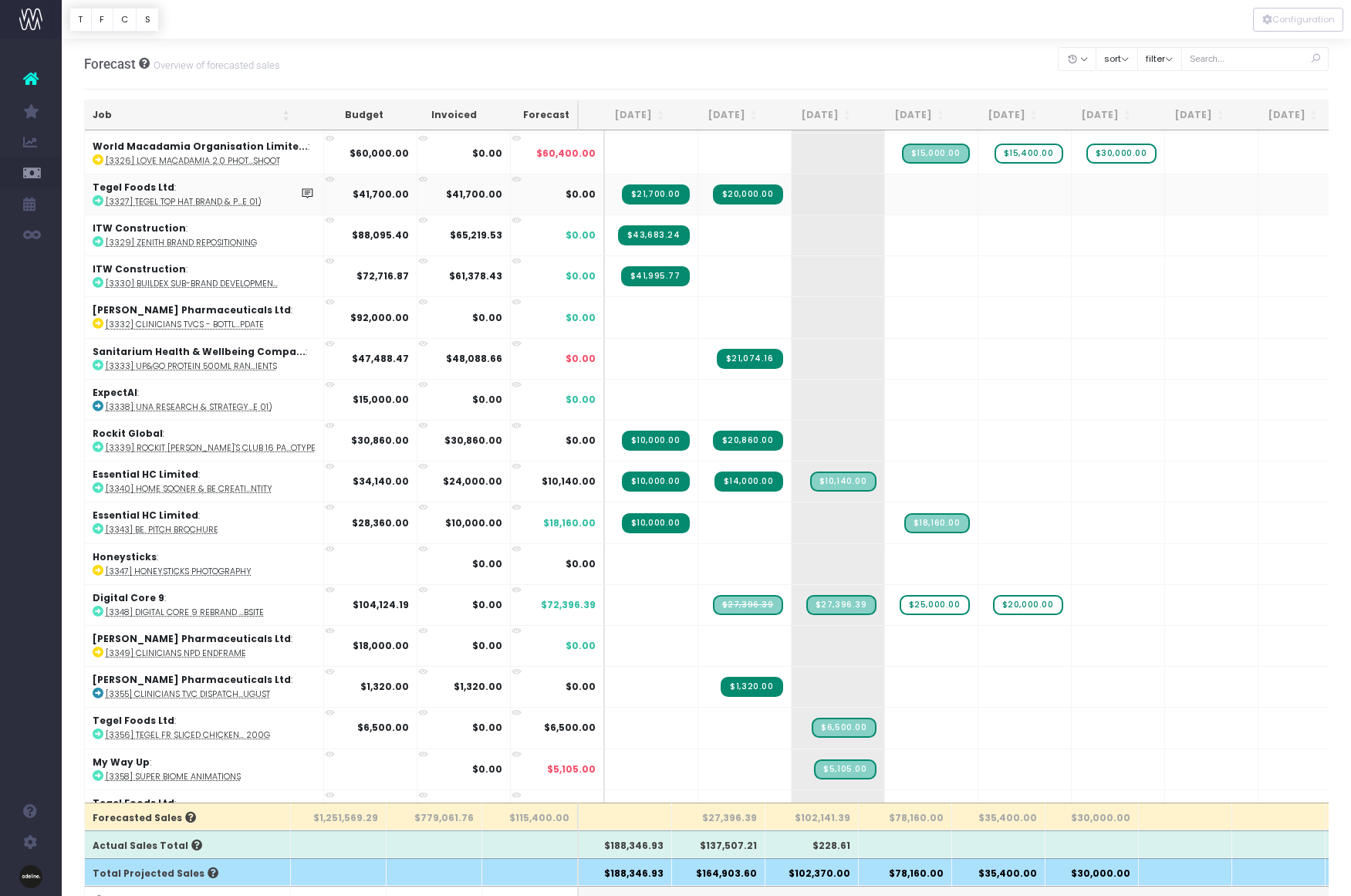
scroll to position [555, 0]
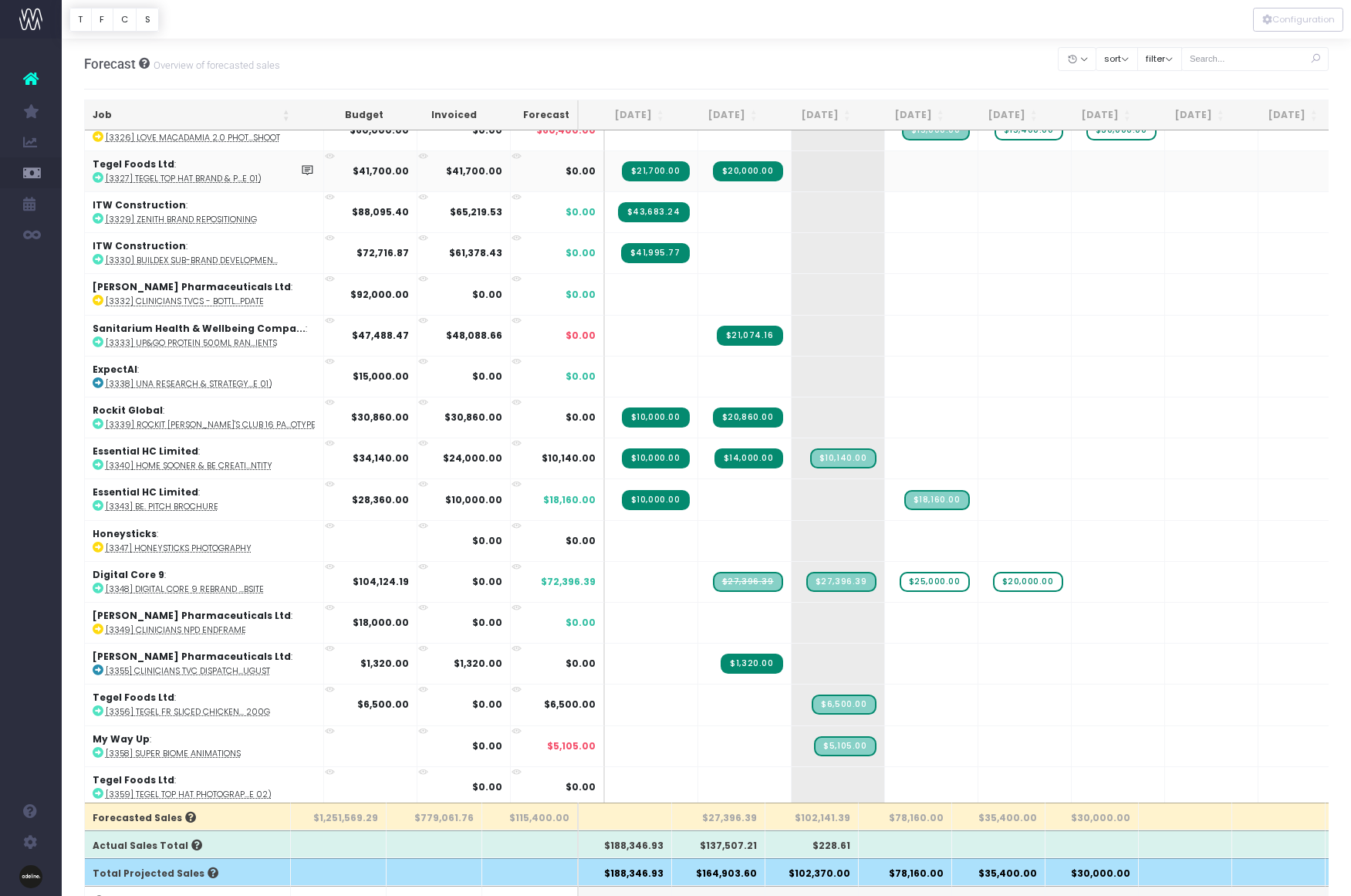
click at [97, 179] on icon at bounding box center [98, 178] width 11 height 11
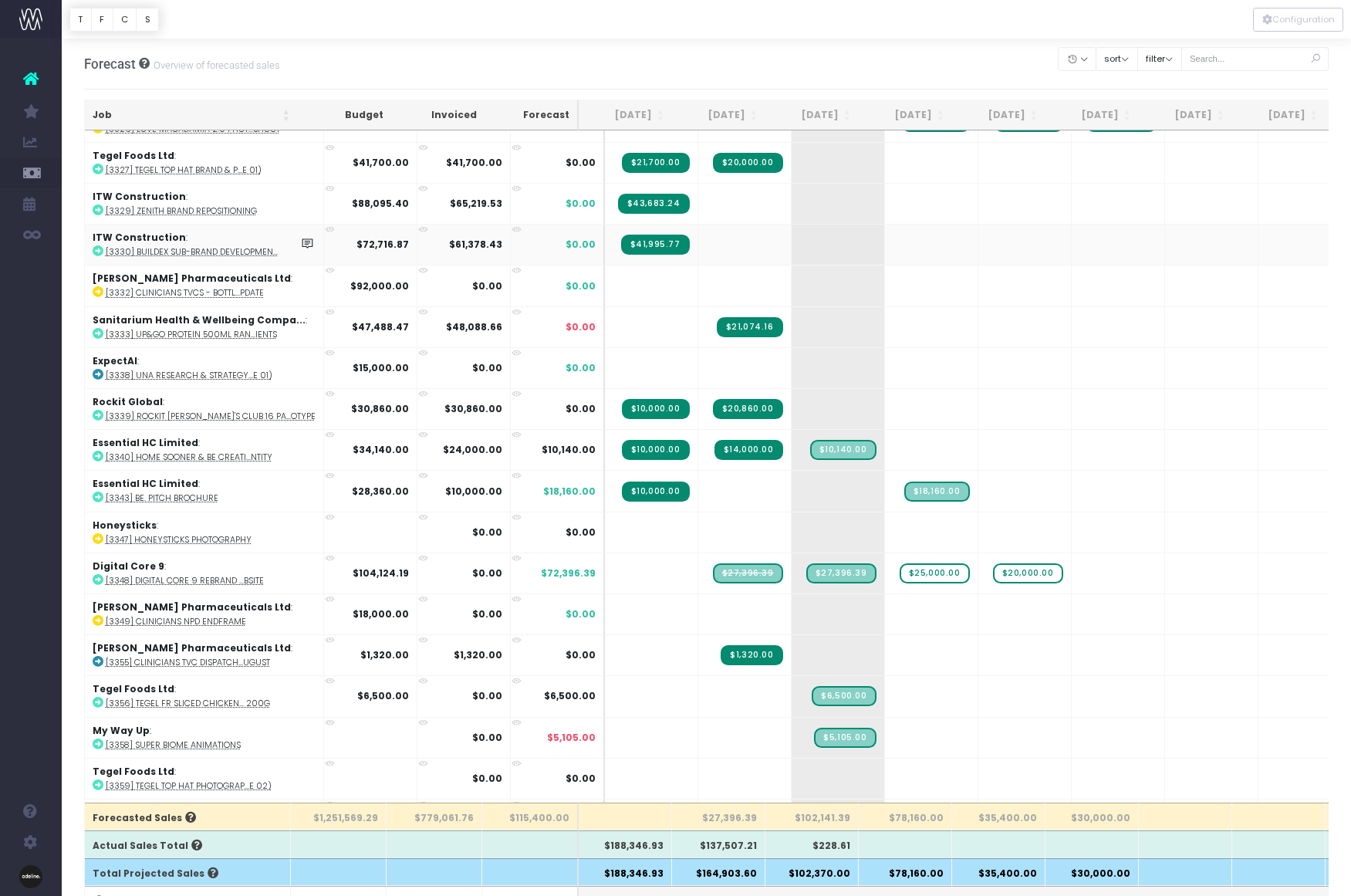
scroll to position [570, 0]
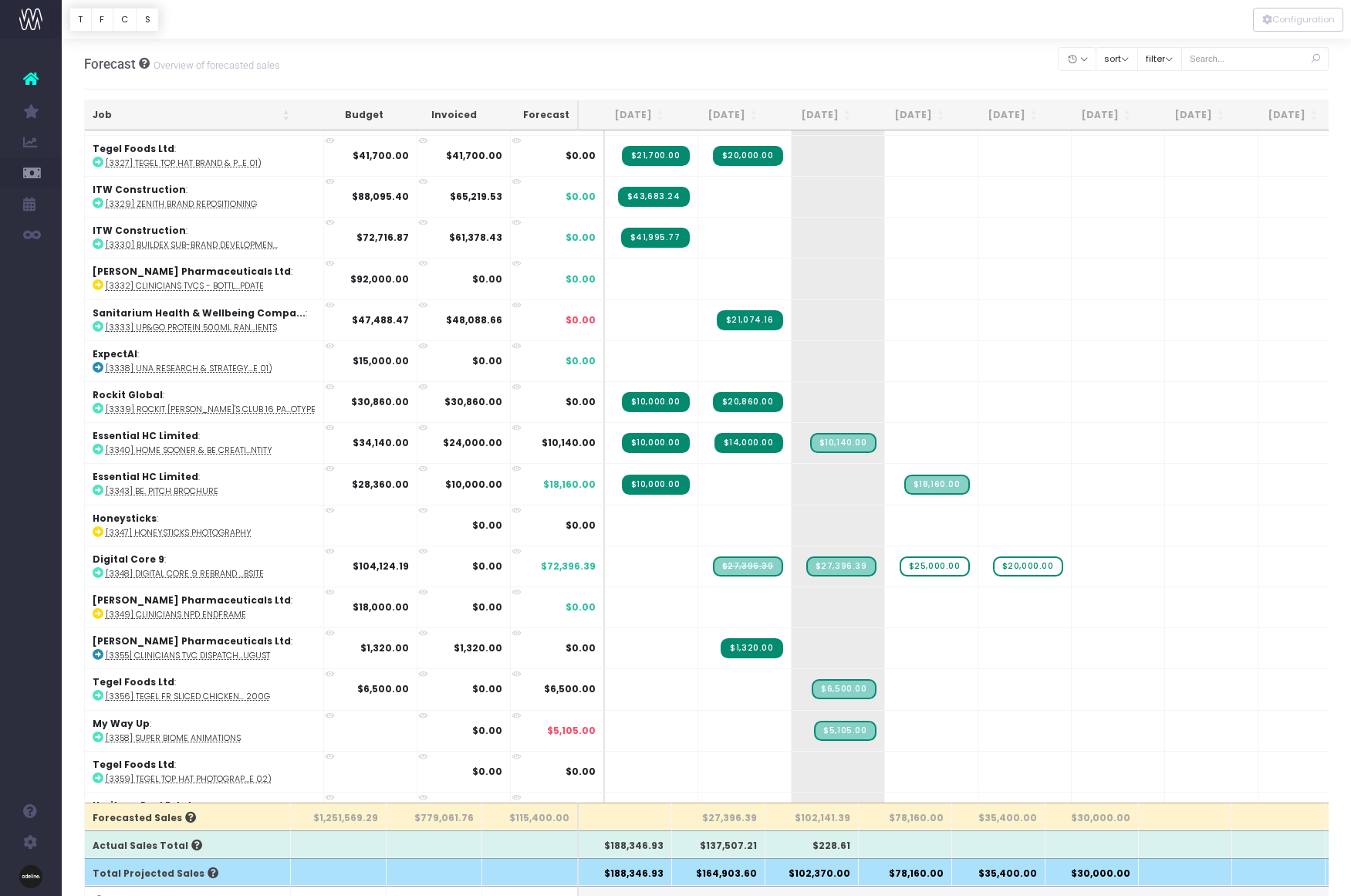
click at [97, 115] on th "Job" at bounding box center [191, 115] width 213 height 30
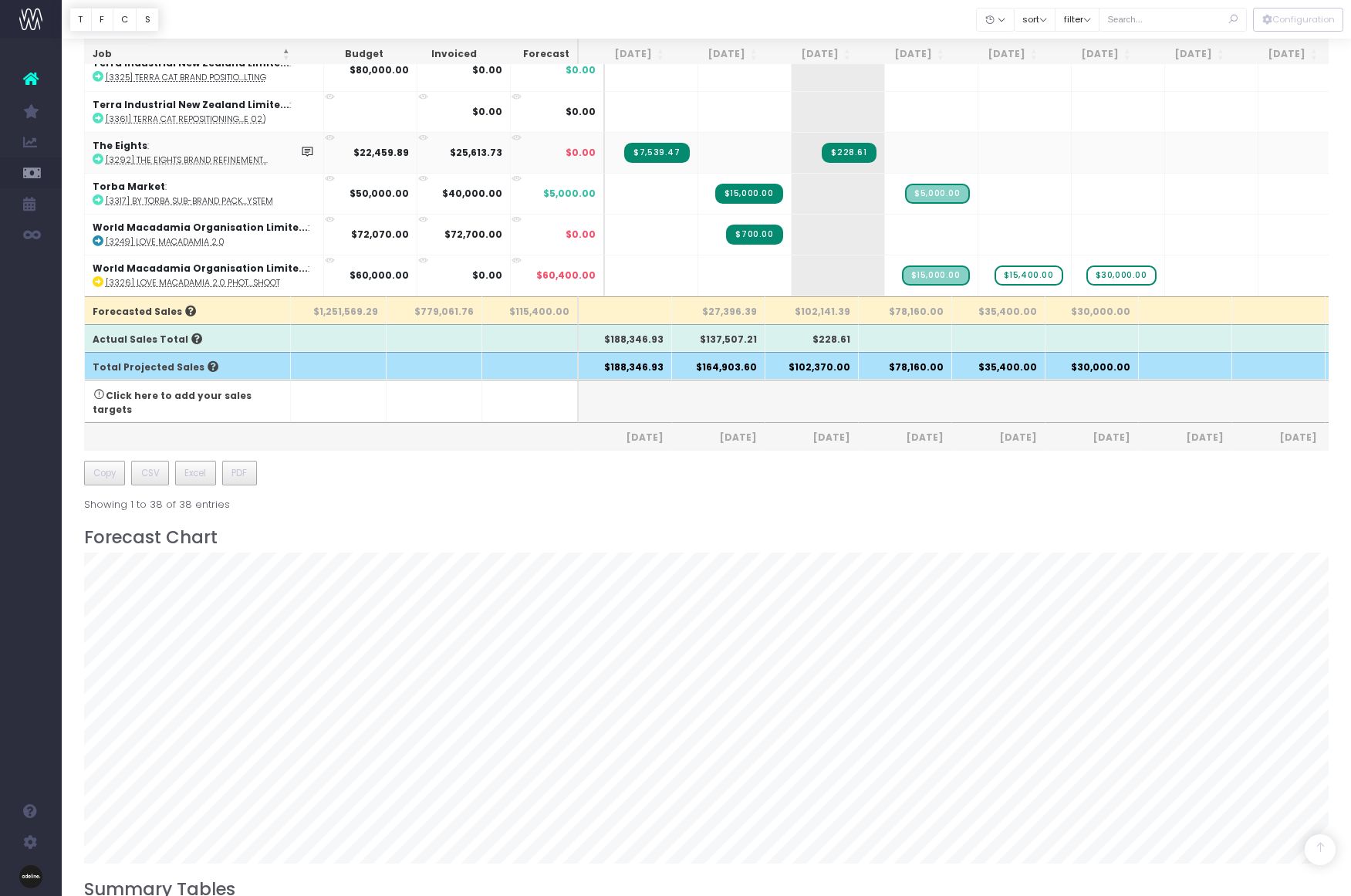
scroll to position [517, 0]
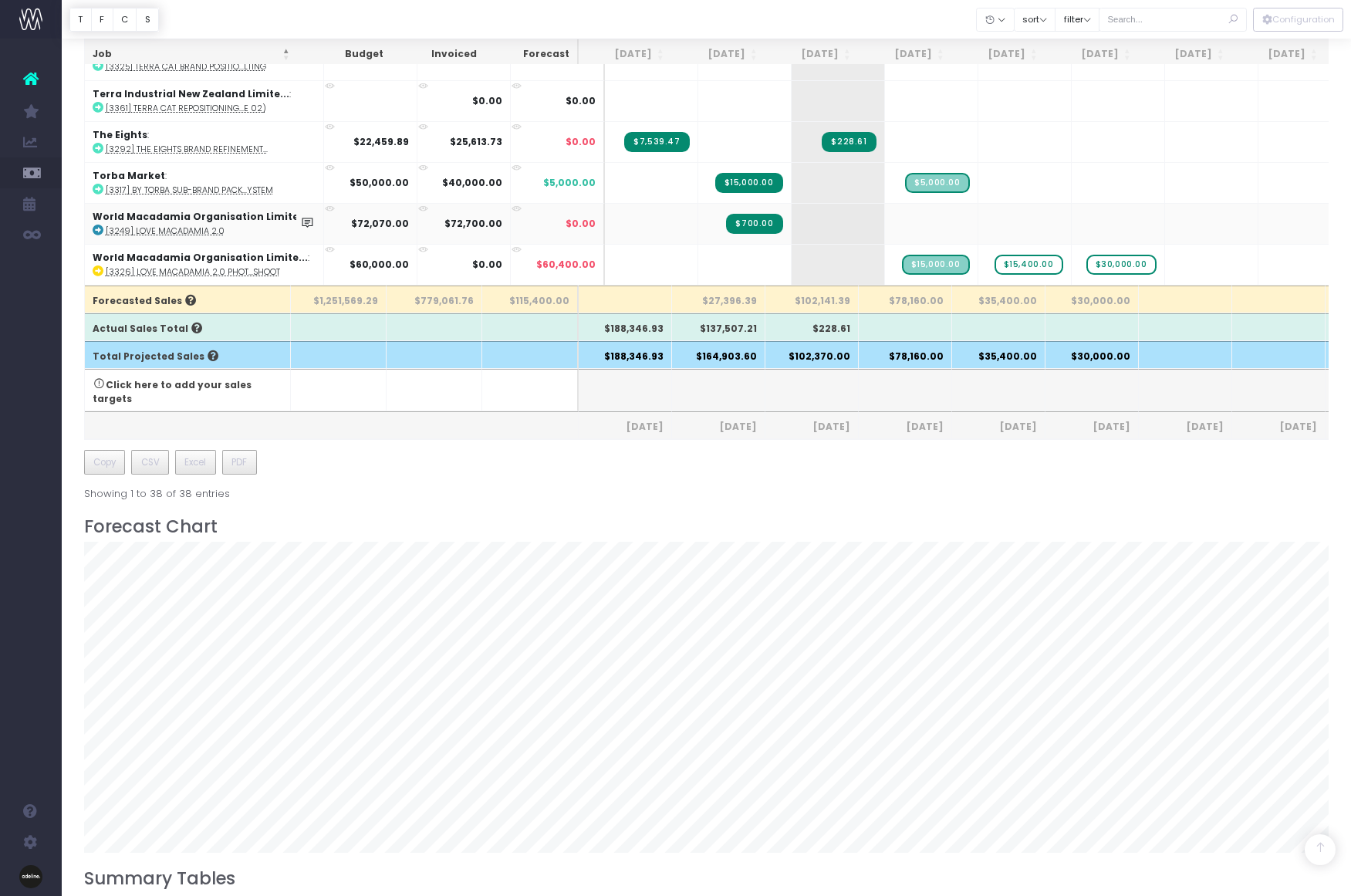
click at [101, 225] on icon at bounding box center [98, 230] width 11 height 11
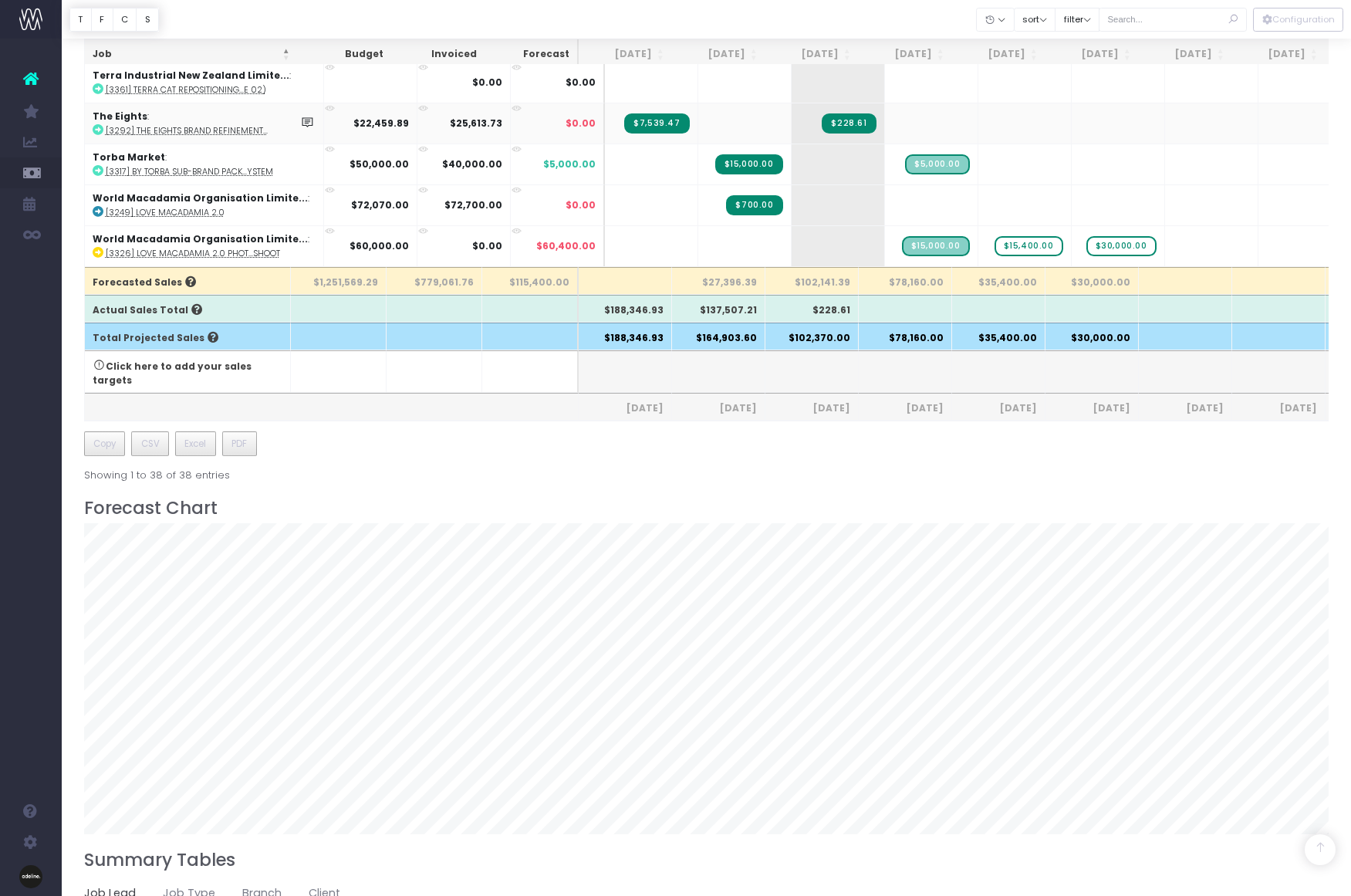
scroll to position [538, 0]
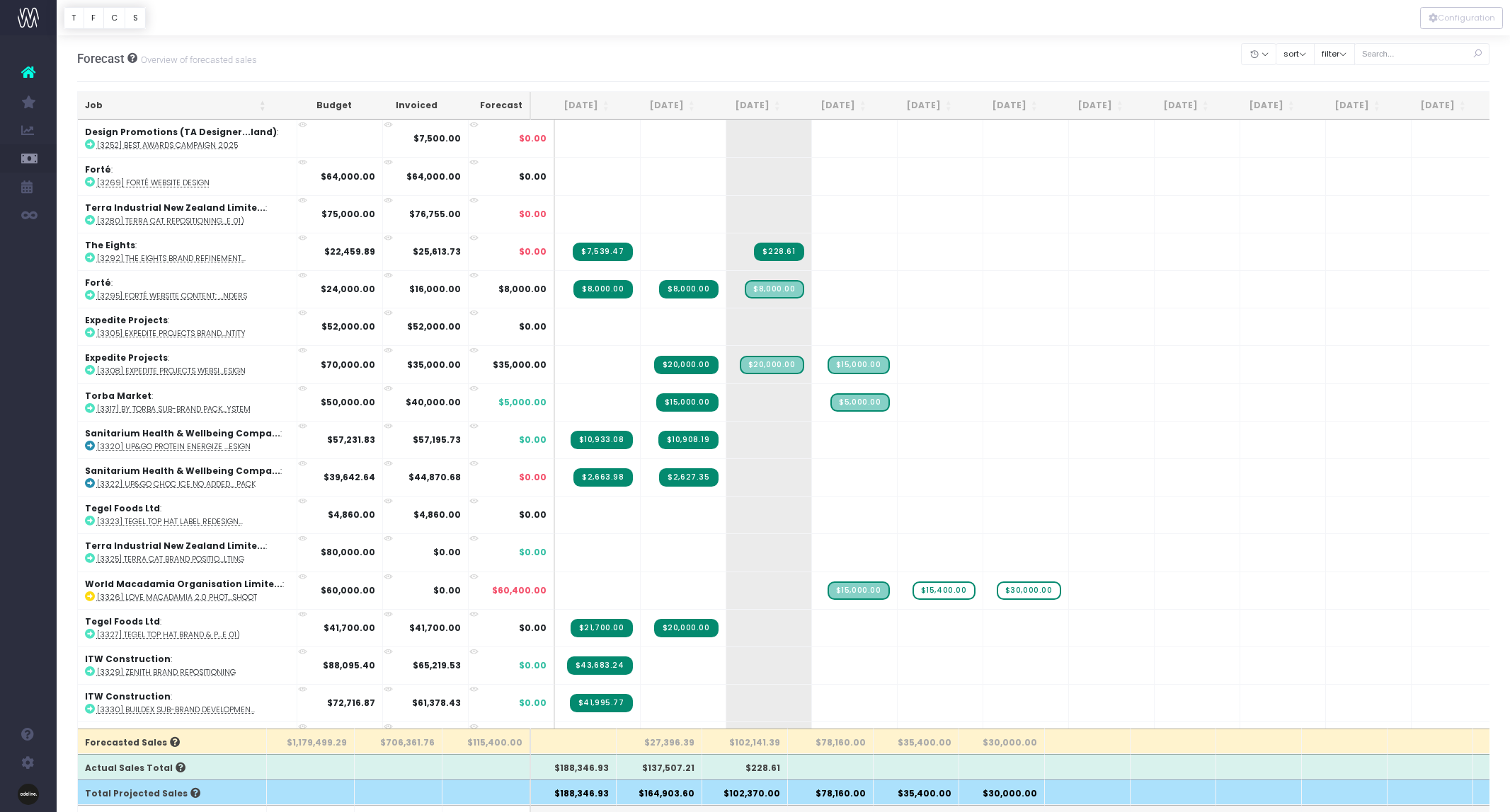
click at [93, 104] on th "Job" at bounding box center [175, 106] width 196 height 28
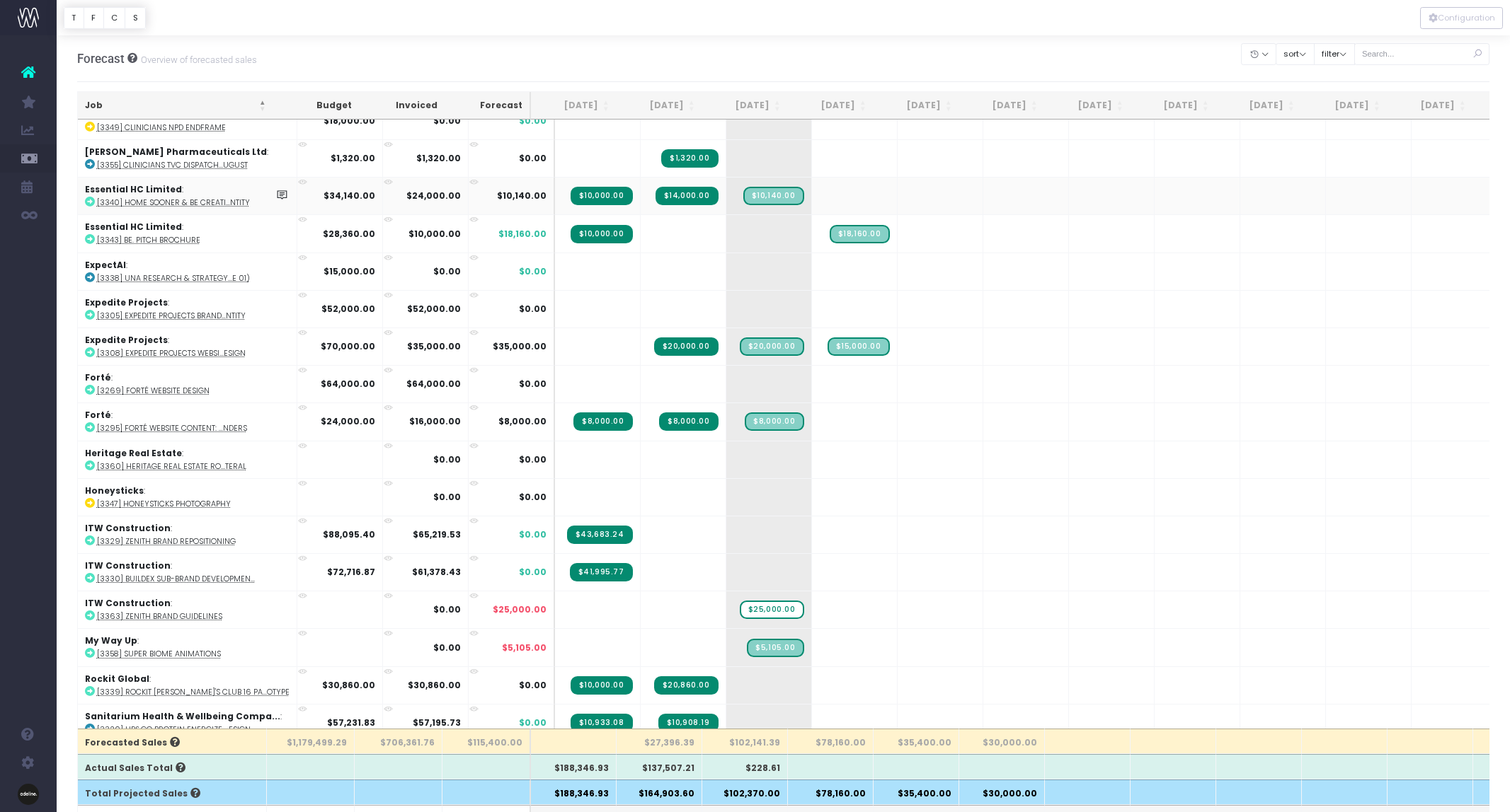
scroll to position [78, 0]
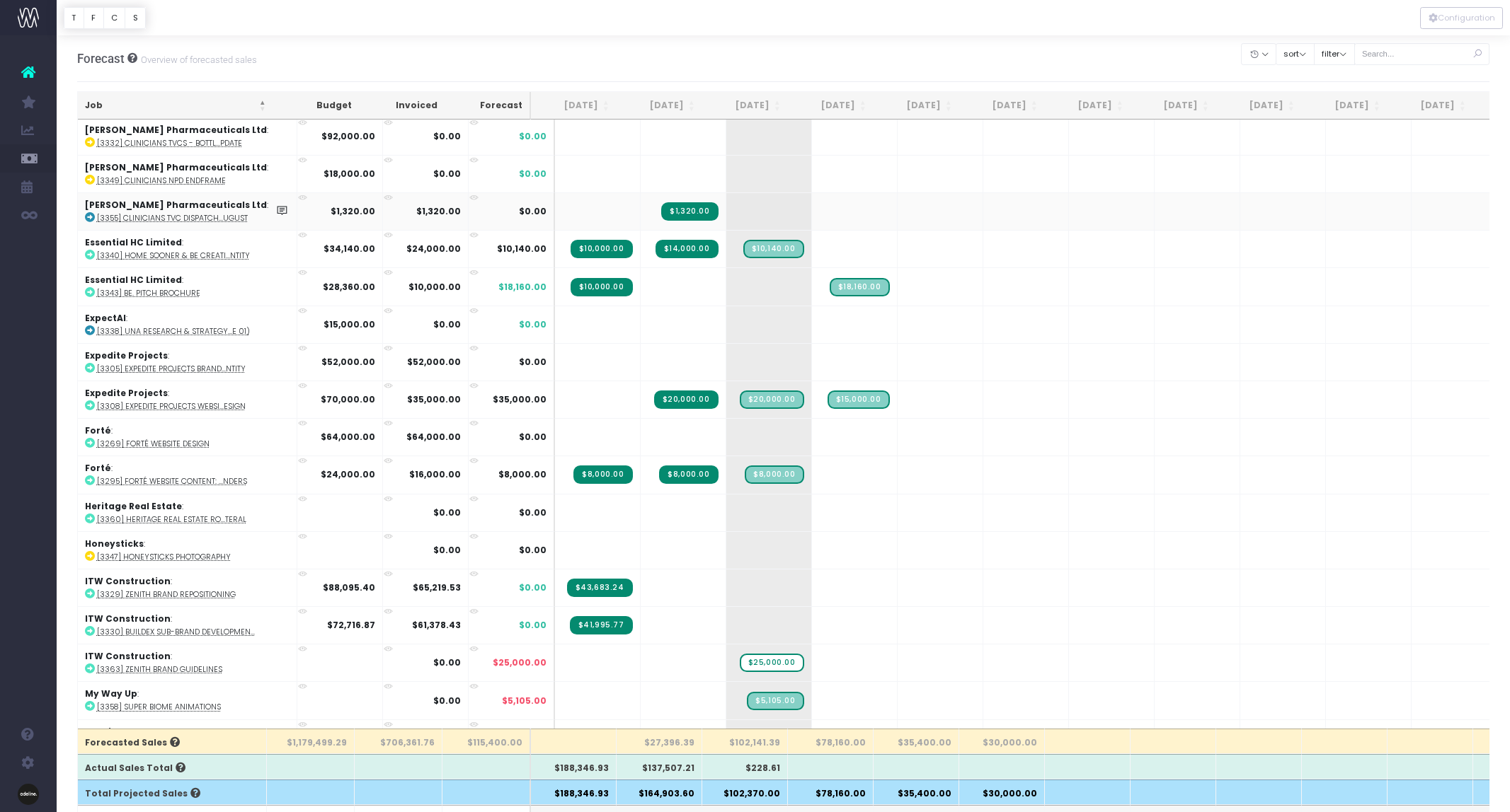
click at [90, 217] on icon at bounding box center [90, 217] width 10 height 10
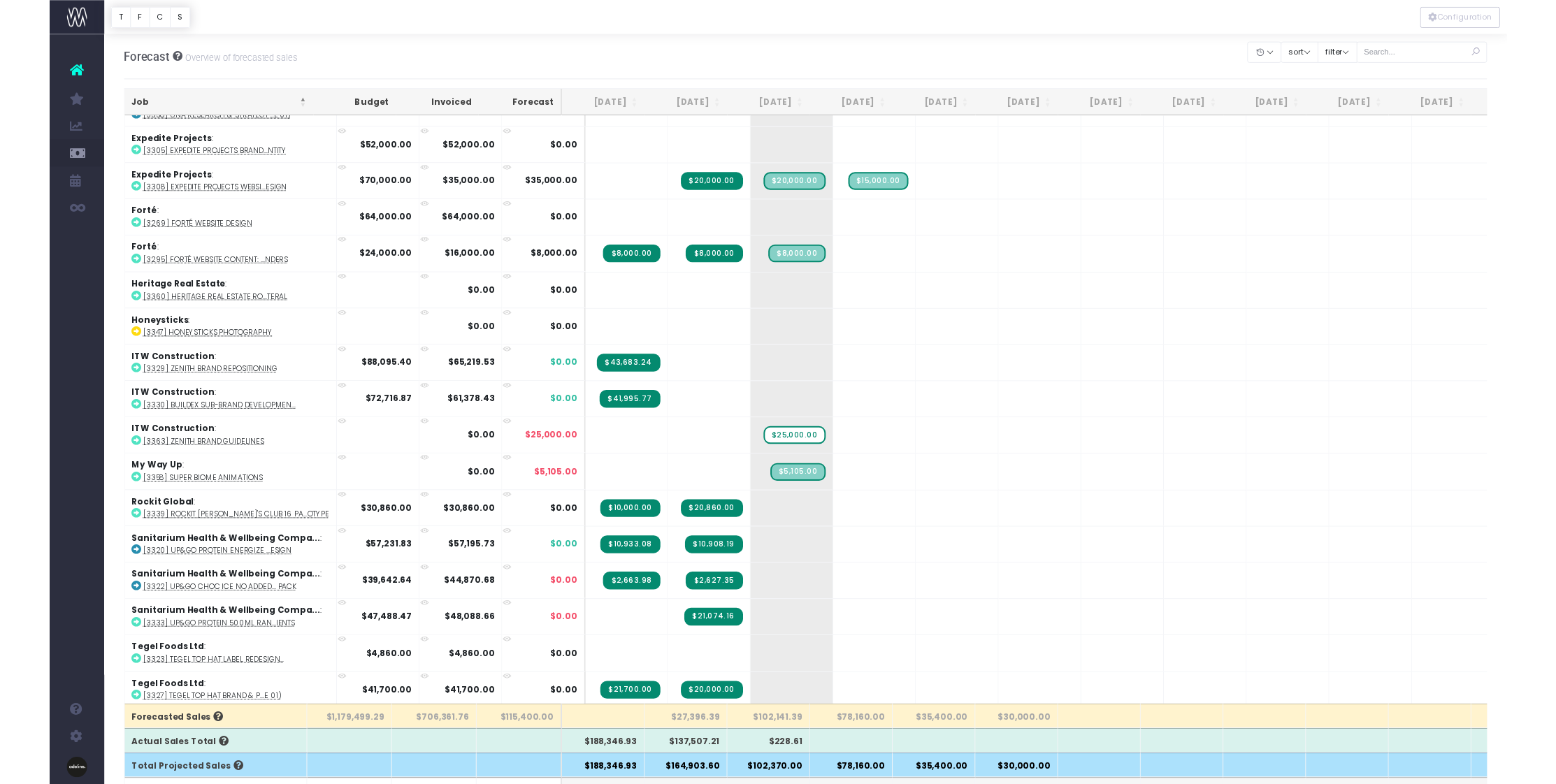
scroll to position [300, 0]
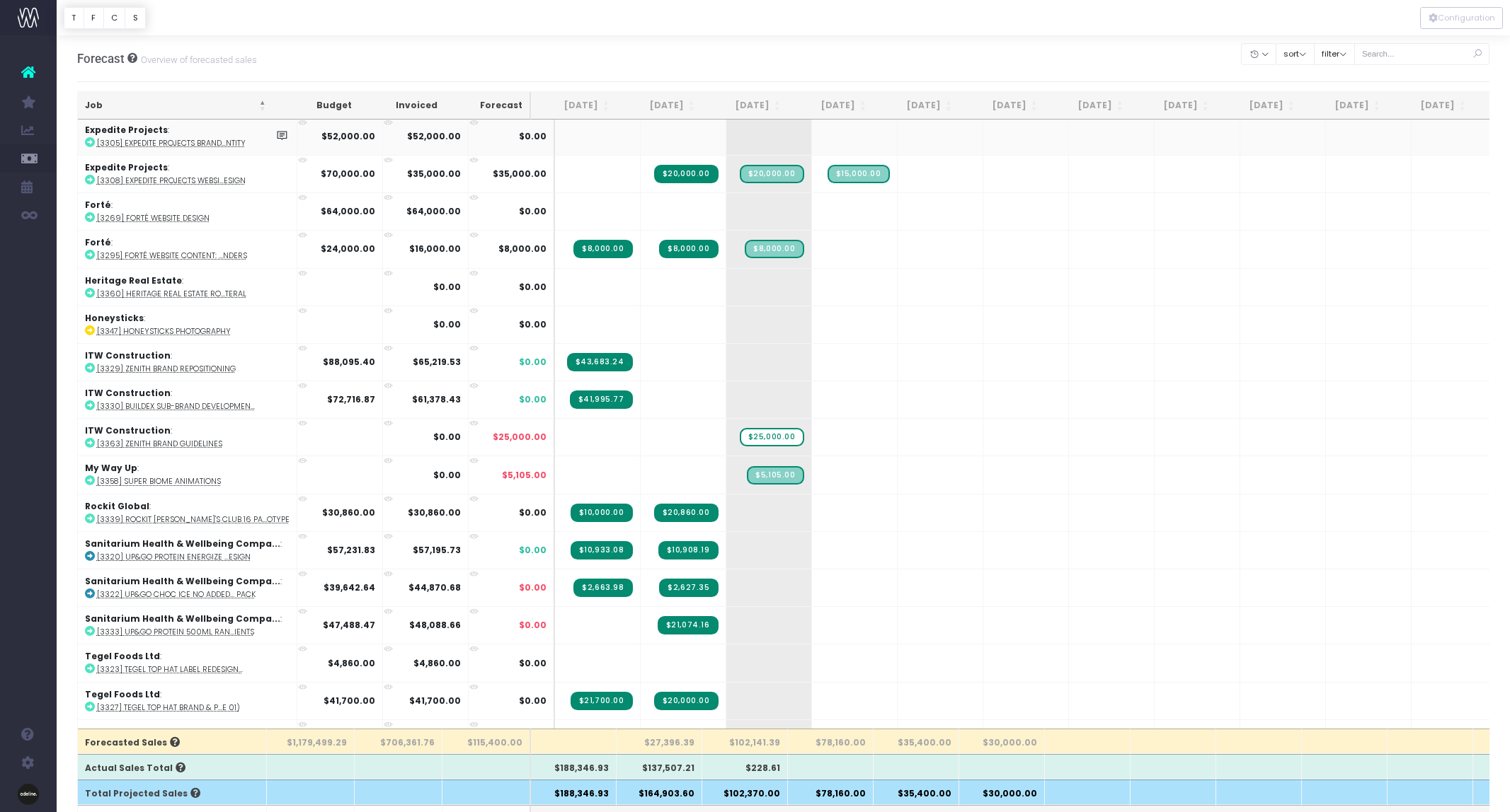
click at [92, 142] on icon at bounding box center [90, 142] width 10 height 10
